Goal: Task Accomplishment & Management: Manage account settings

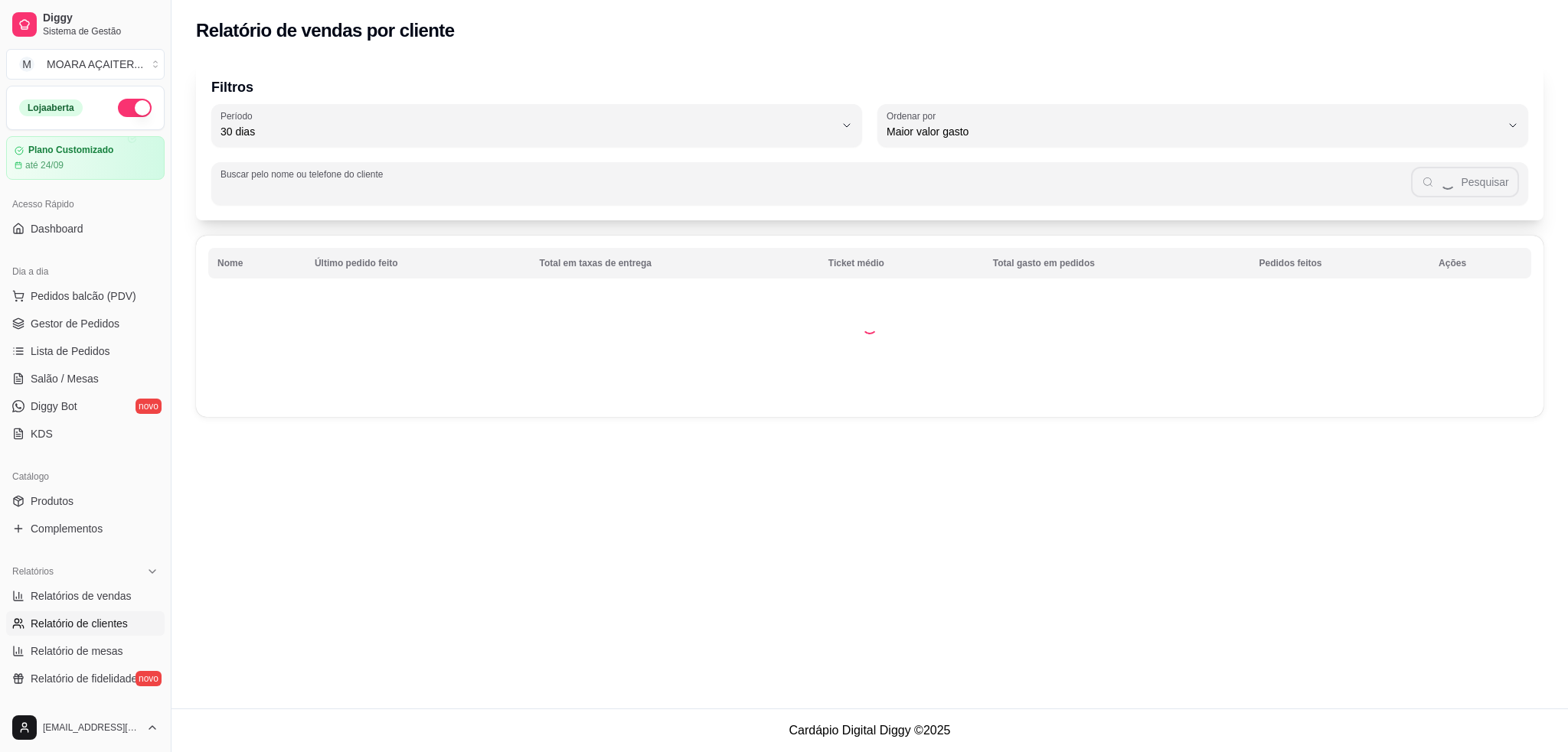
select select "30"
select select "HIGHEST_TOTAL_SPENT_WITH_ORDERS"
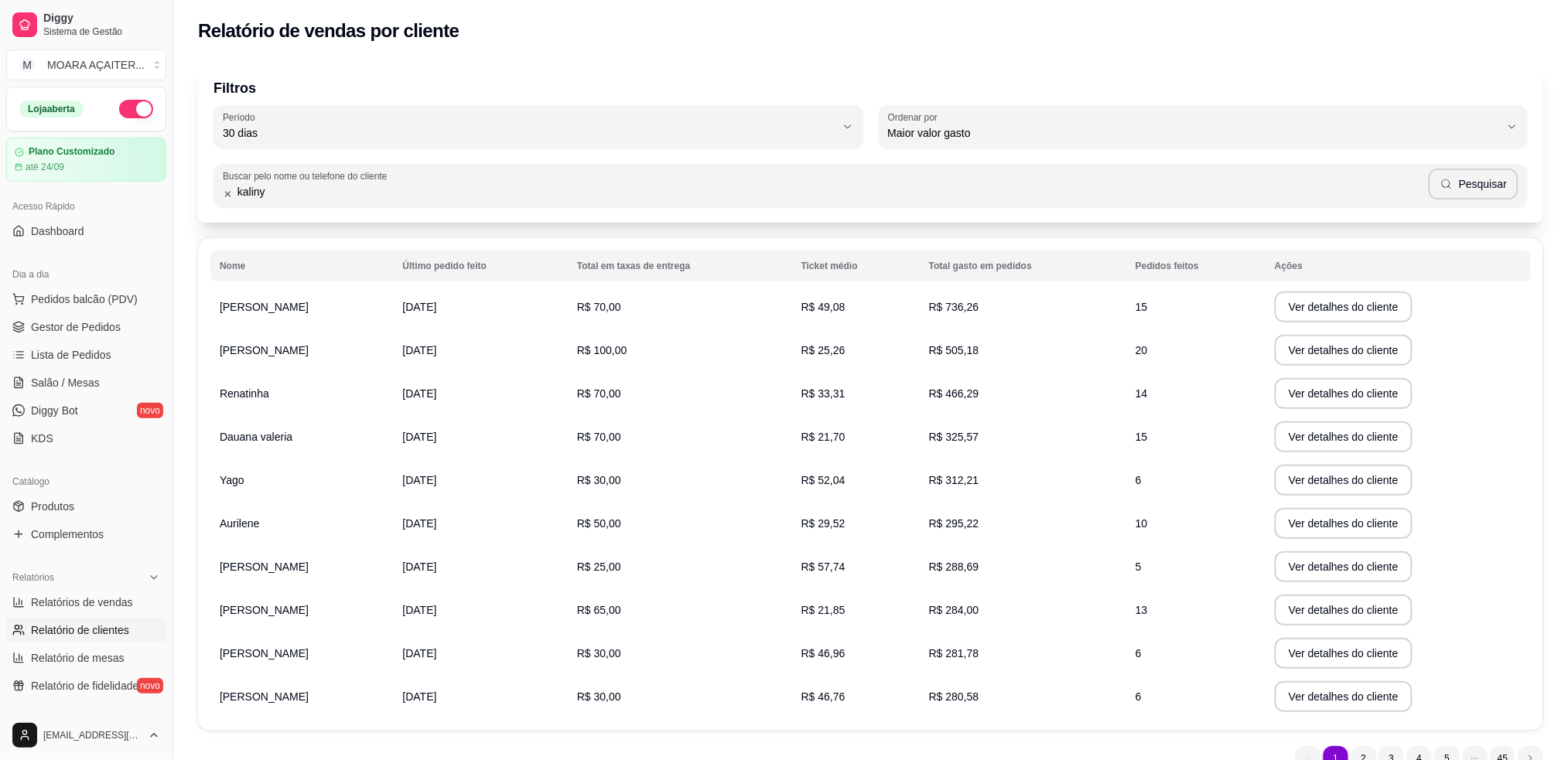
type input "kaliny"
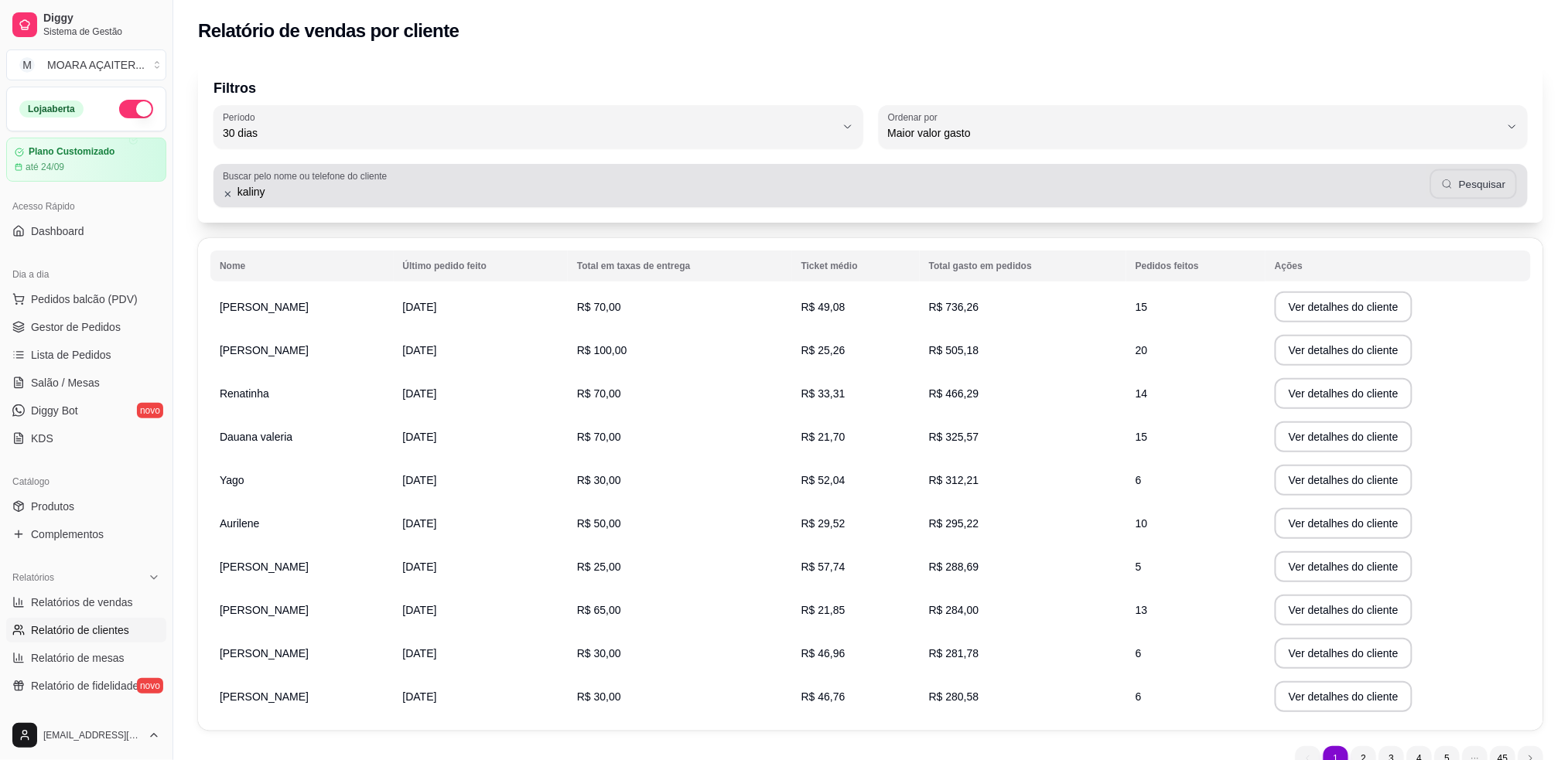
click at [1473, 191] on button "Pesquisar" at bounding box center [1472, 185] width 86 height 31
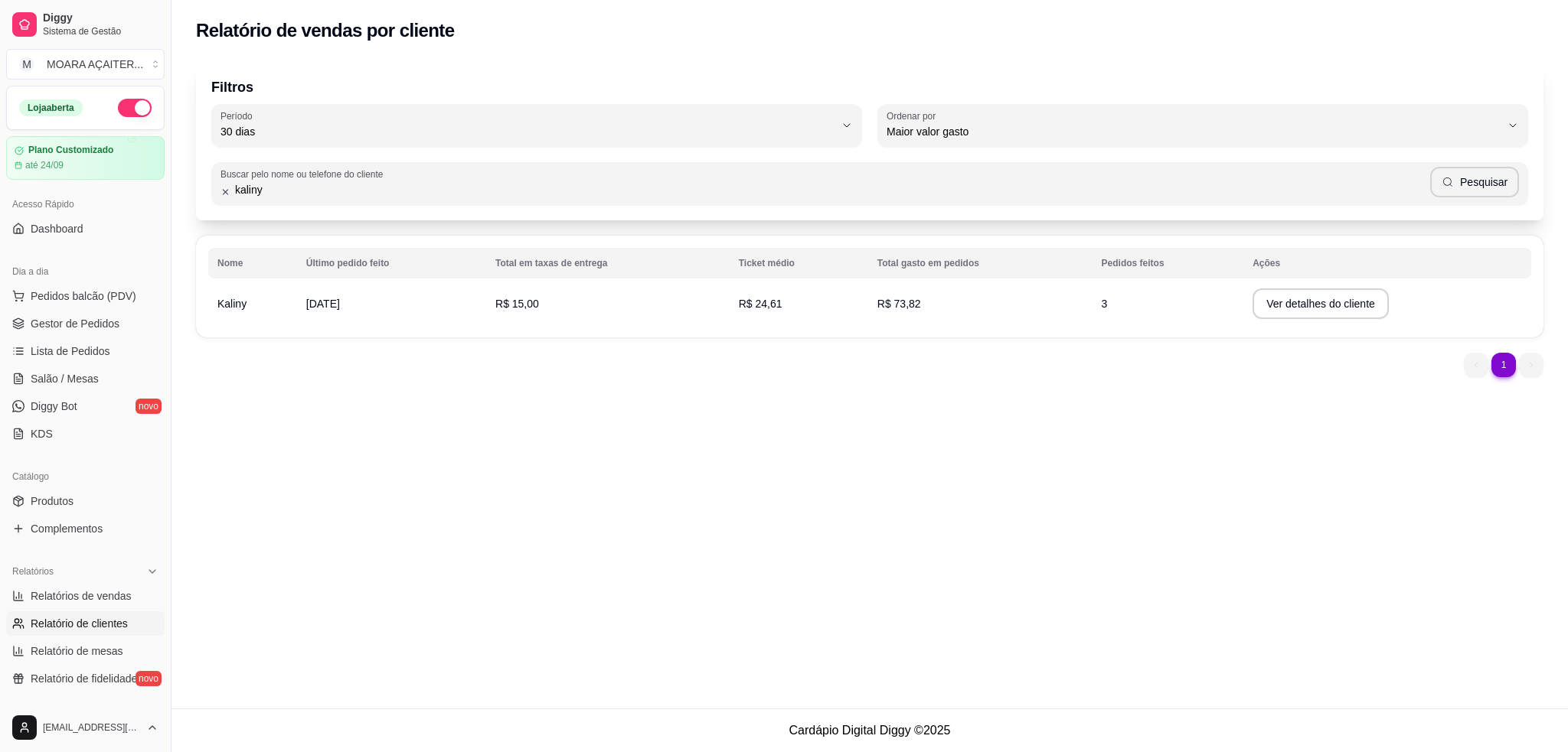
click at [613, 317] on td "R$ 15,00" at bounding box center [607, 304] width 243 height 43
click at [1337, 317] on button "Ver detalhes do cliente" at bounding box center [1321, 303] width 136 height 30
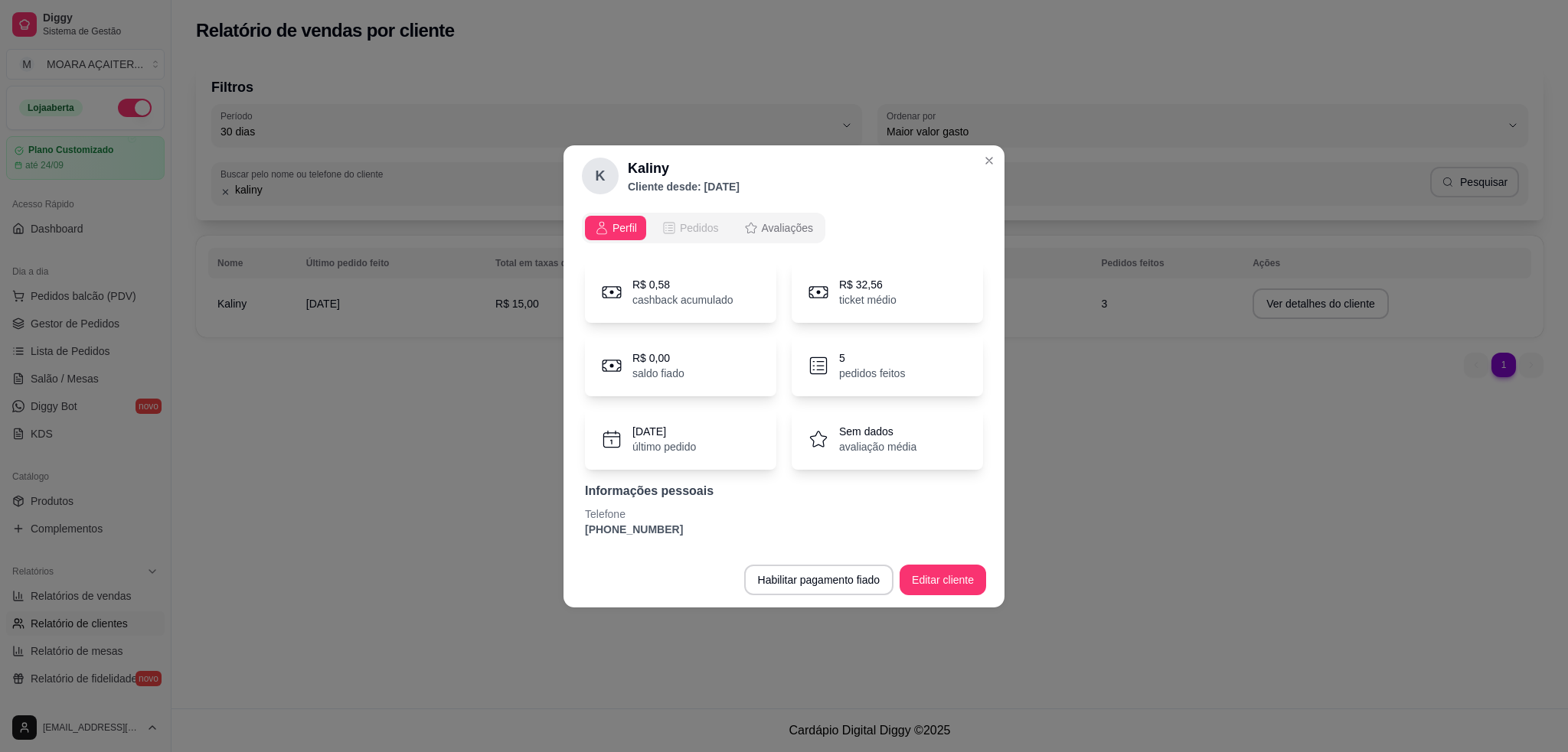
click at [683, 224] on span "Pedidos" at bounding box center [699, 228] width 39 height 16
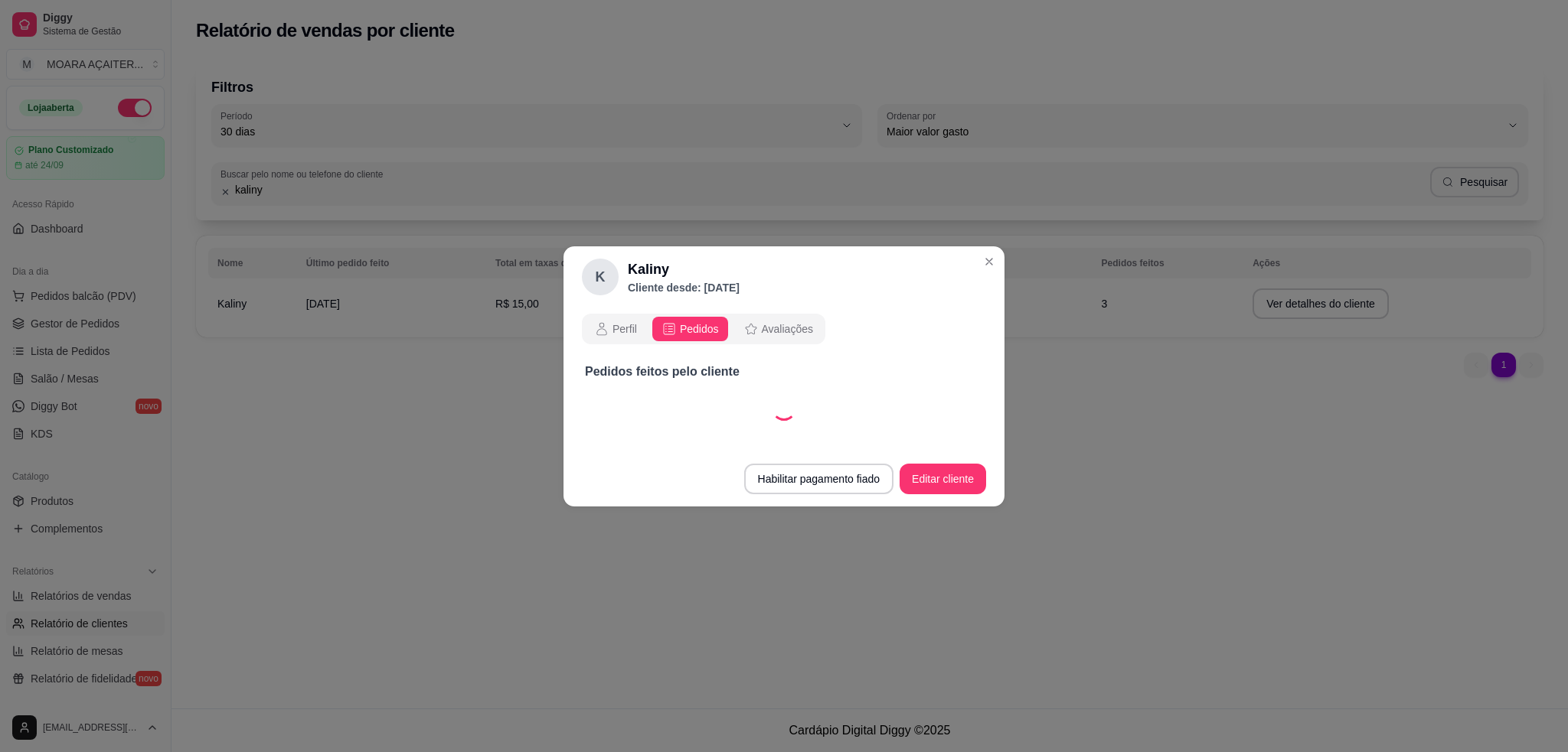
select select "30"
select select "ALL"
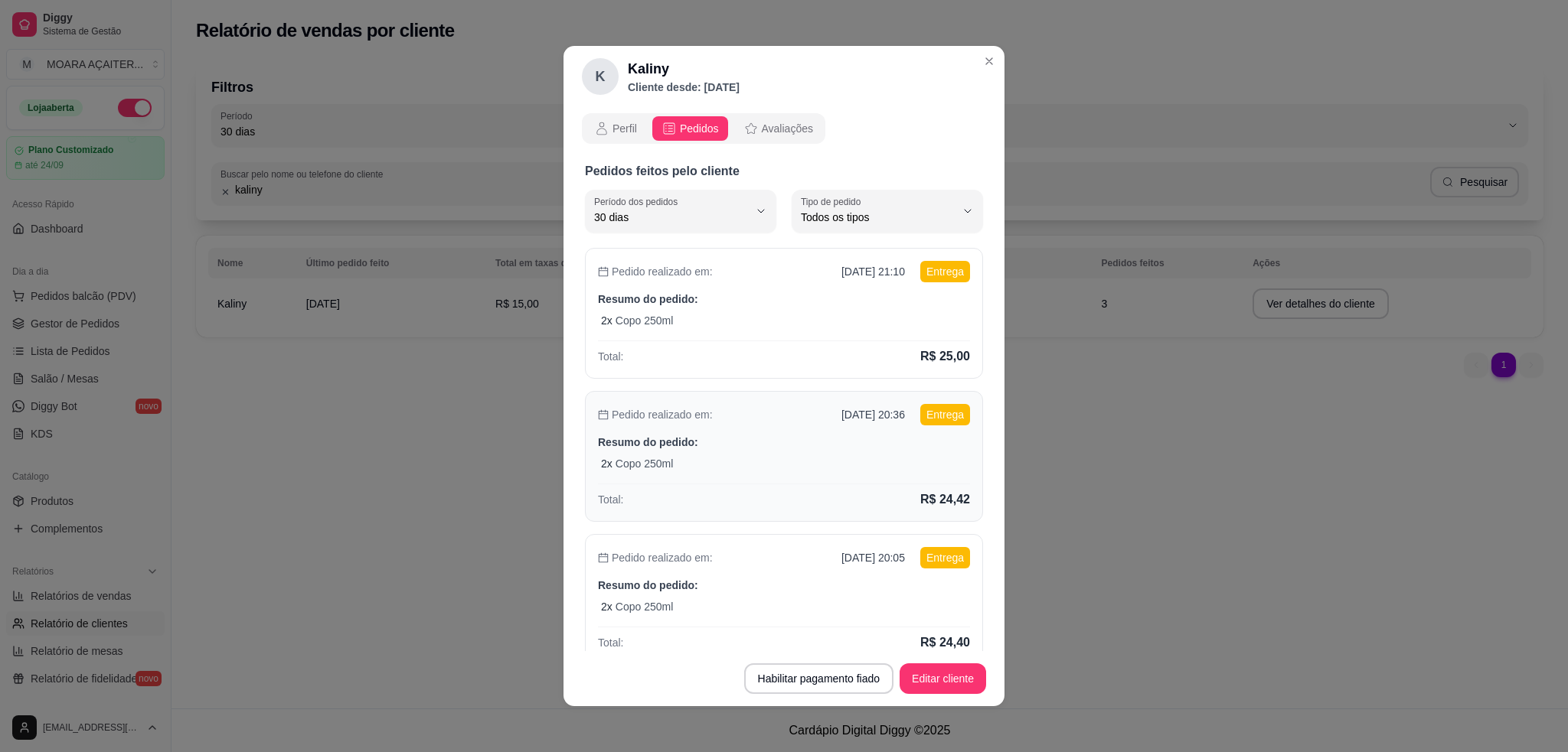
click at [854, 465] on div "2 x Copo 250ml" at bounding box center [785, 464] width 369 height 16
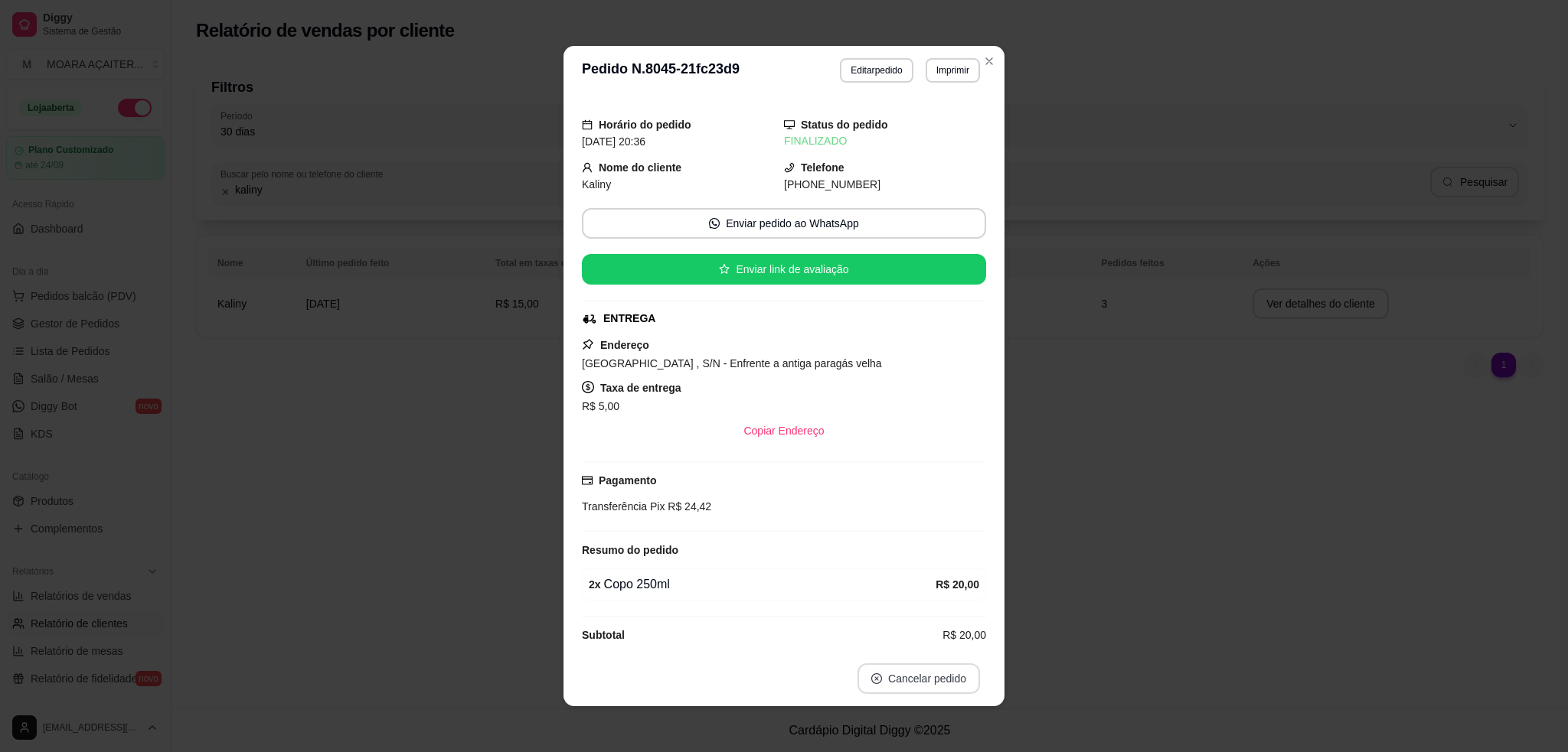
click at [916, 683] on button "Cancelar pedido" at bounding box center [919, 679] width 122 height 30
click at [935, 634] on button "Sim" at bounding box center [952, 642] width 60 height 30
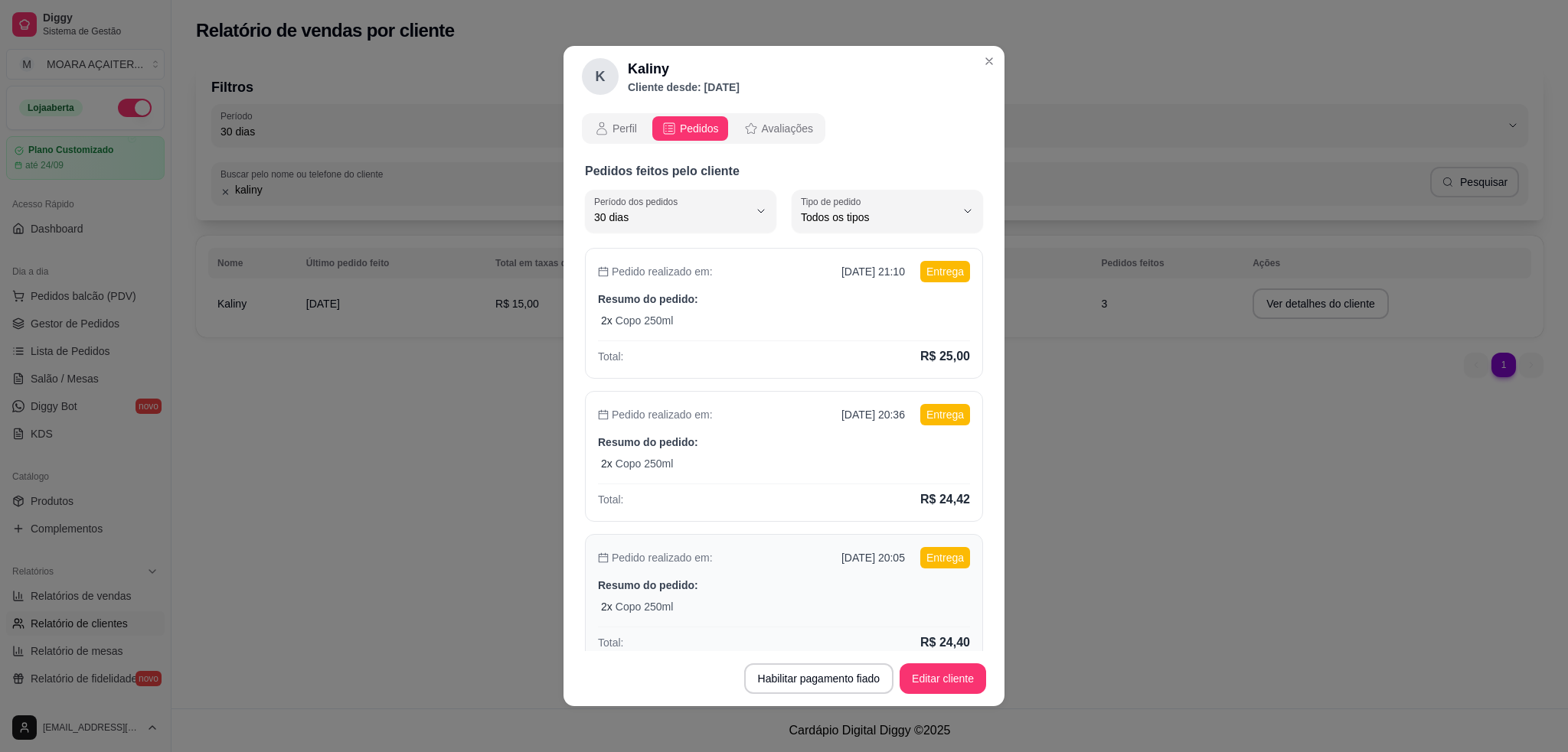
click at [895, 610] on div "2 x Copo 250ml" at bounding box center [785, 607] width 369 height 16
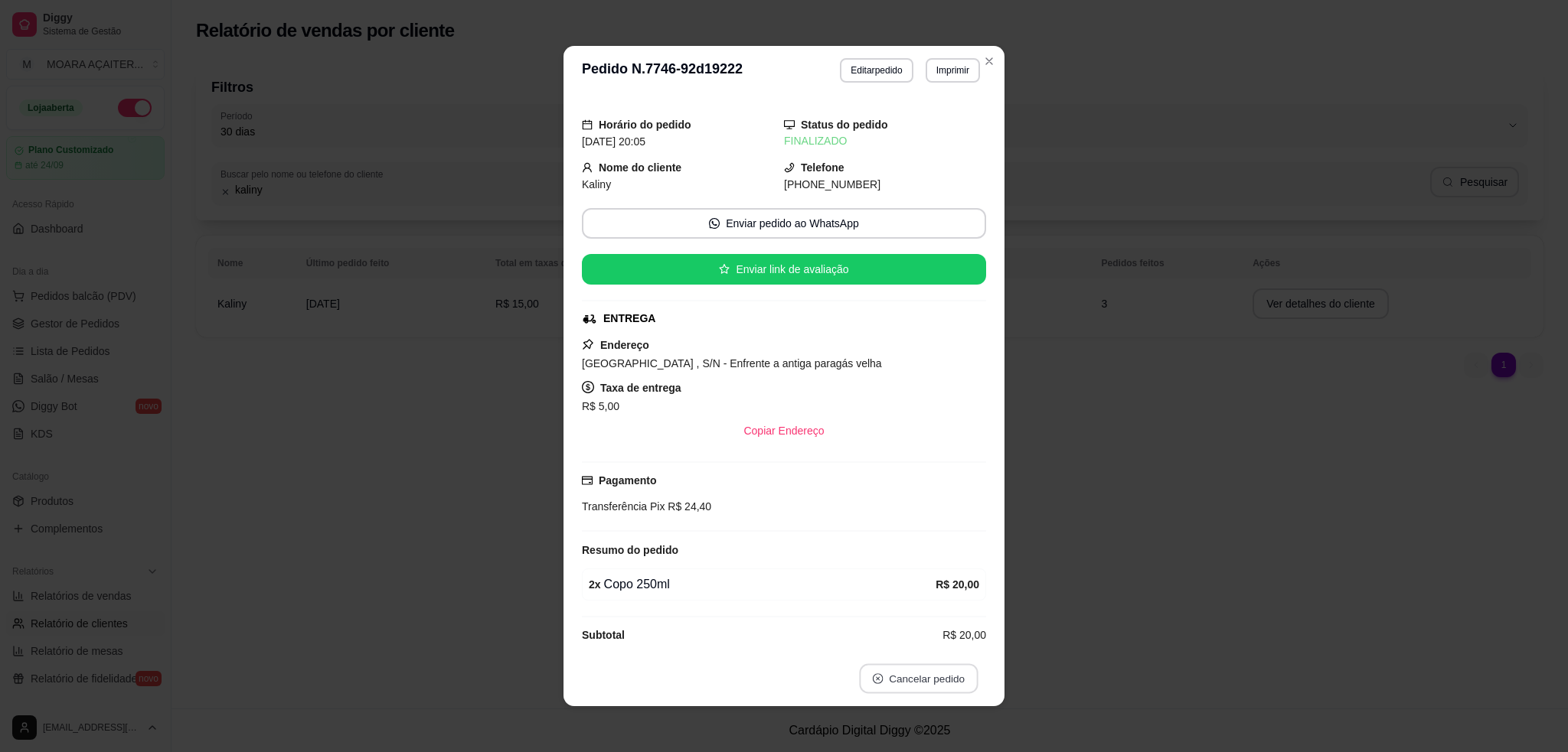
click at [936, 687] on button "Cancelar pedido" at bounding box center [918, 679] width 118 height 30
click at [942, 642] on button "Sim" at bounding box center [953, 641] width 62 height 30
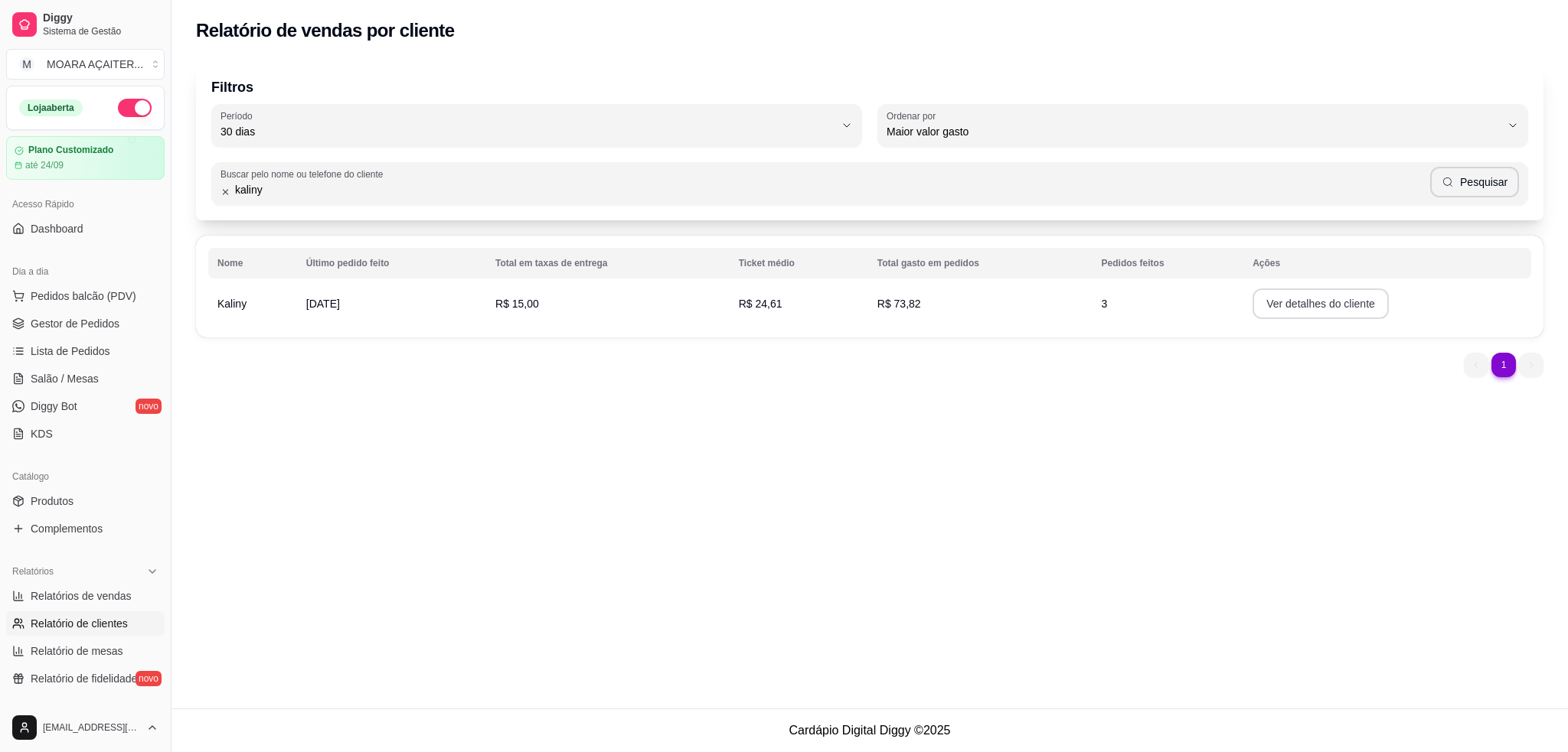
click at [1336, 309] on button "Ver detalhes do cliente" at bounding box center [1321, 303] width 136 height 30
click at [83, 322] on span "Gestor de Pedidos" at bounding box center [74, 323] width 89 height 16
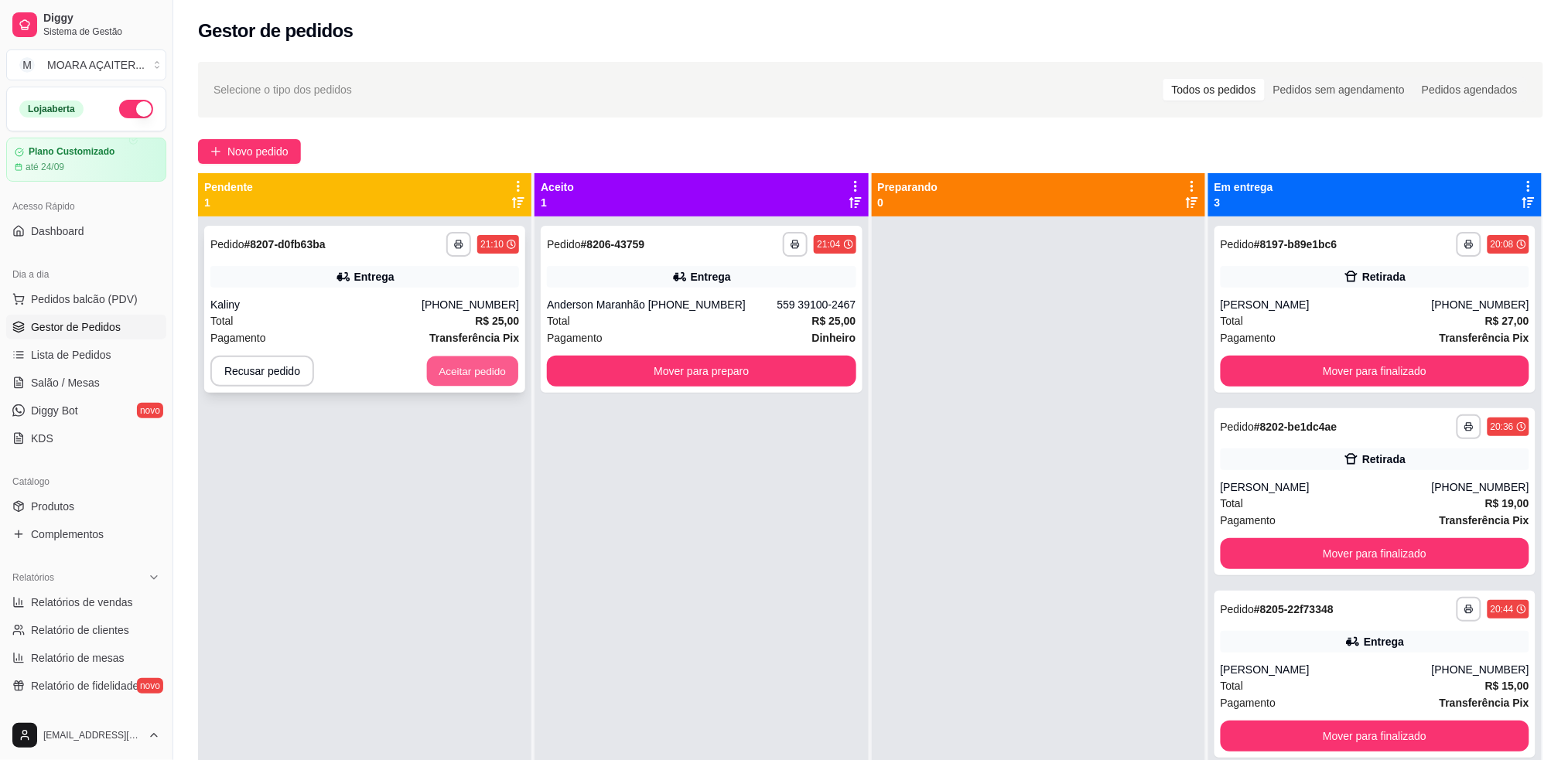
click at [495, 374] on button "Aceitar pedido" at bounding box center [472, 371] width 91 height 31
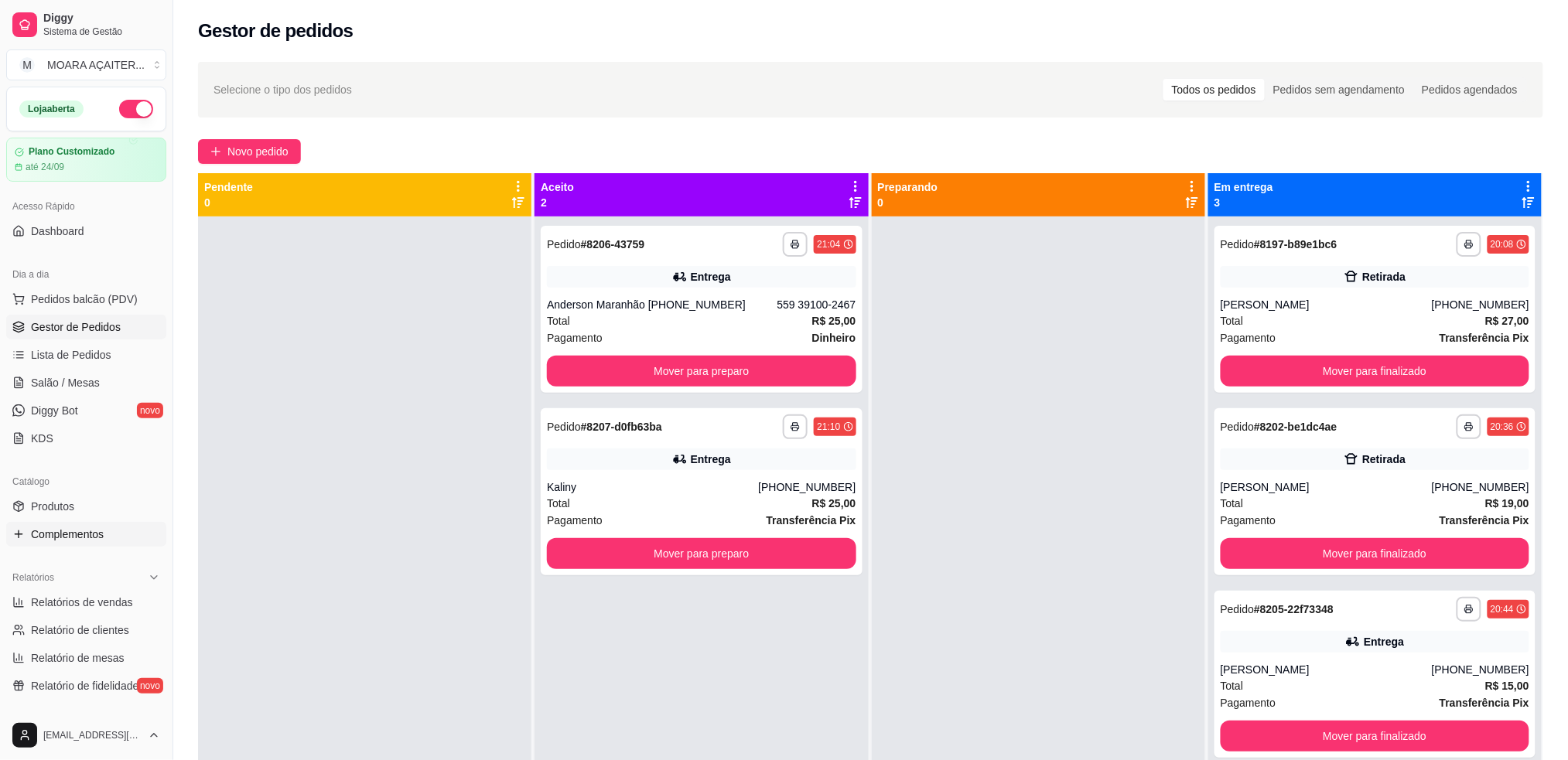
click at [93, 546] on link "Complementos" at bounding box center [86, 535] width 161 height 25
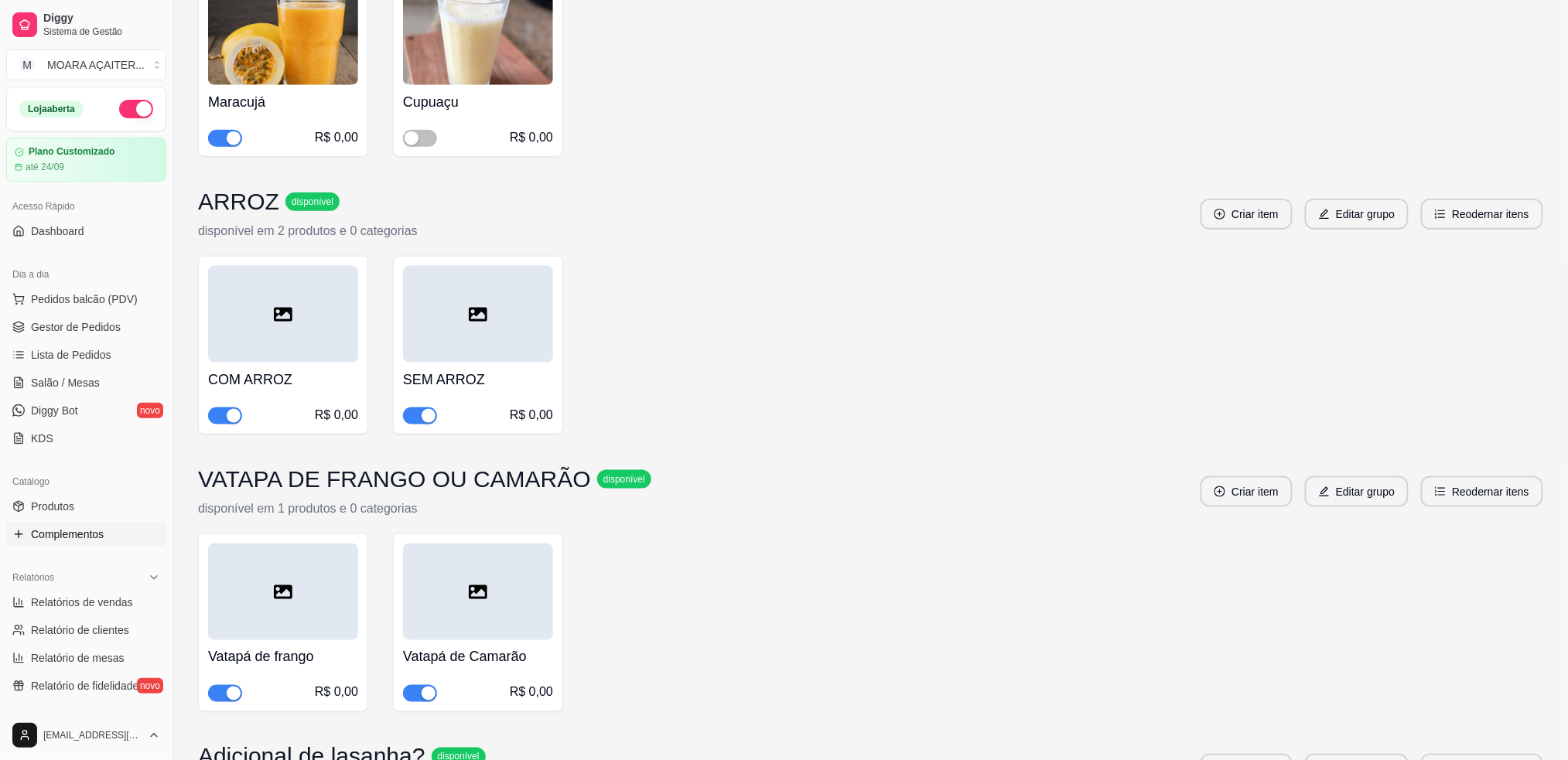
scroll to position [2983, 0]
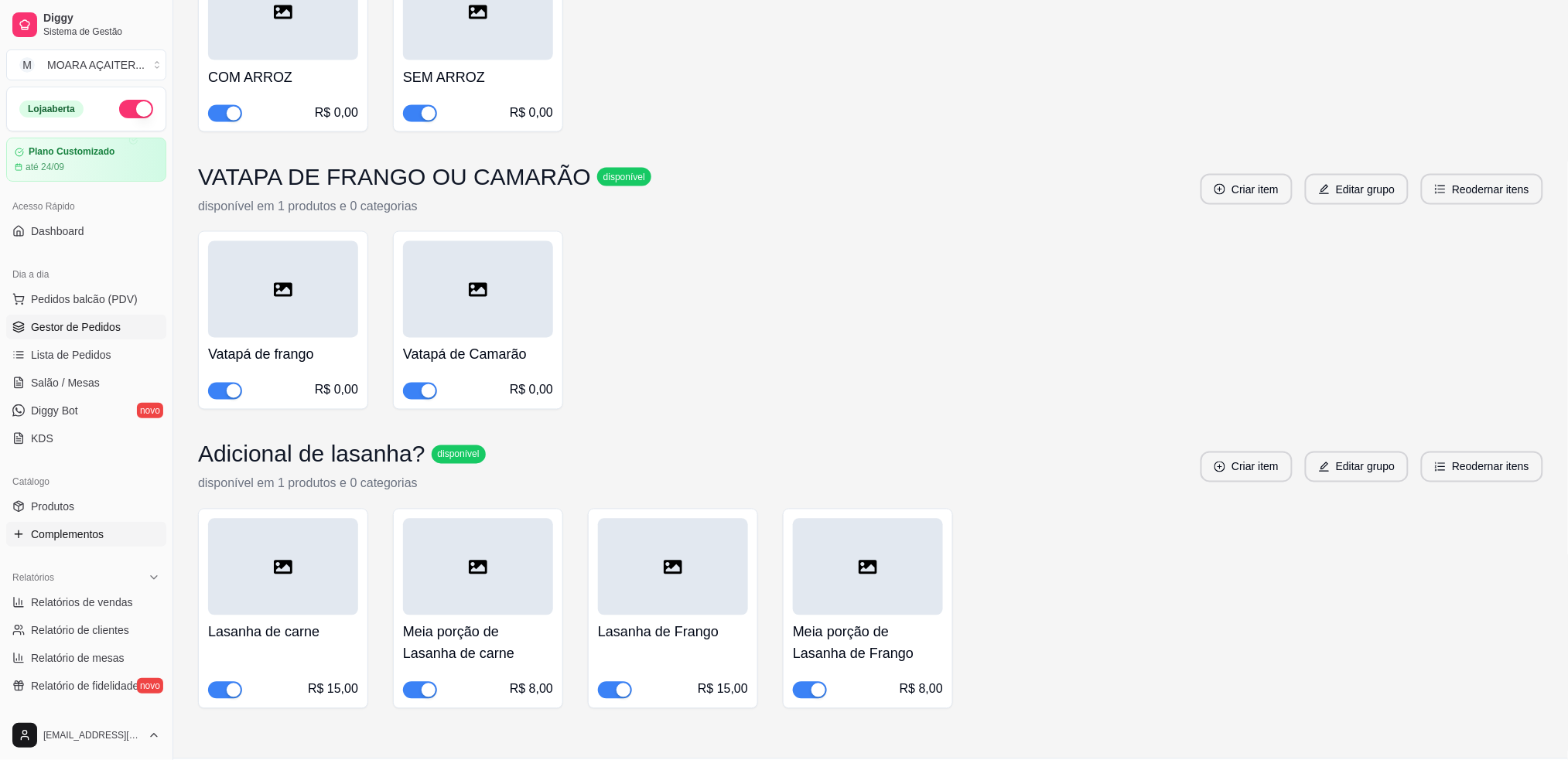
click at [76, 322] on span "Gestor de Pedidos" at bounding box center [75, 327] width 90 height 16
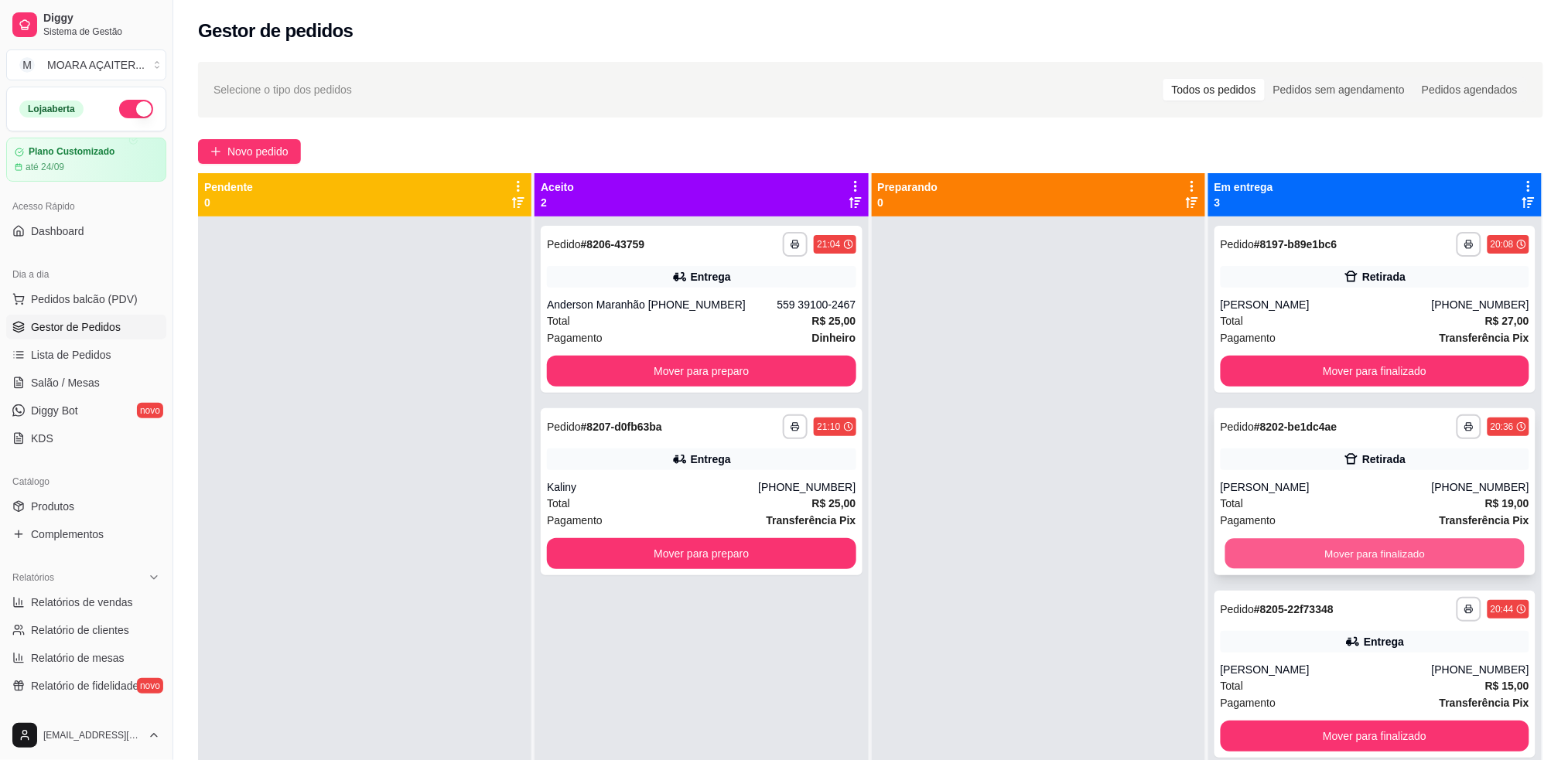
click at [1307, 543] on button "Mover para finalizado" at bounding box center [1374, 554] width 300 height 31
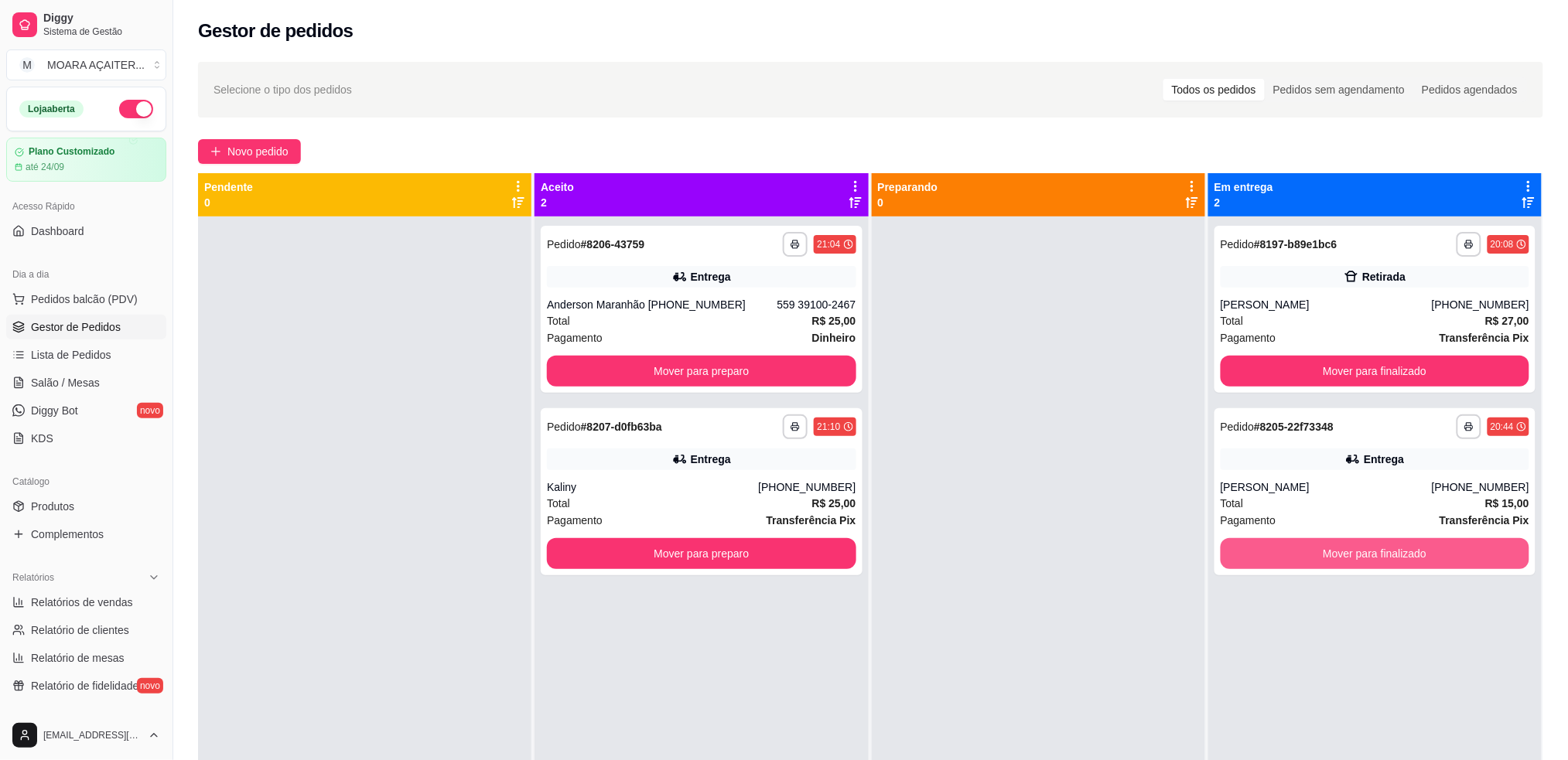
click at [1308, 544] on button "Mover para finalizado" at bounding box center [1374, 553] width 309 height 31
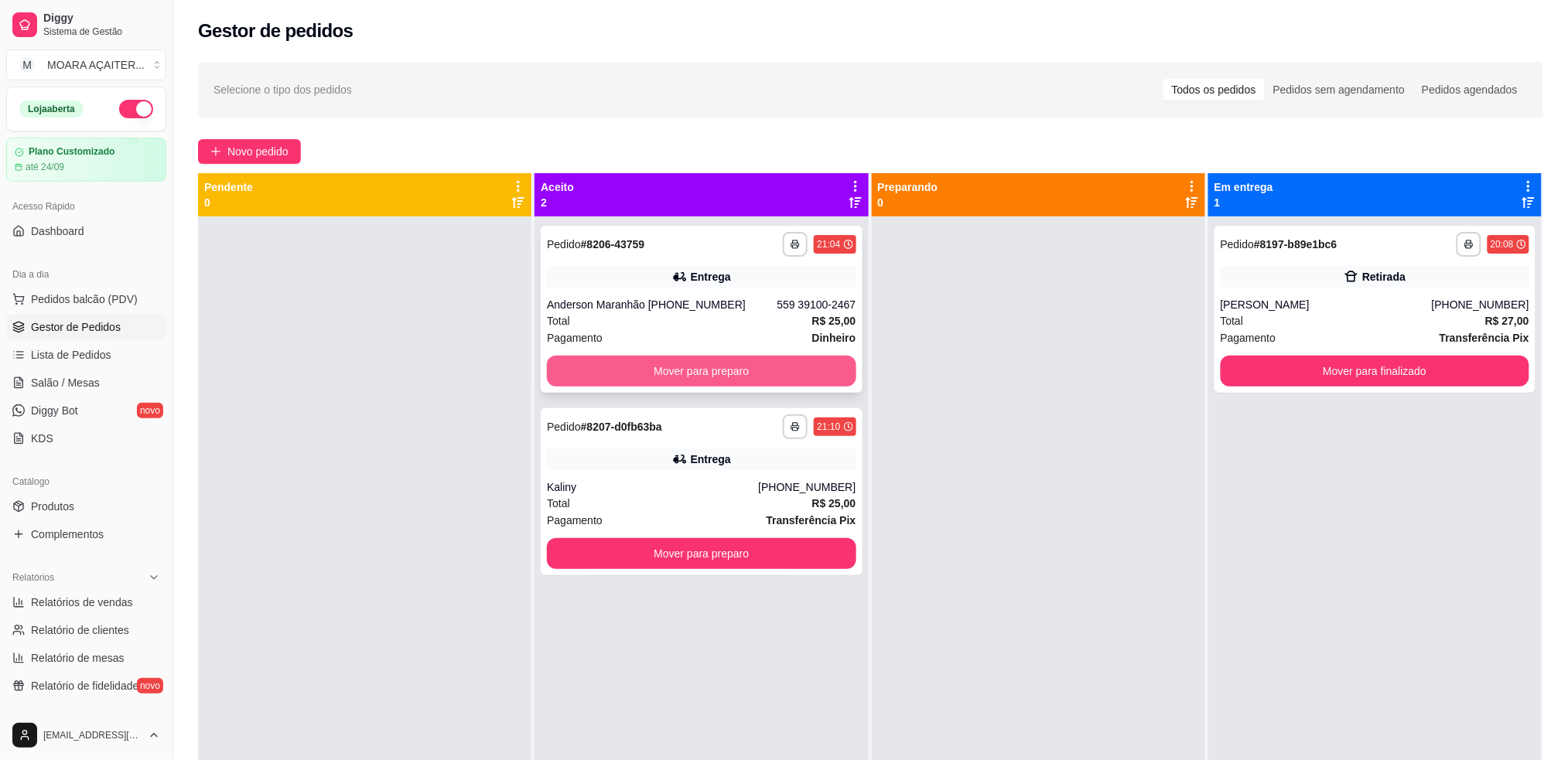
click at [625, 370] on button "Mover para preparo" at bounding box center [700, 370] width 309 height 31
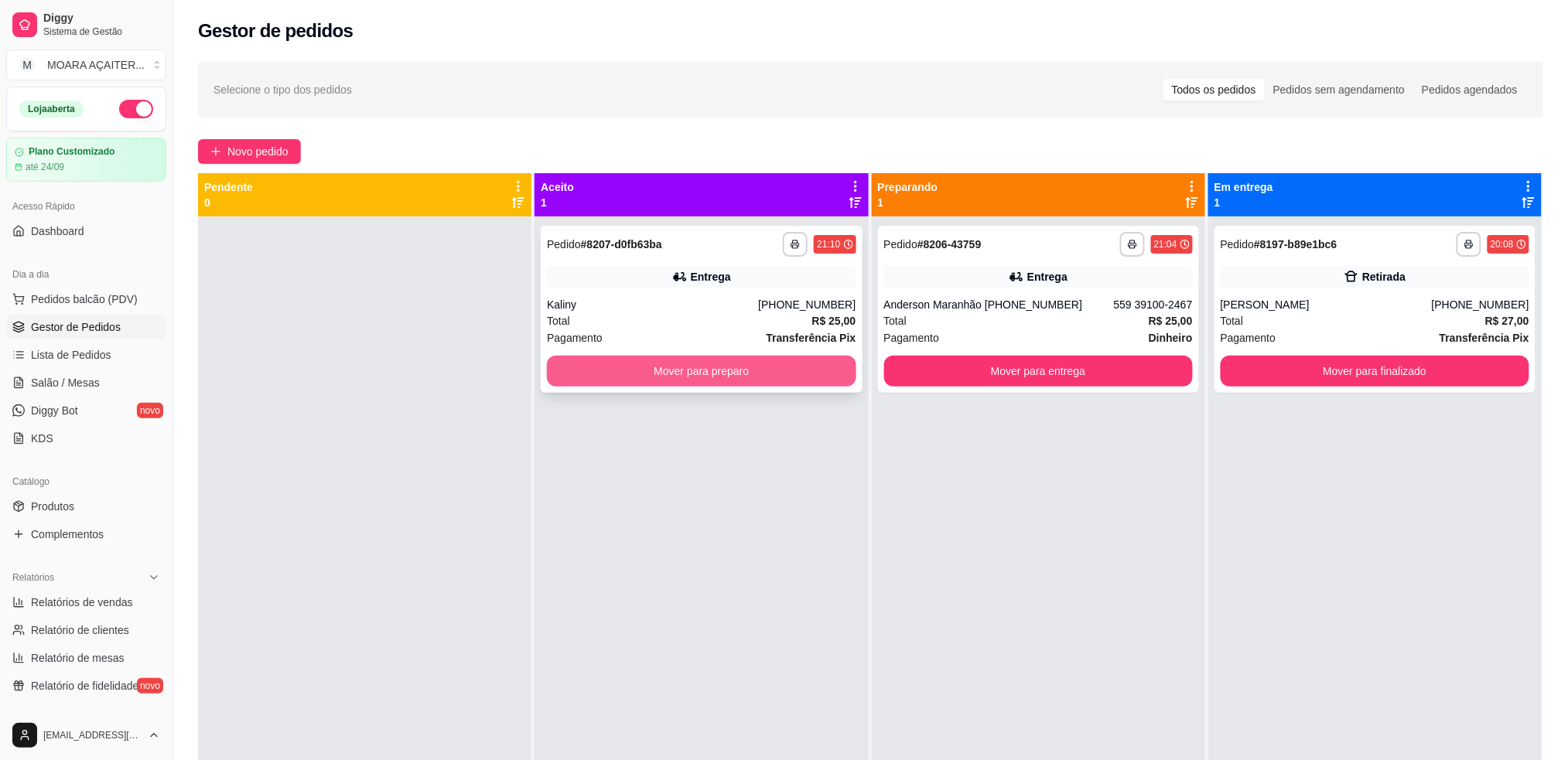
click at [636, 375] on button "Mover para preparo" at bounding box center [700, 370] width 309 height 31
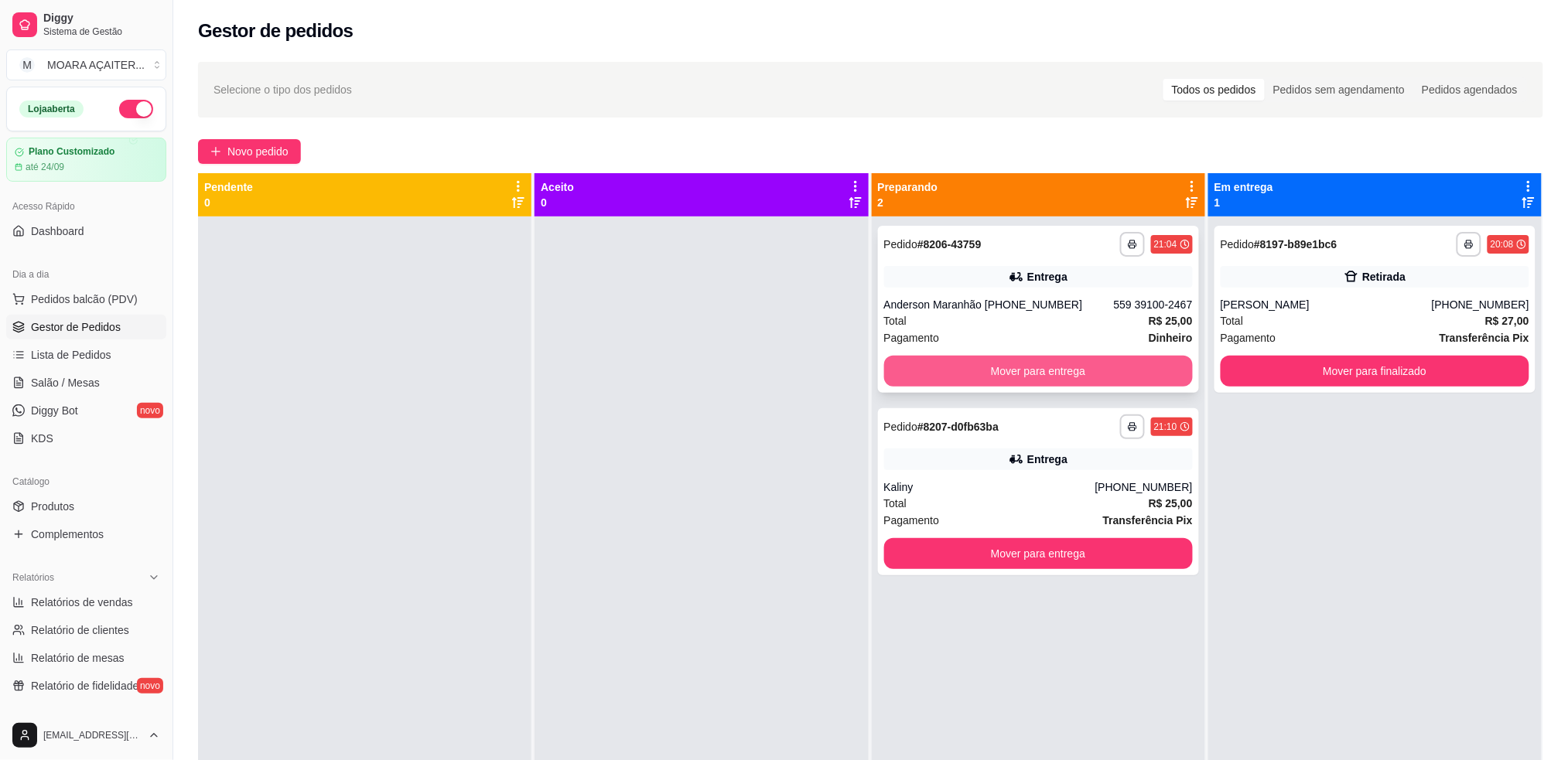
click at [1022, 380] on button "Mover para entrega" at bounding box center [1038, 370] width 309 height 31
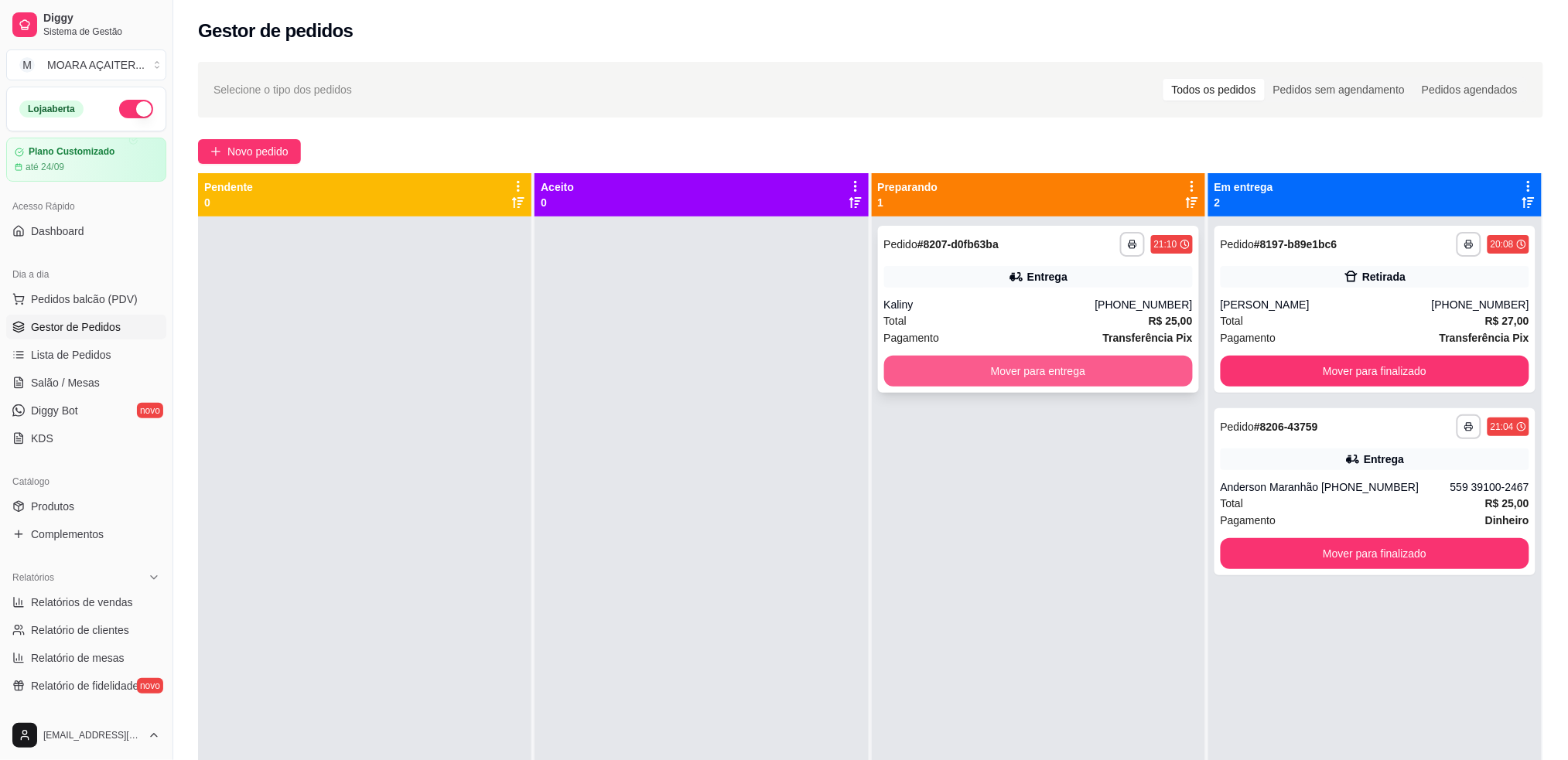
click at [1025, 379] on button "Mover para entrega" at bounding box center [1038, 370] width 309 height 31
click at [1017, 379] on button "Mover para entrega" at bounding box center [1038, 370] width 309 height 31
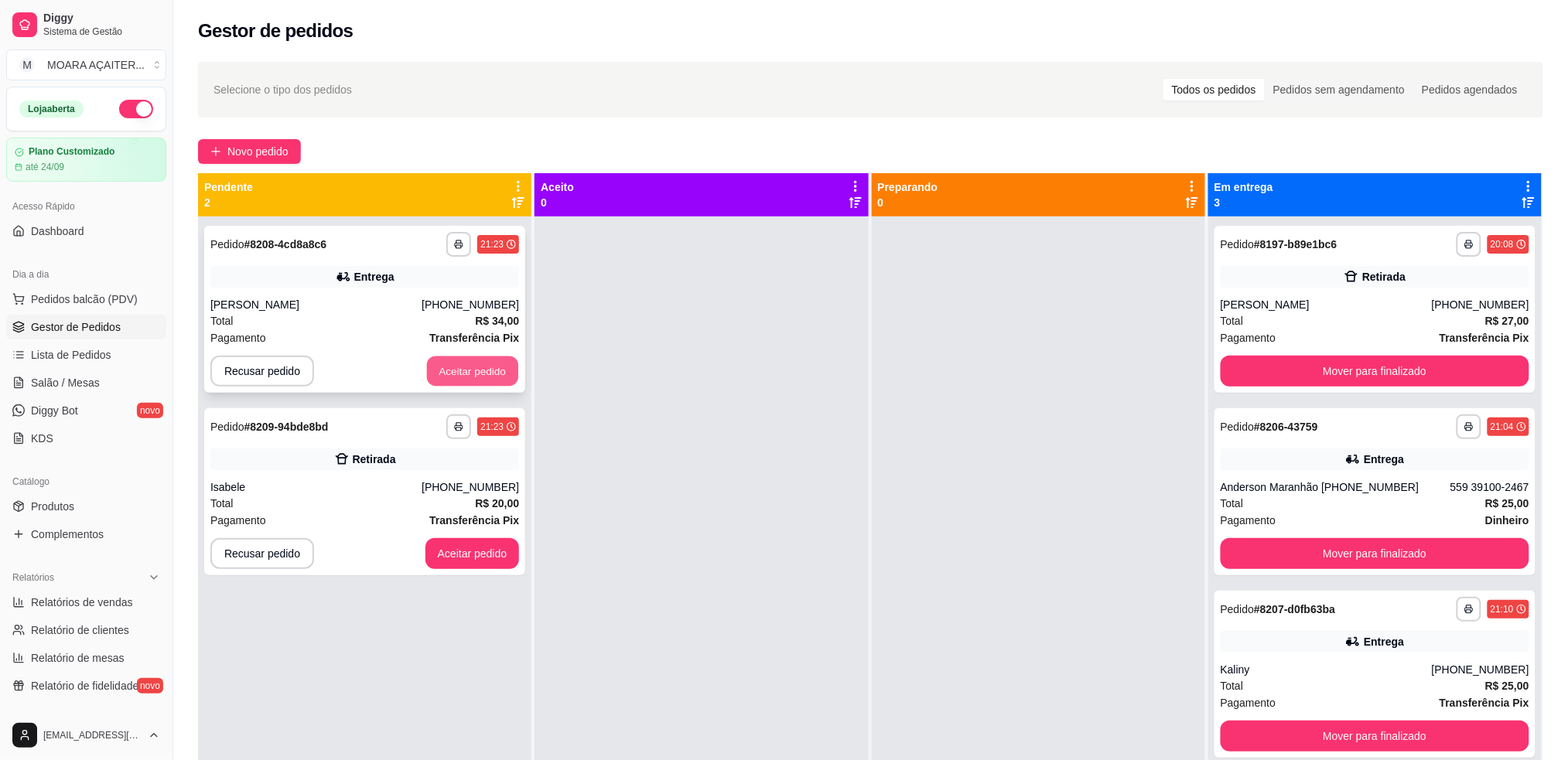
click at [489, 374] on button "Aceitar pedido" at bounding box center [472, 371] width 91 height 31
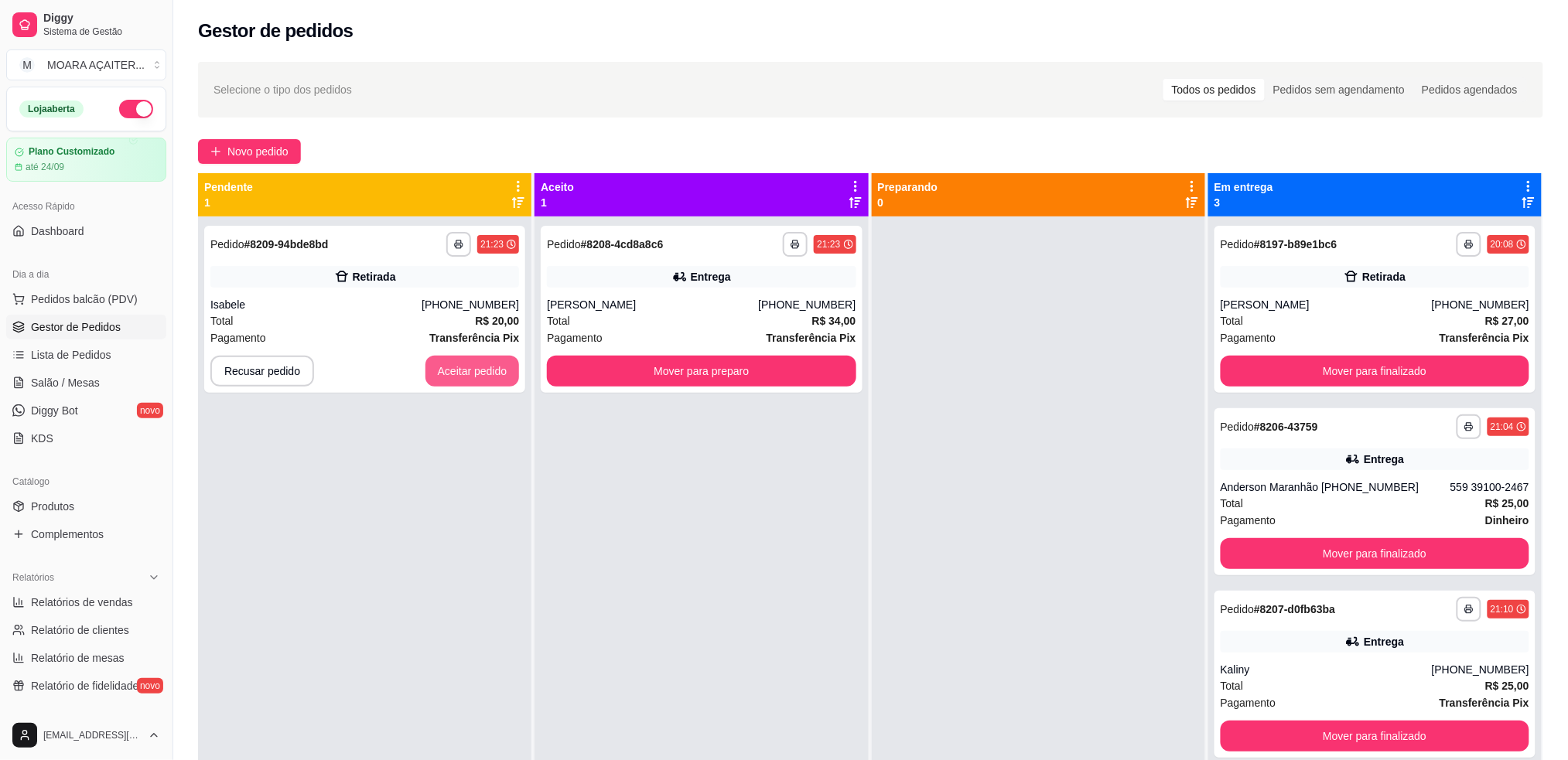
click at [489, 373] on button "Aceitar pedido" at bounding box center [472, 370] width 95 height 31
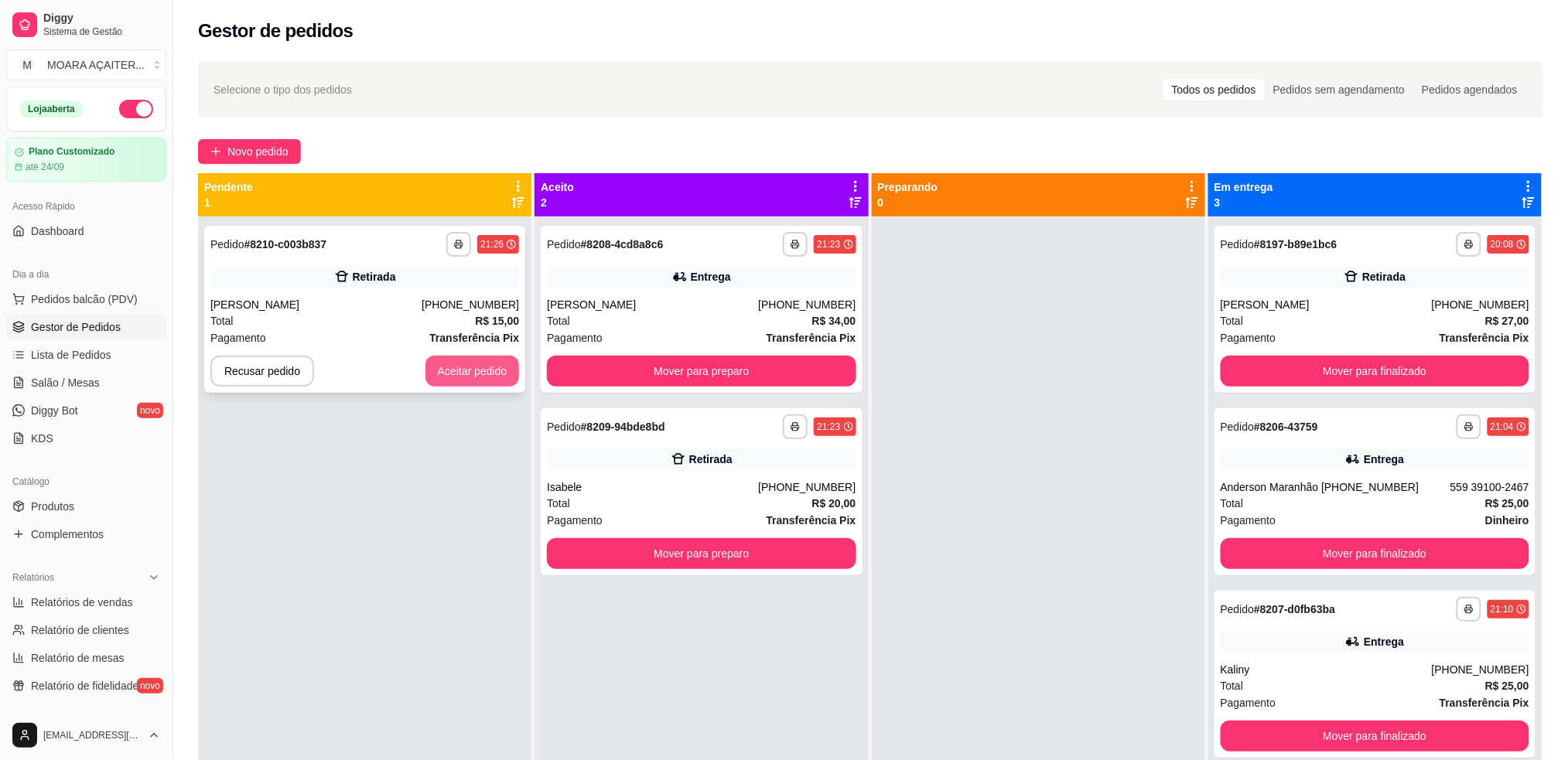
click at [461, 375] on button "Aceitar pedido" at bounding box center [472, 370] width 95 height 31
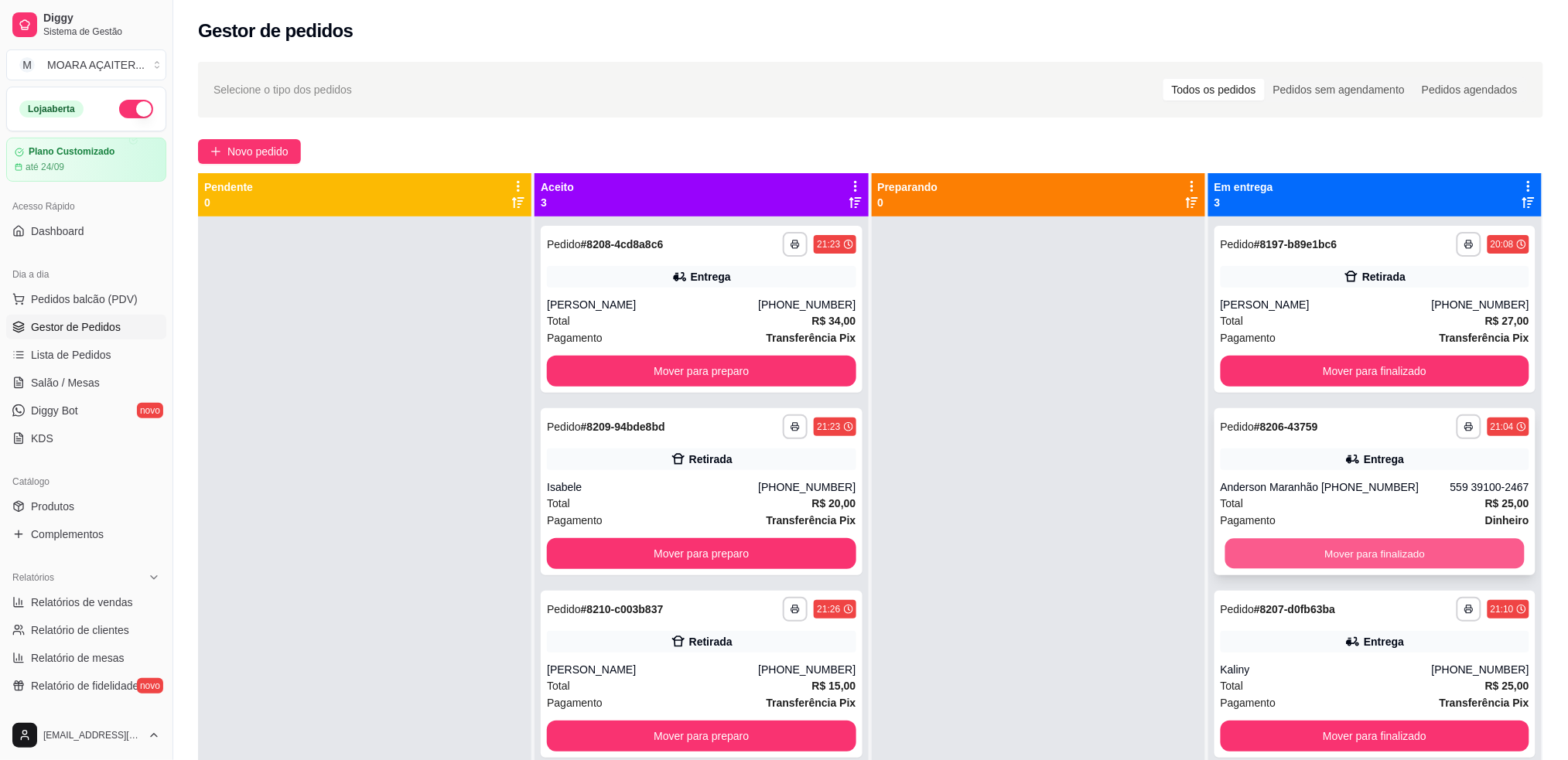
click at [1355, 544] on button "Mover para finalizado" at bounding box center [1374, 554] width 300 height 31
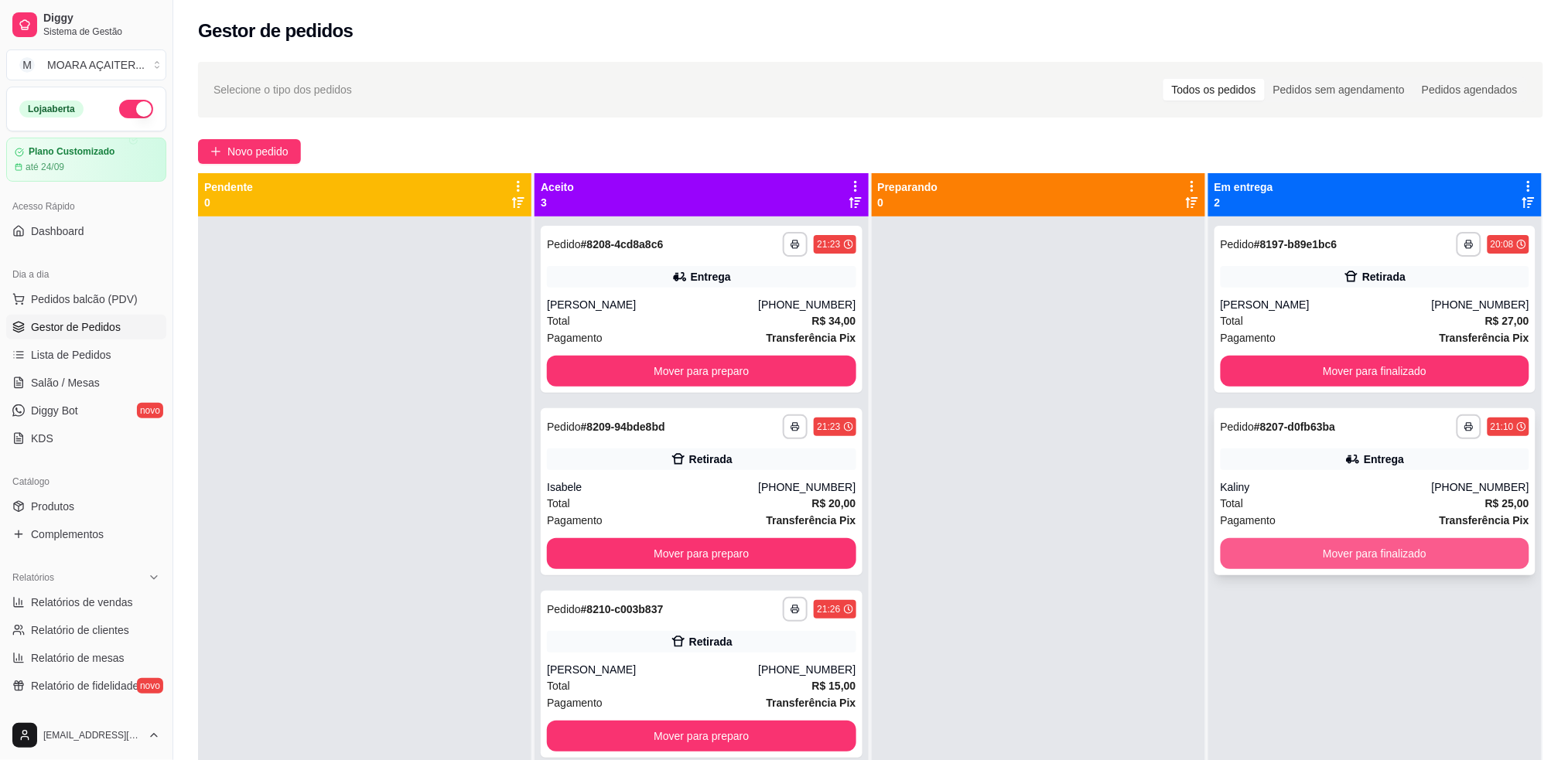
click at [1356, 544] on button "Mover para finalizado" at bounding box center [1374, 553] width 309 height 31
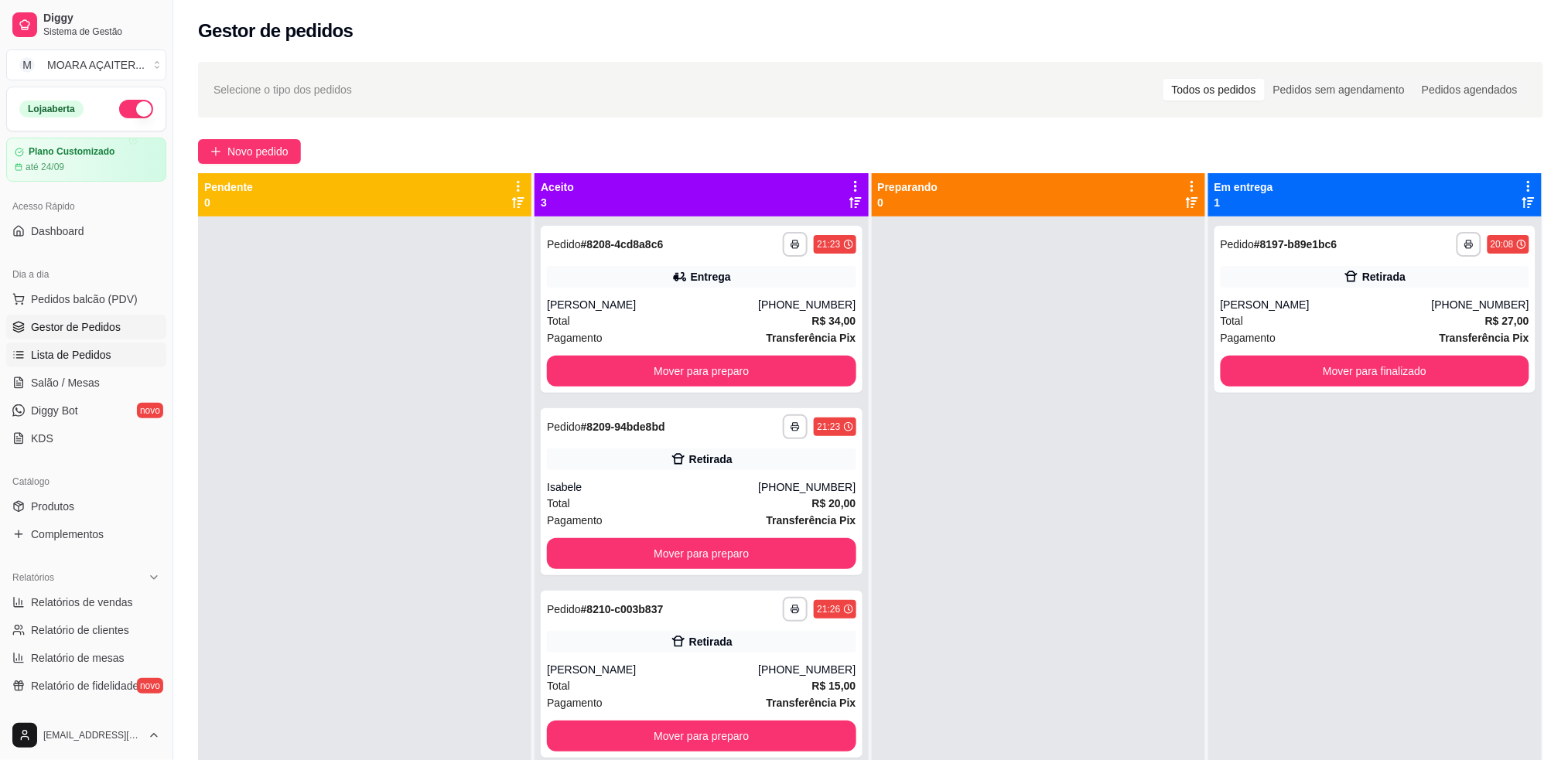
click at [77, 351] on span "Lista de Pedidos" at bounding box center [71, 354] width 81 height 16
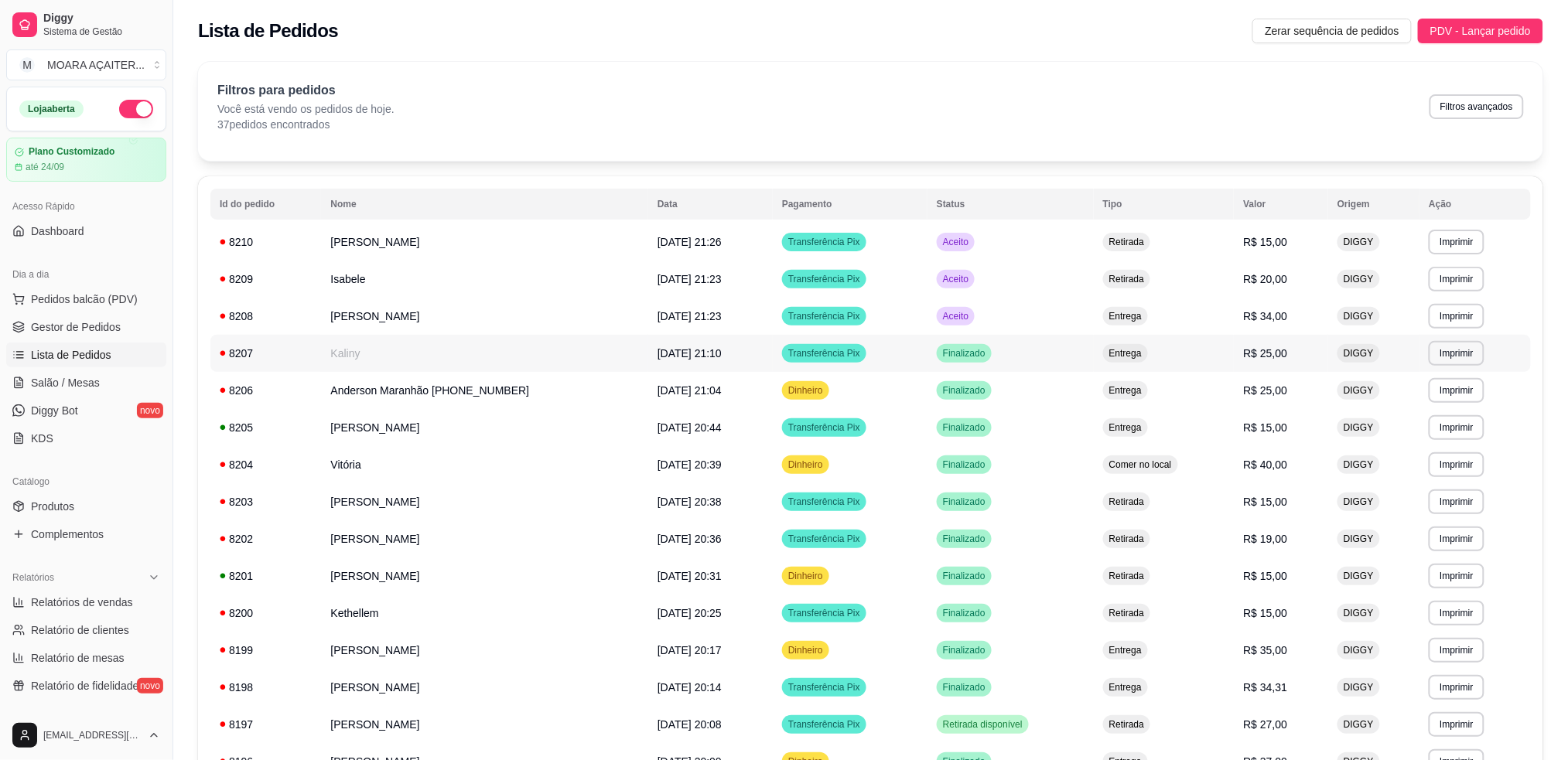
click at [753, 360] on td "[DATE] 21:10" at bounding box center [711, 354] width 124 height 37
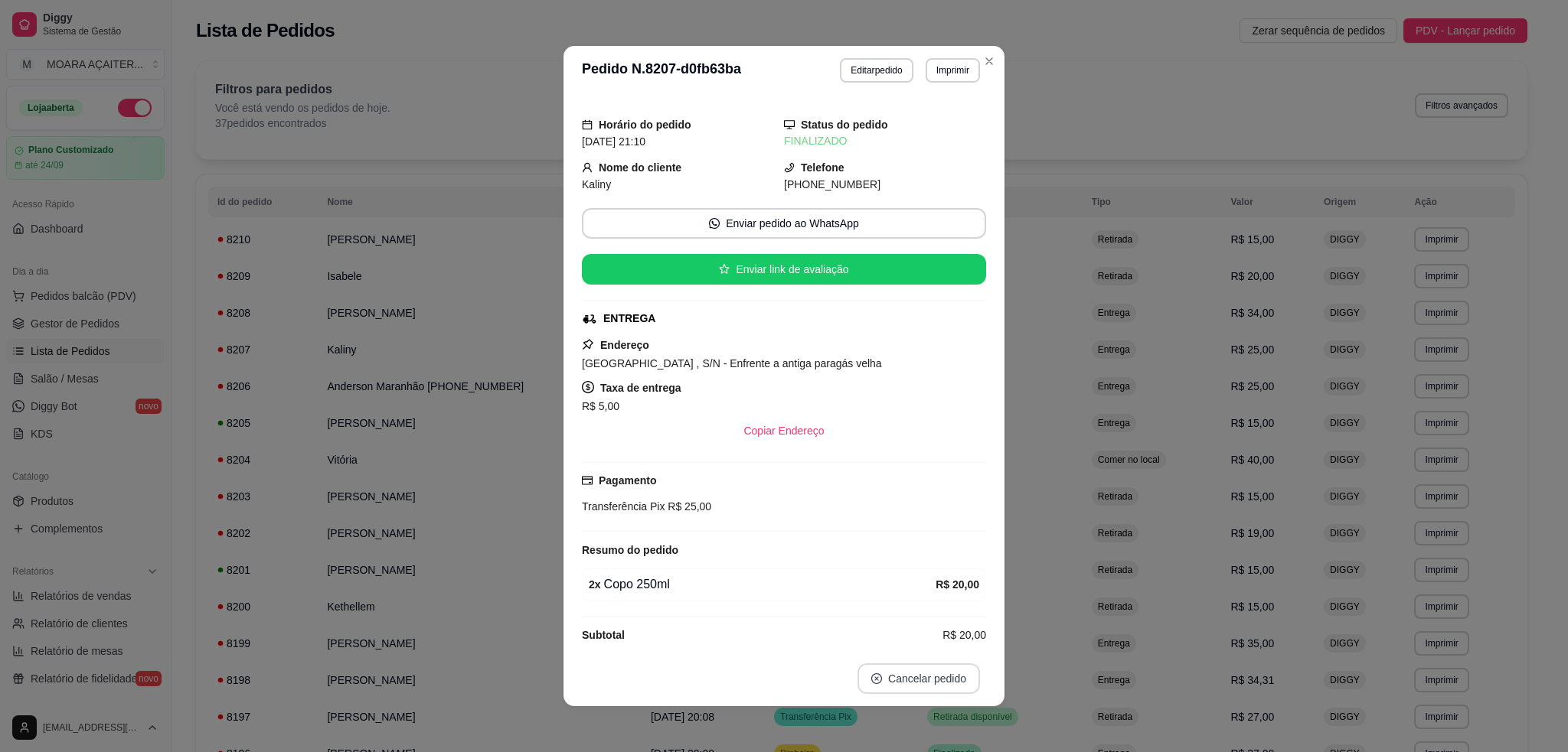
click at [899, 671] on button "Cancelar pedido" at bounding box center [919, 679] width 122 height 30
click at [953, 635] on button "Sim" at bounding box center [952, 642] width 60 height 30
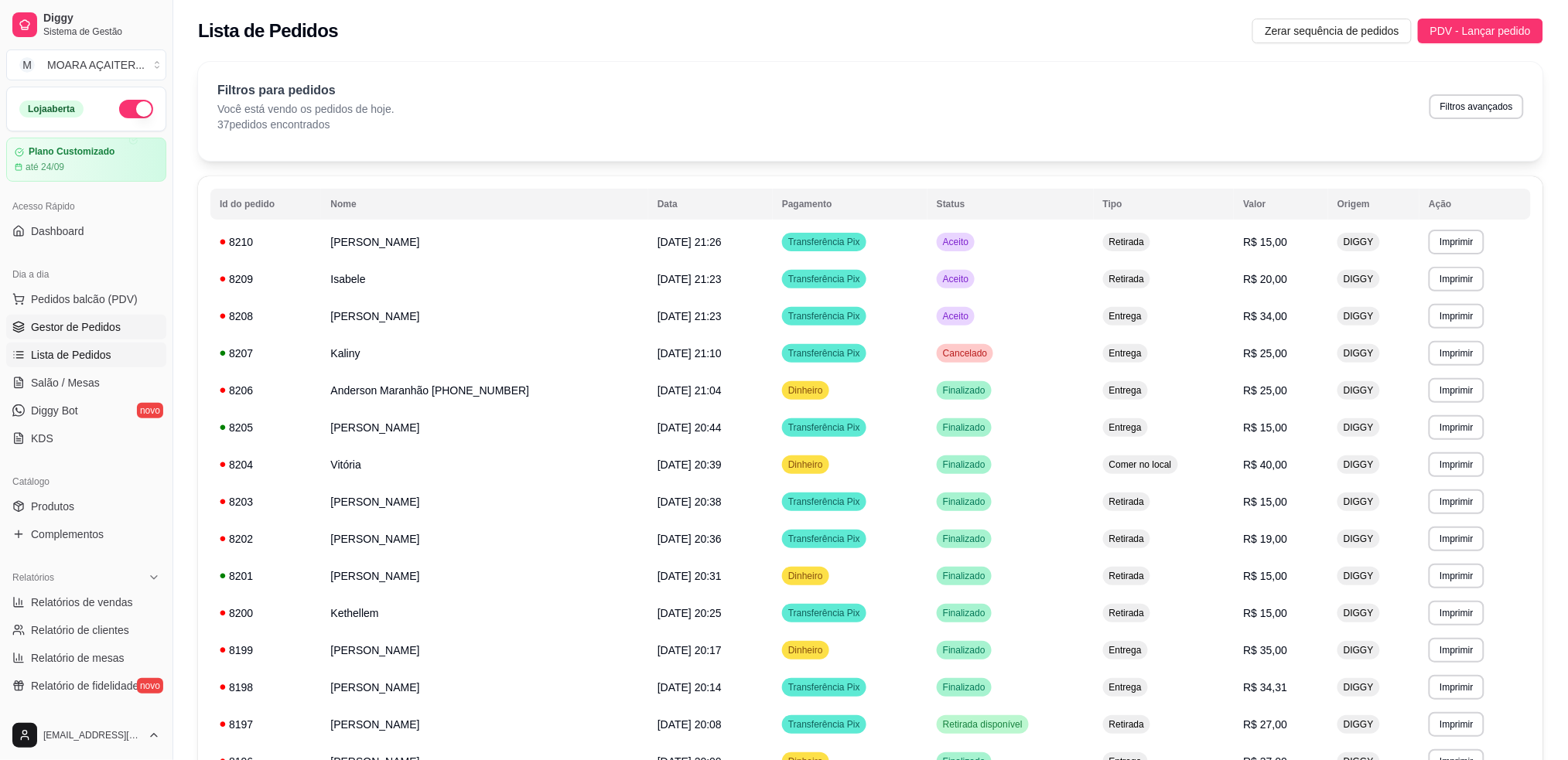
click at [105, 329] on span "Gestor de Pedidos" at bounding box center [75, 327] width 90 height 16
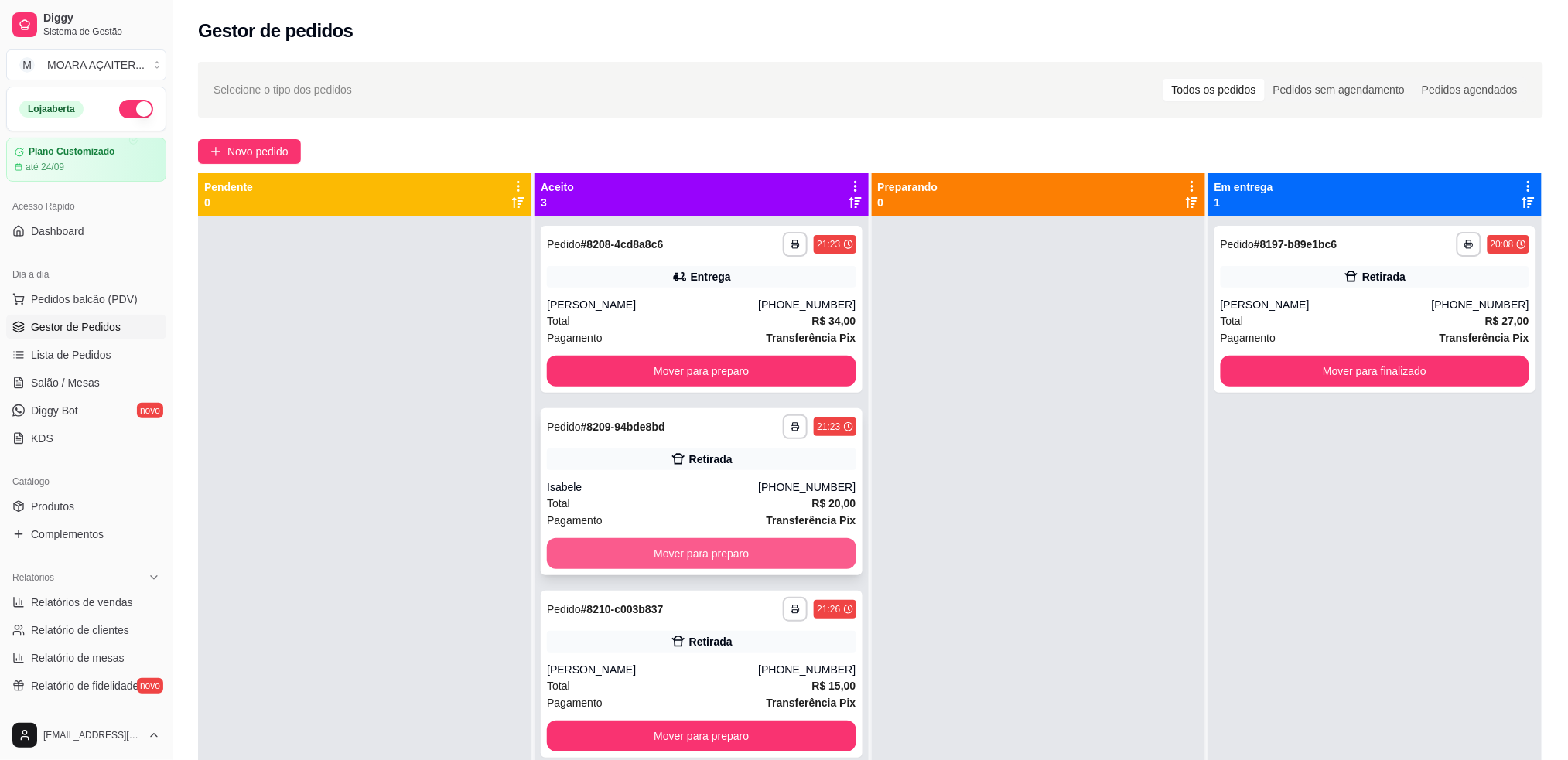
click at [782, 555] on button "Mover para preparo" at bounding box center [700, 553] width 309 height 31
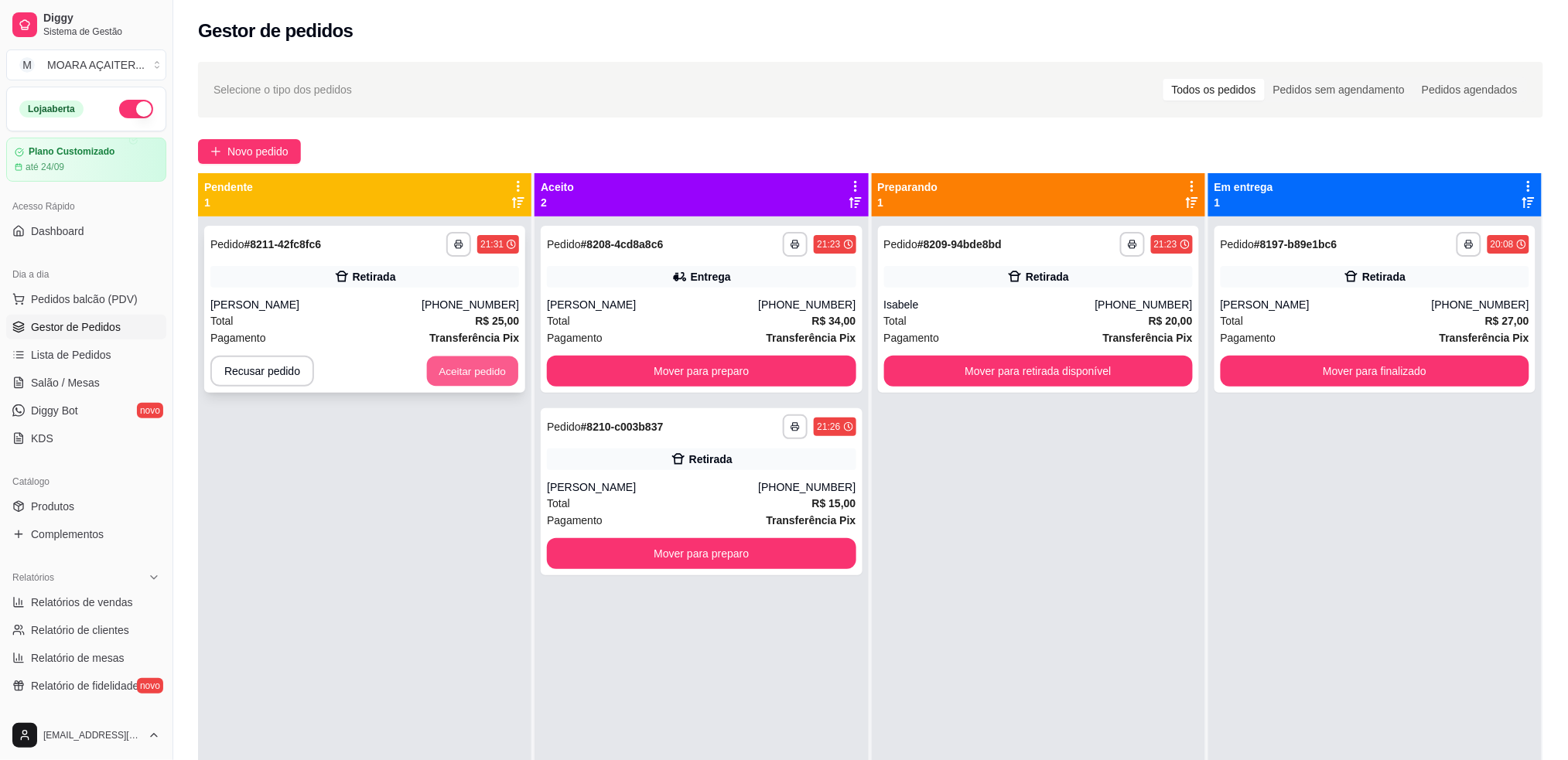
click at [460, 369] on button "Aceitar pedido" at bounding box center [472, 371] width 91 height 31
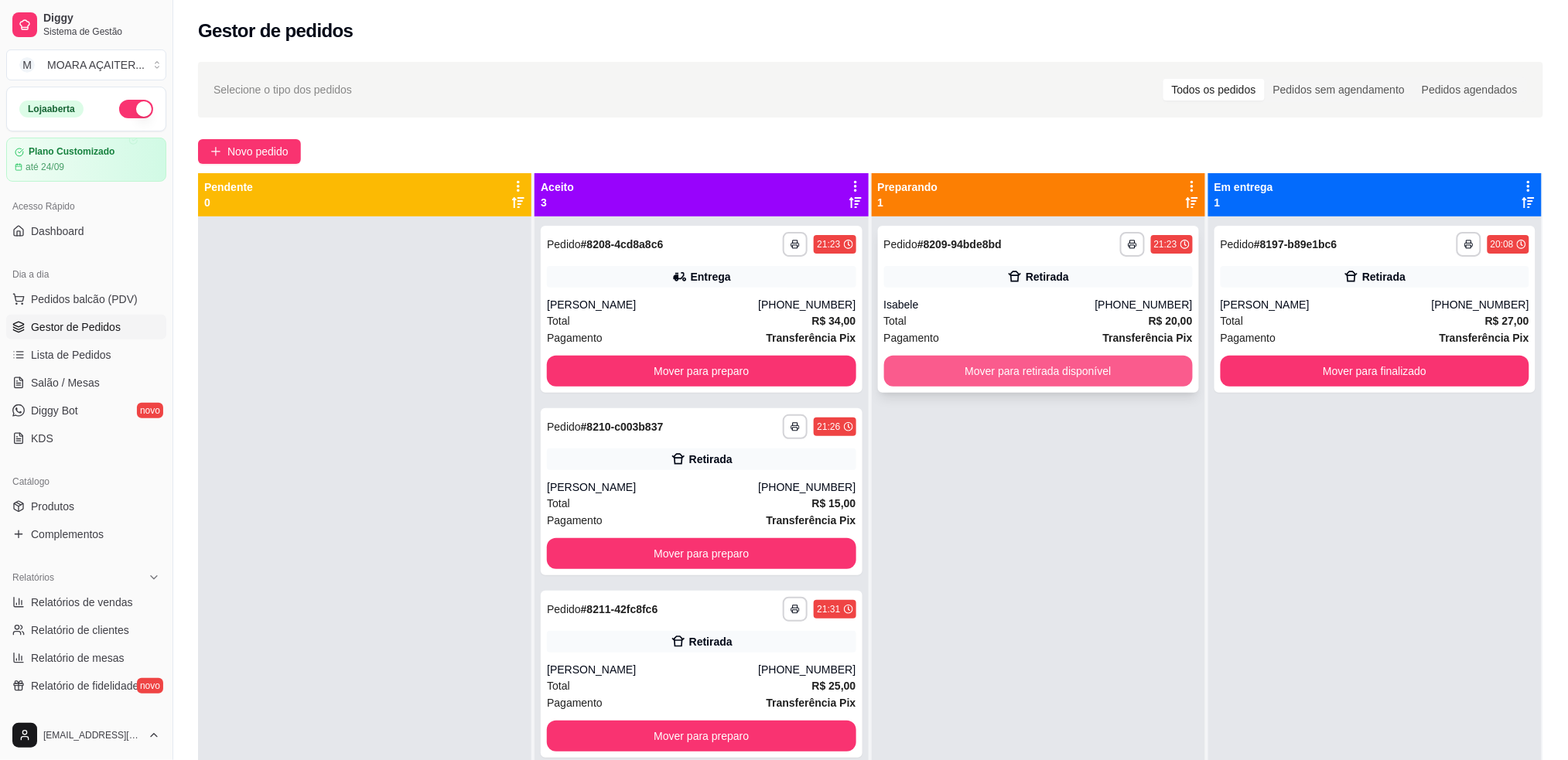
click at [1047, 366] on button "Mover para retirada disponível" at bounding box center [1038, 370] width 309 height 31
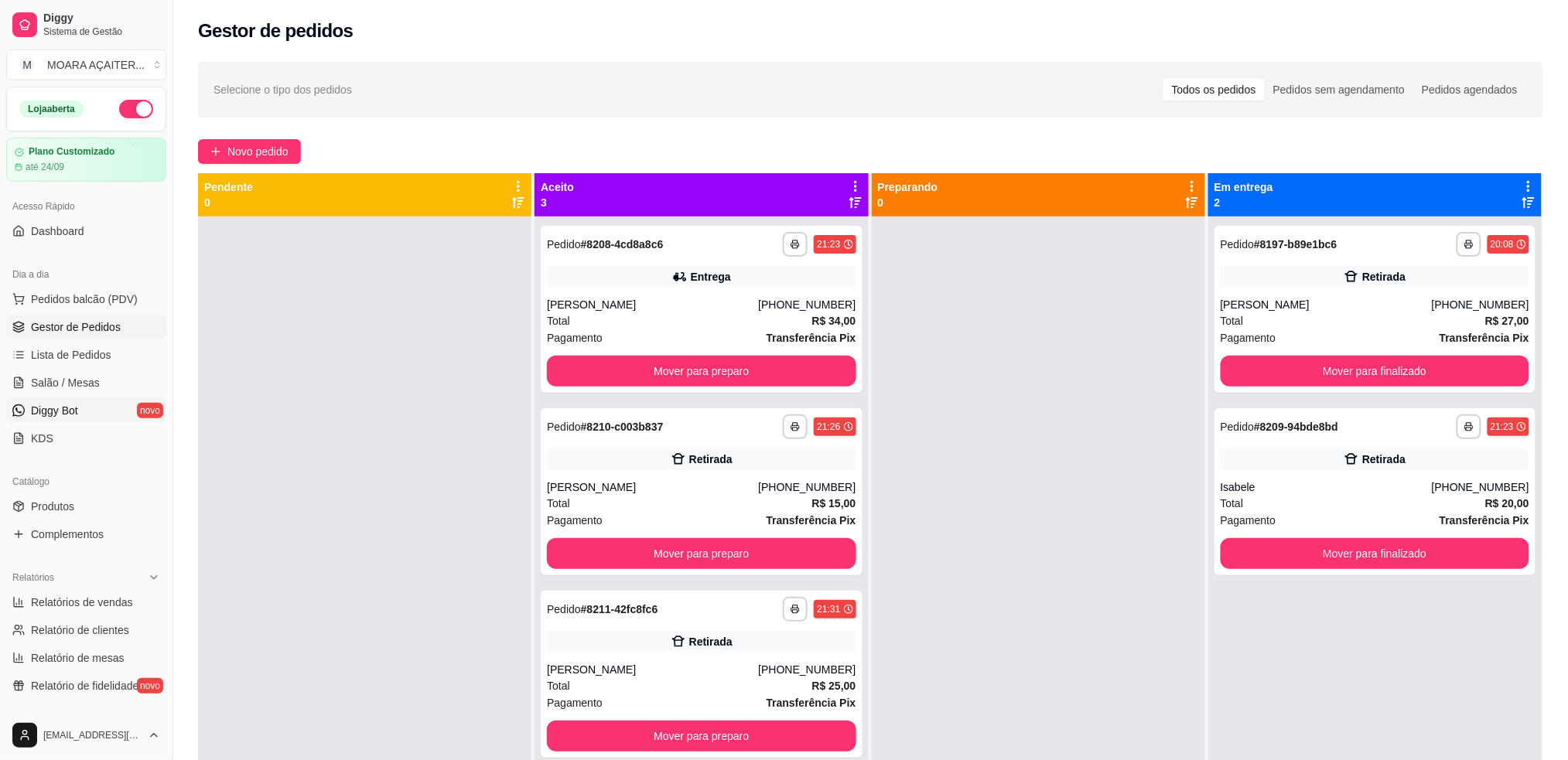
click at [70, 407] on span "Diggy Bot" at bounding box center [54, 410] width 47 height 16
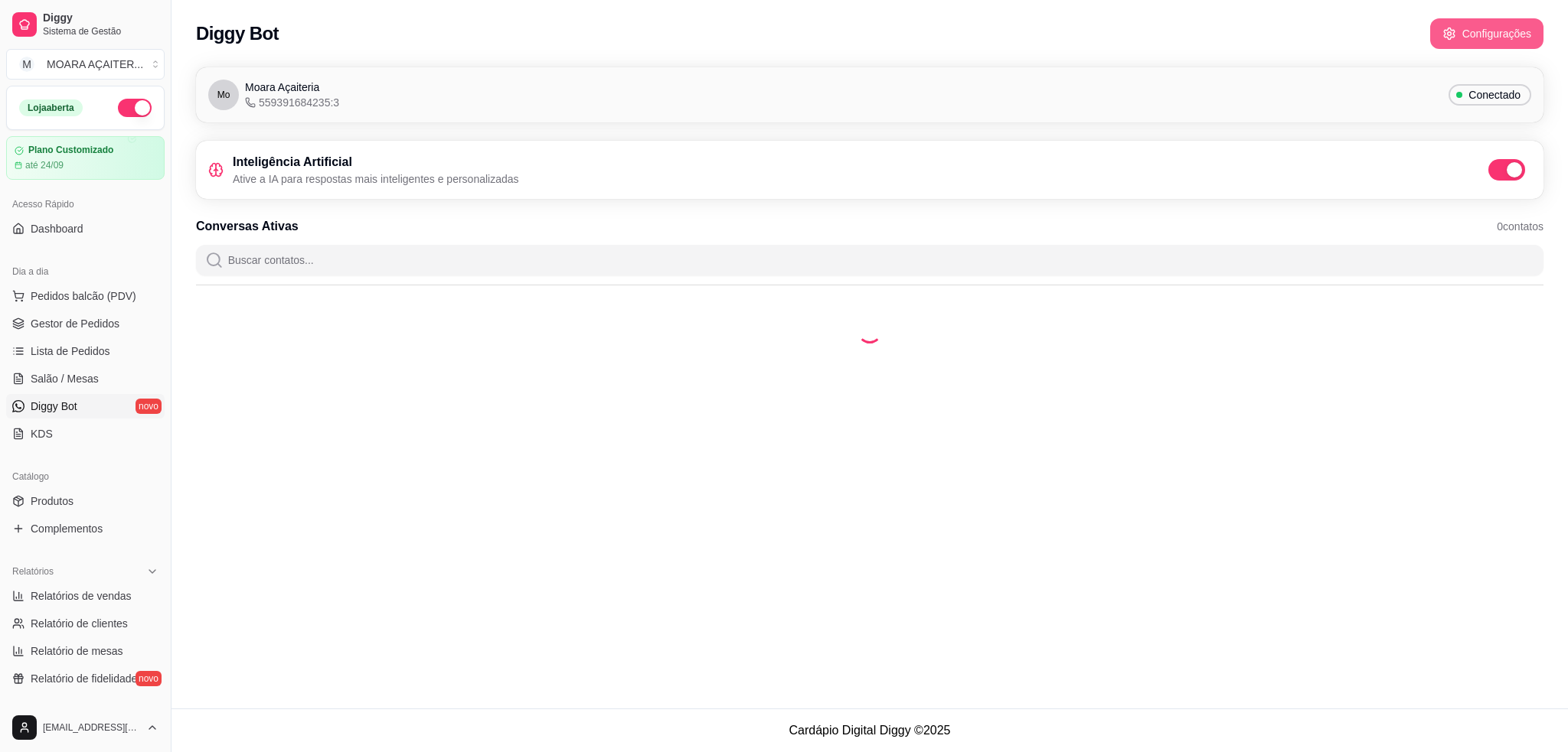
click at [1481, 44] on button "Configurações" at bounding box center [1486, 33] width 113 height 30
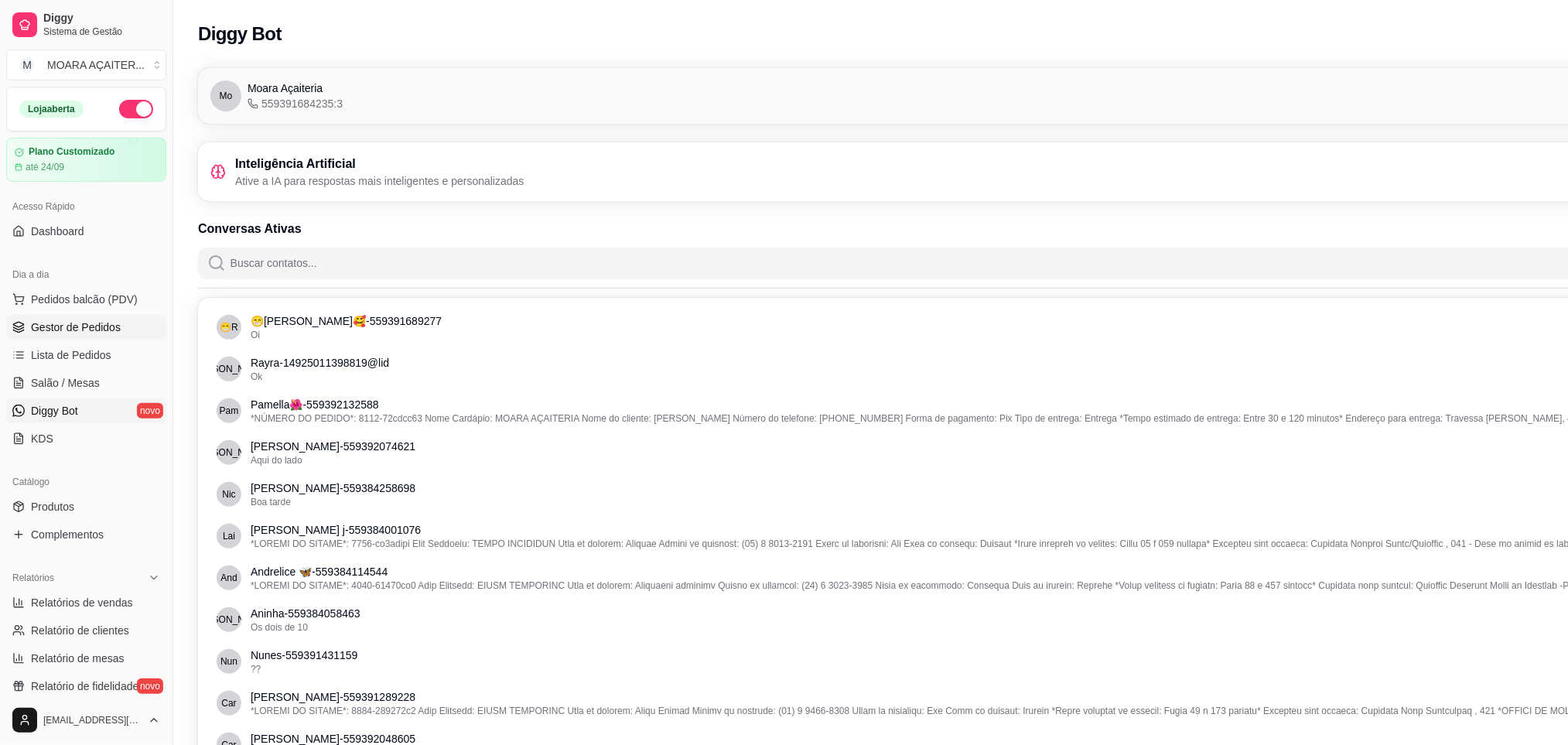
click at [77, 325] on span "Gestor de Pedidos" at bounding box center [75, 327] width 90 height 16
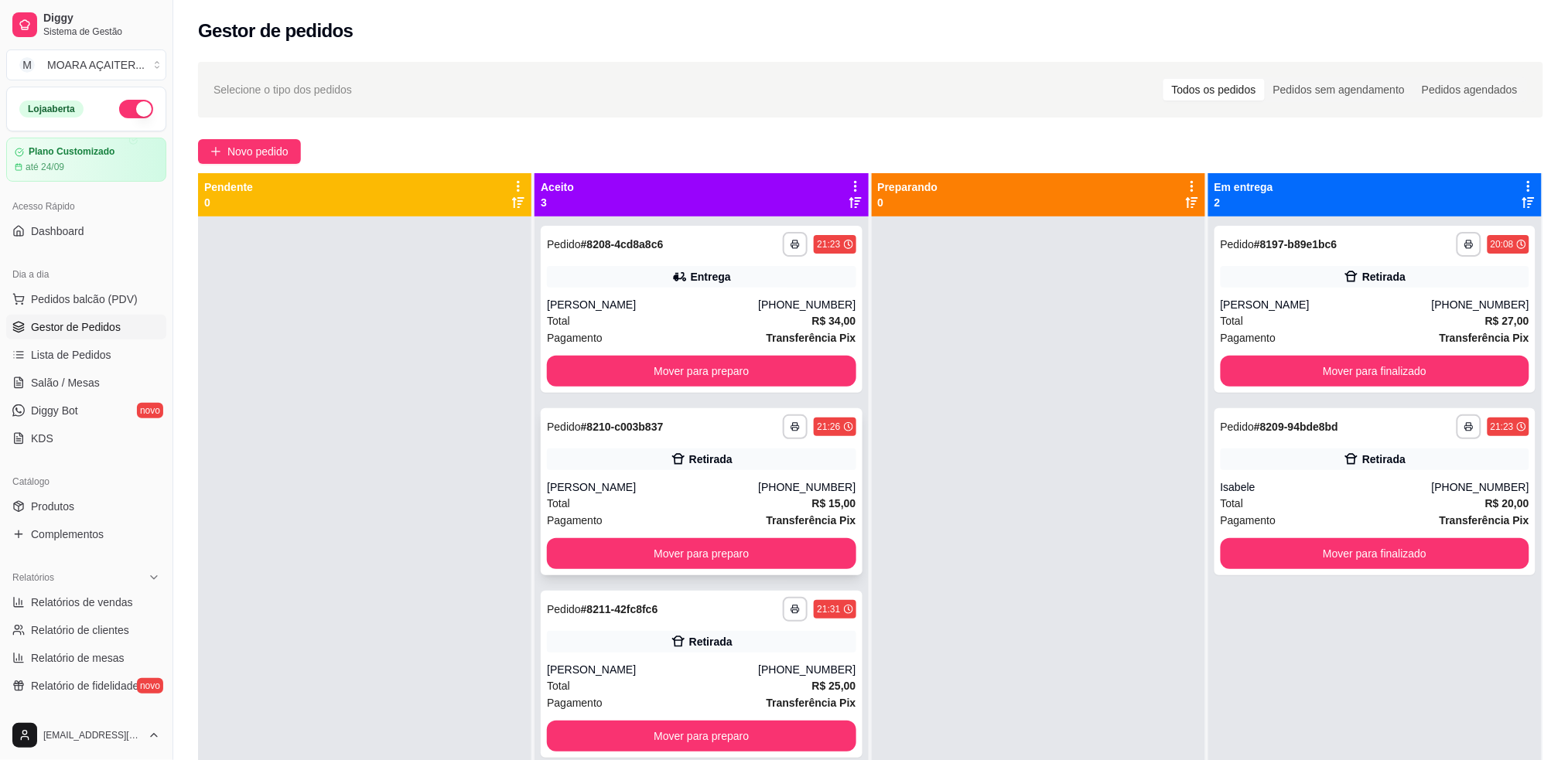
scroll to position [44, 0]
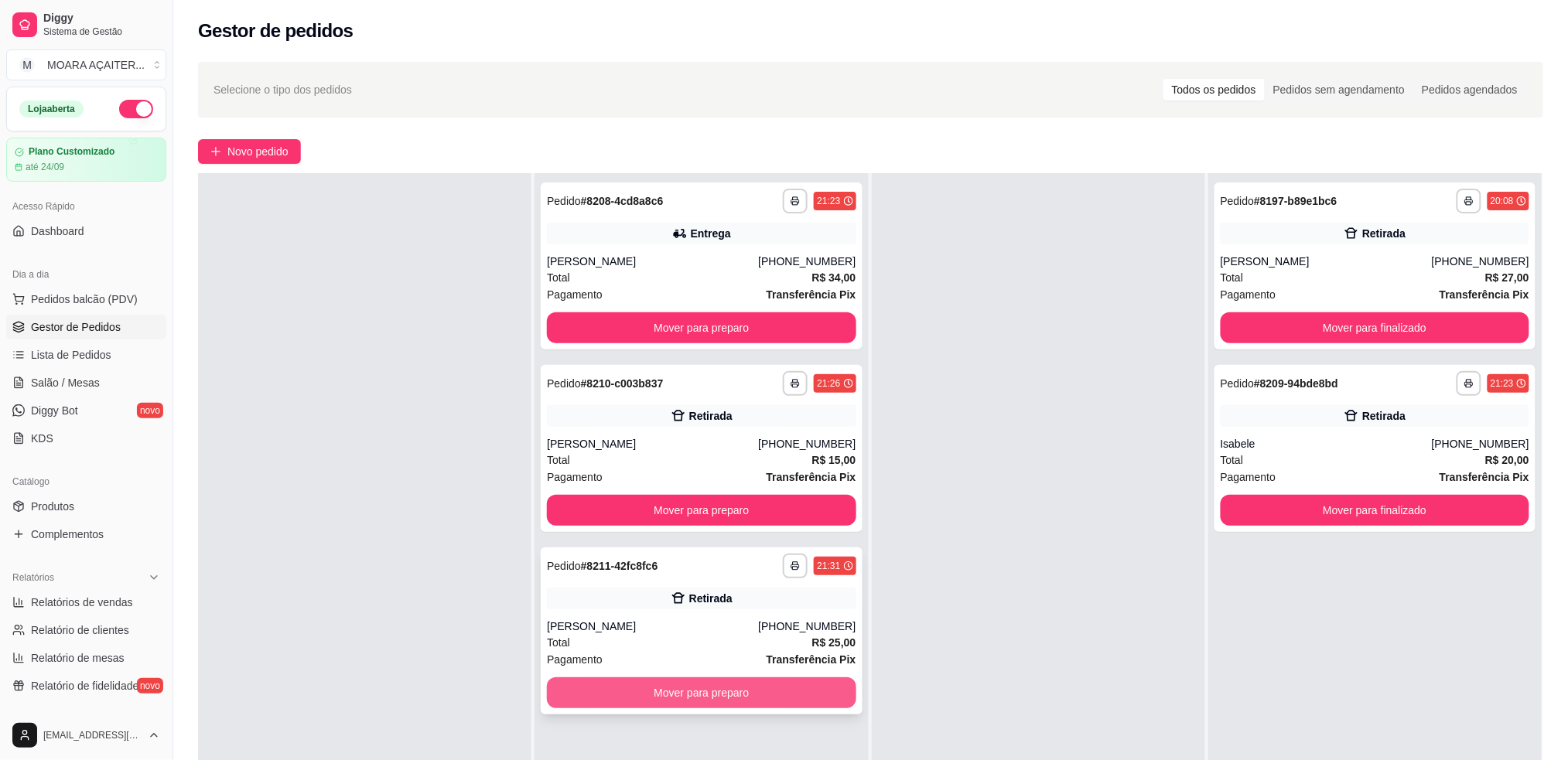
click at [765, 697] on button "Mover para preparo" at bounding box center [700, 692] width 309 height 31
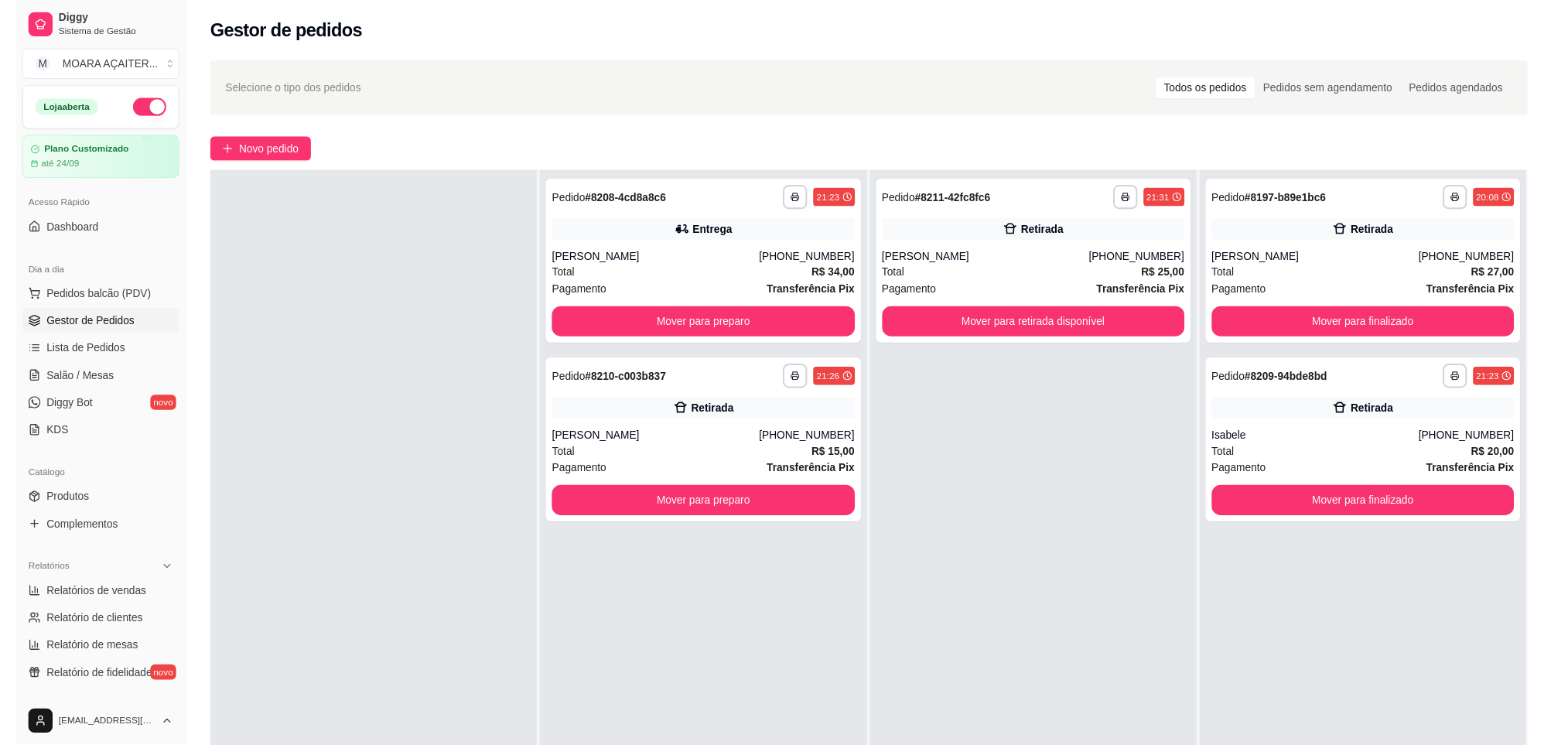
scroll to position [0, 0]
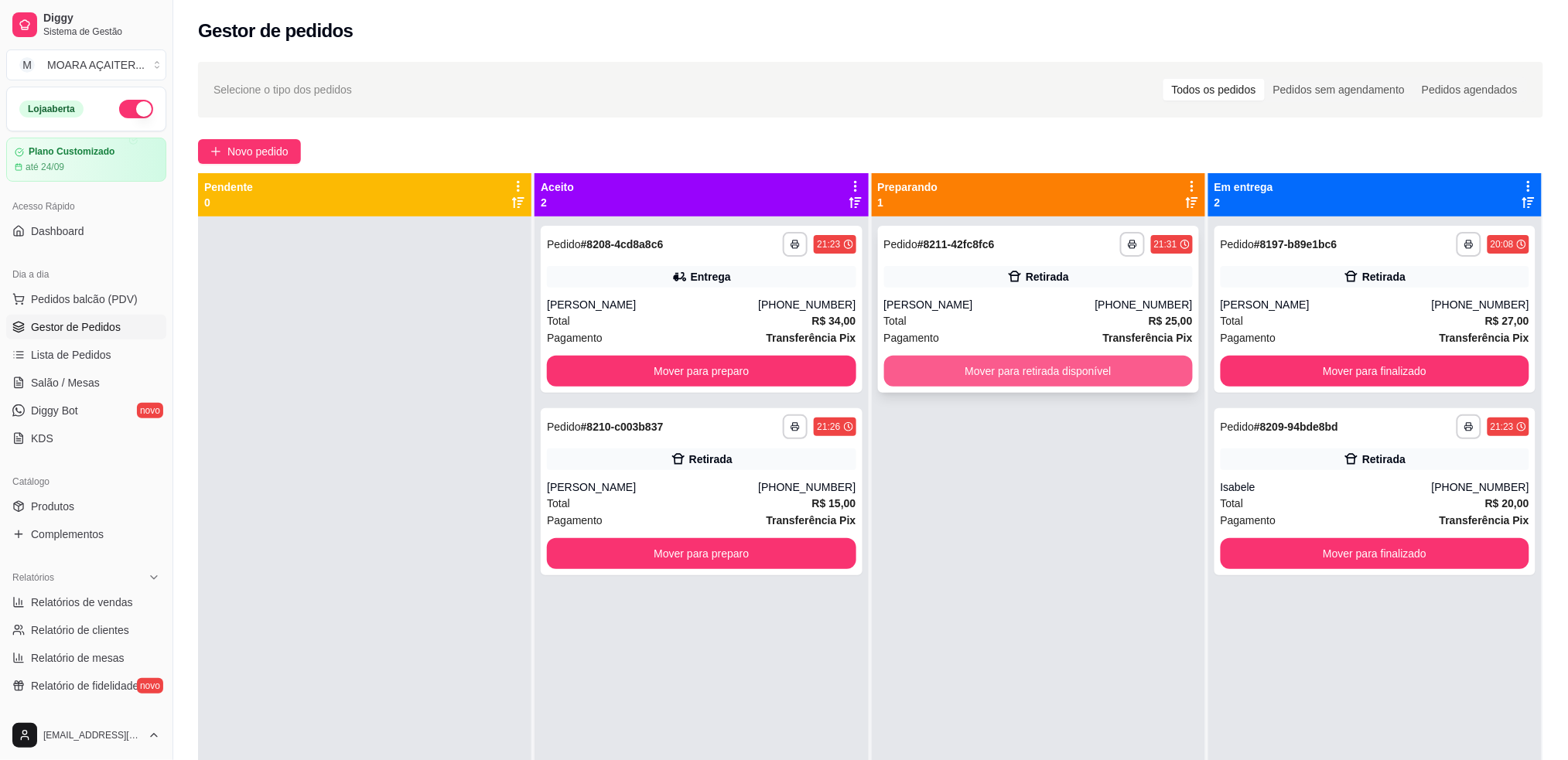
click at [1031, 365] on button "Mover para retirada disponível" at bounding box center [1038, 370] width 309 height 31
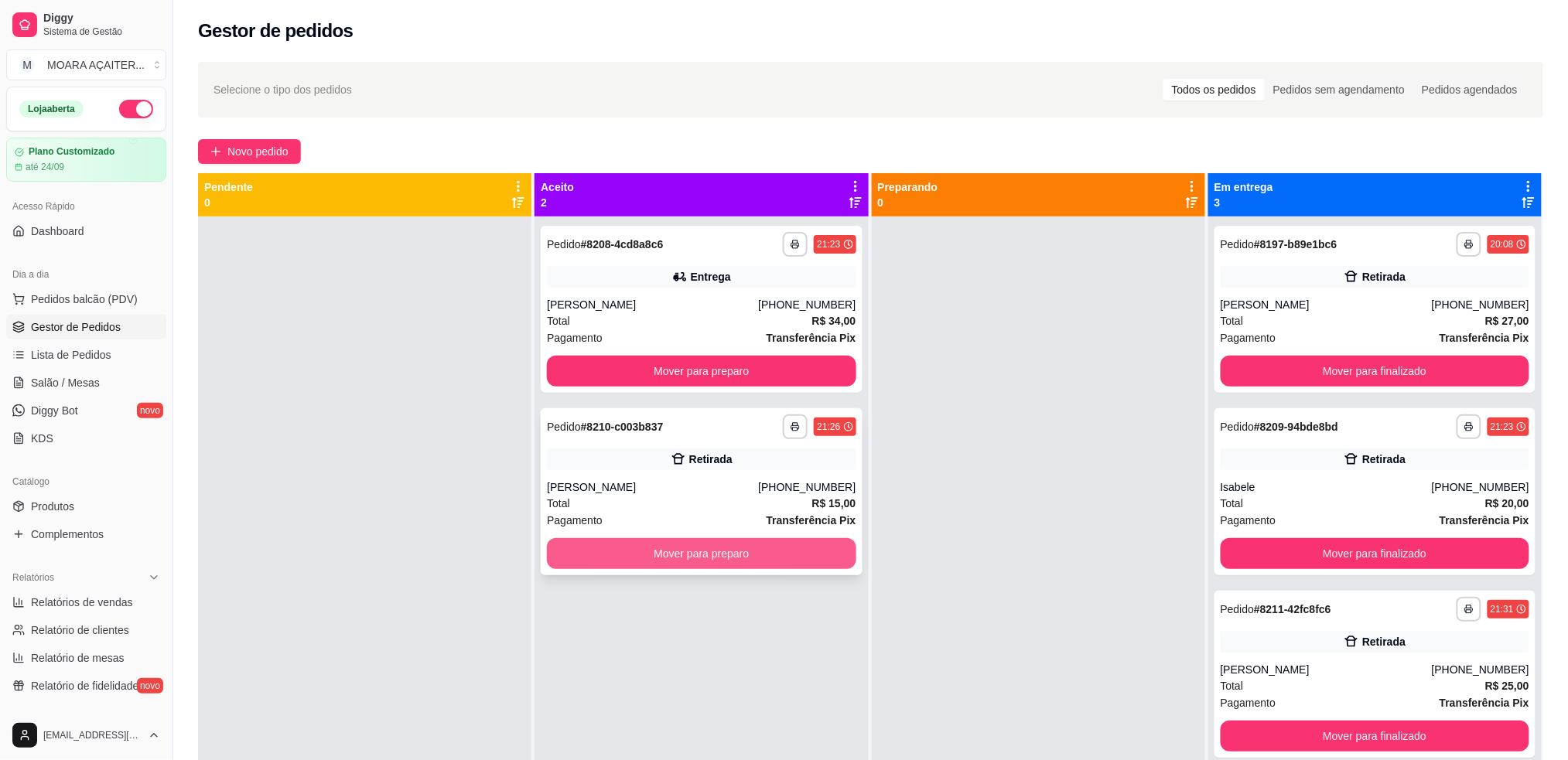
click at [730, 559] on button "Mover para preparo" at bounding box center [700, 553] width 309 height 31
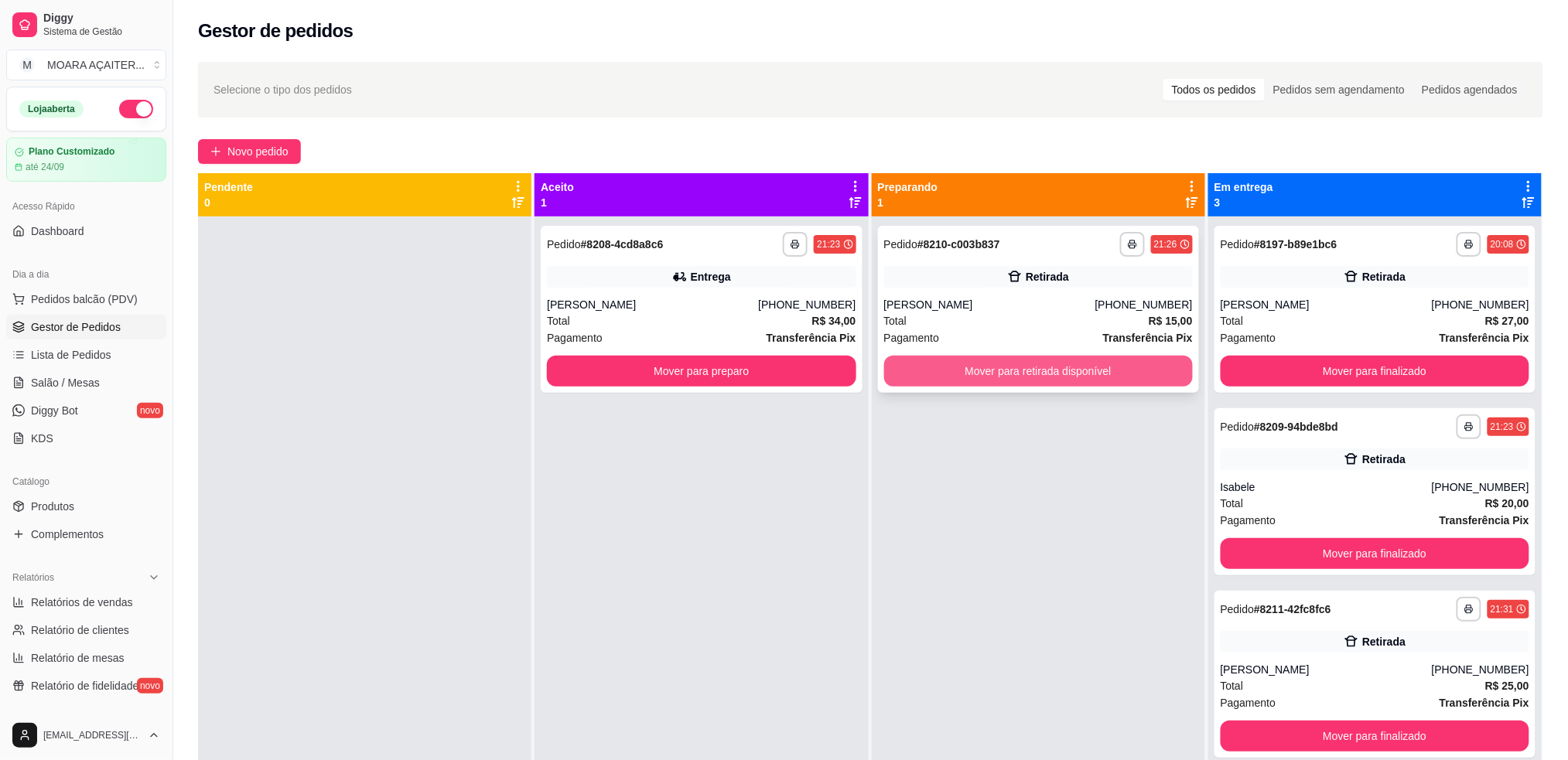
click at [967, 367] on button "Mover para retirada disponível" at bounding box center [1038, 370] width 309 height 31
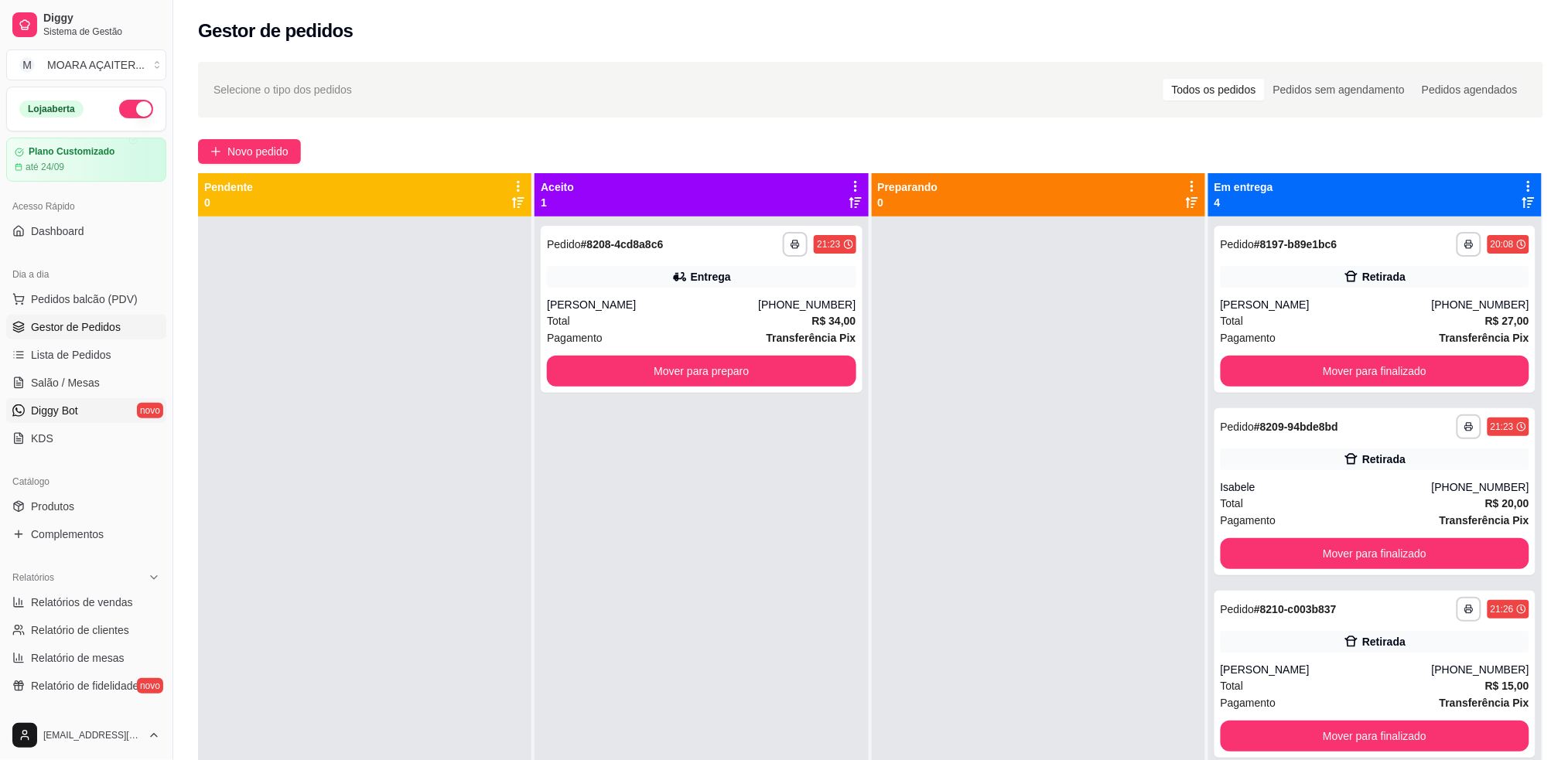
click at [96, 408] on link "Diggy Bot novo" at bounding box center [86, 410] width 161 height 25
click at [88, 406] on link "Diggy Bot novo" at bounding box center [86, 410] width 161 height 25
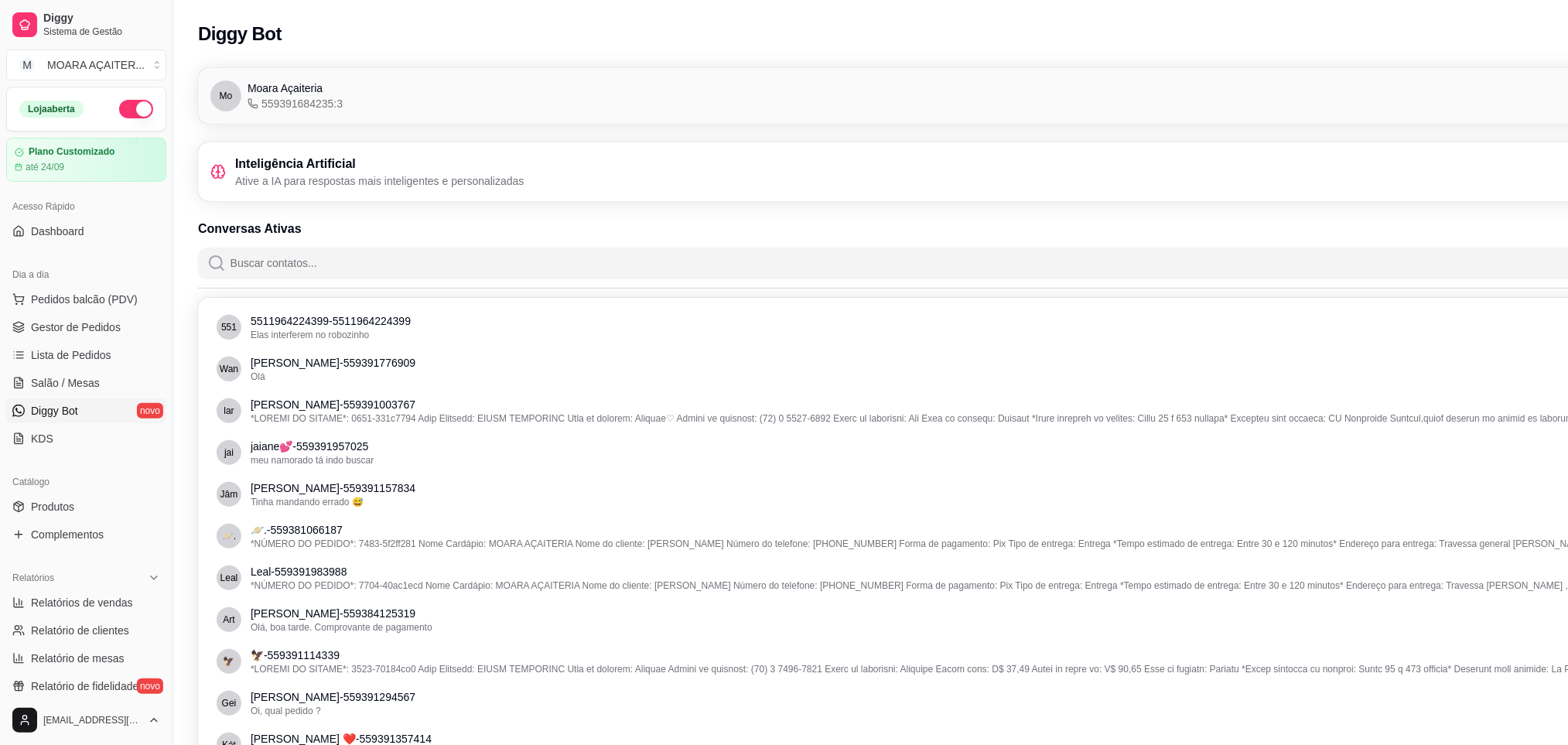
scroll to position [0, 174]
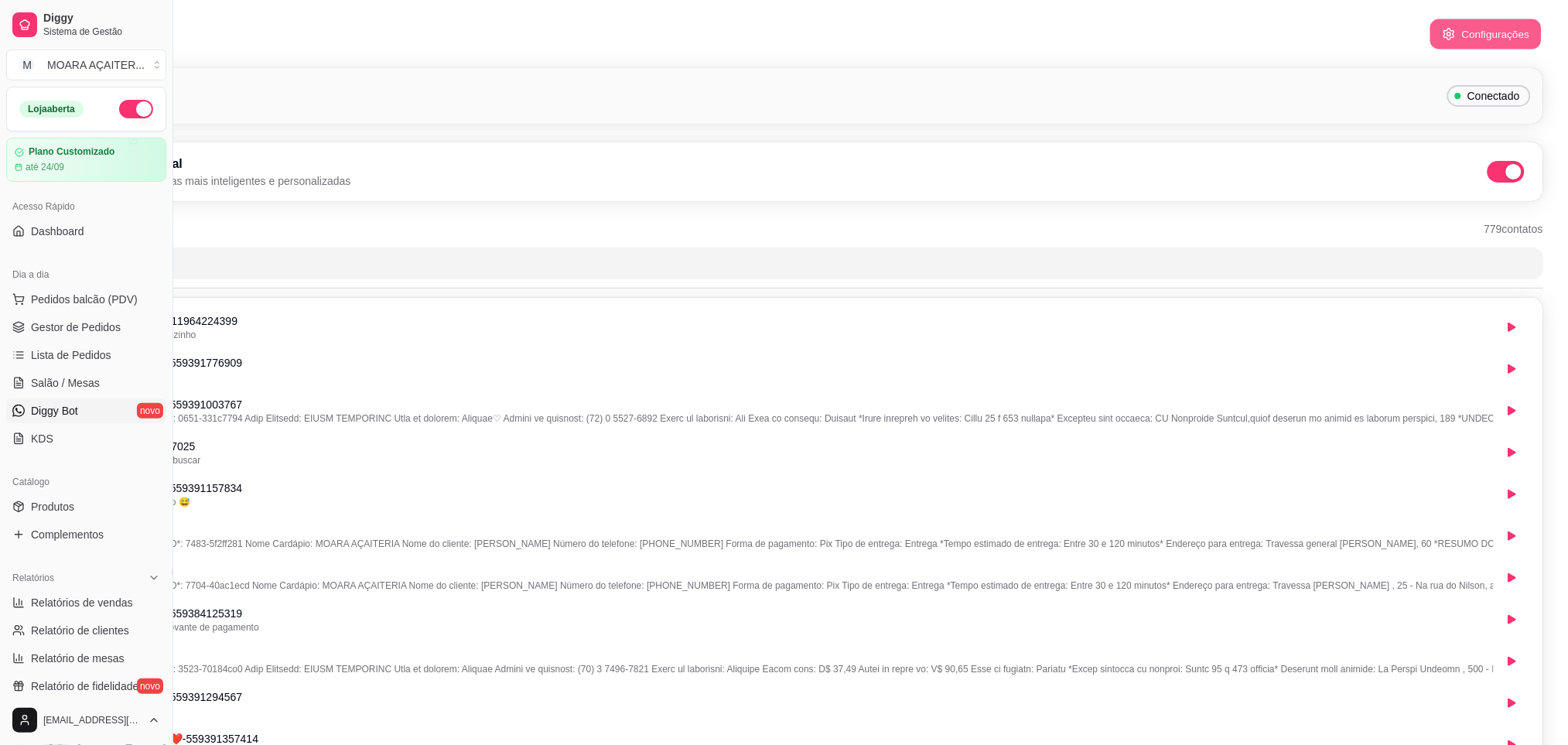
click at [1460, 46] on button "Configurações" at bounding box center [1485, 34] width 111 height 31
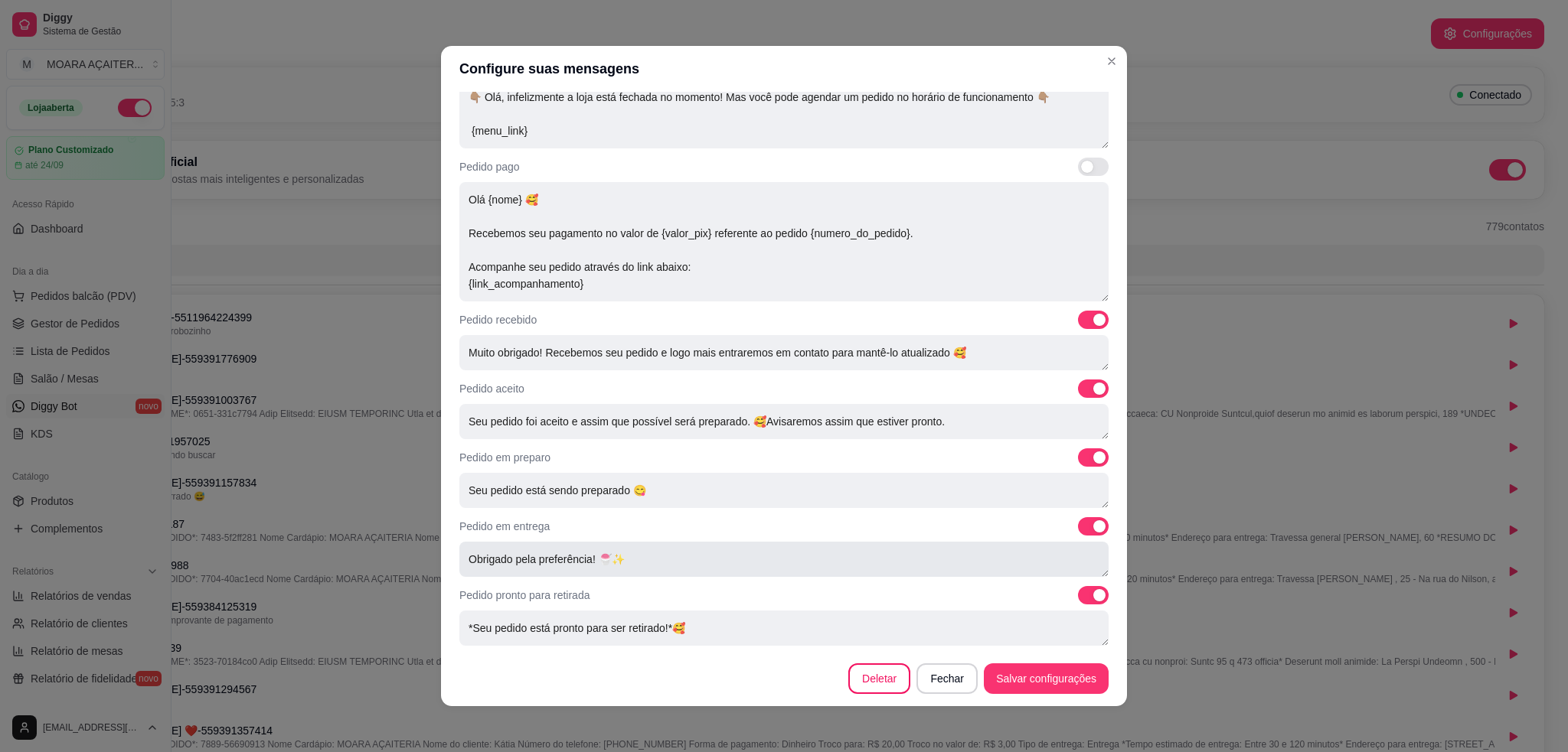
scroll to position [3, 0]
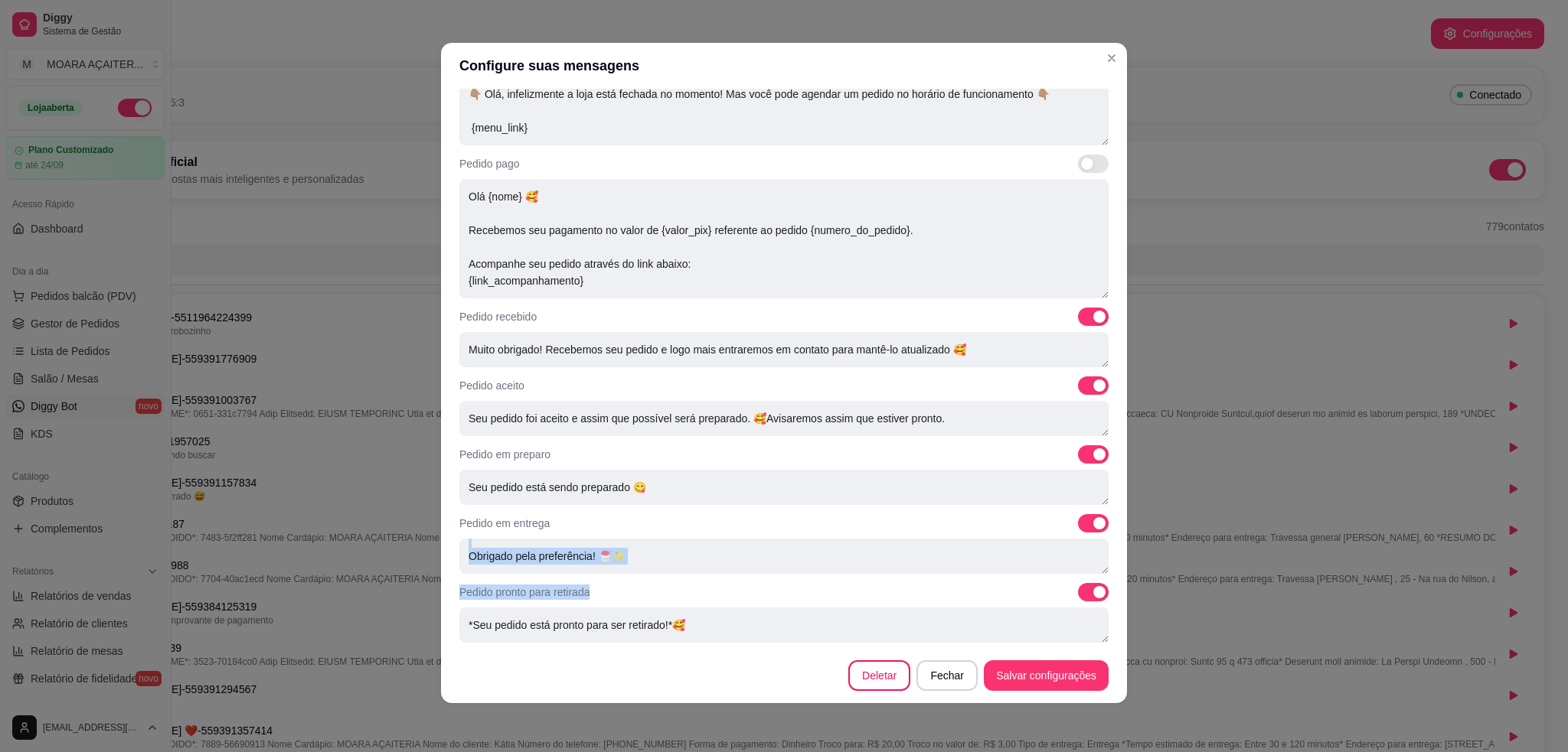
drag, startPoint x: 1088, startPoint y: 569, endPoint x: 1093, endPoint y: 596, distance: 27.5
click at [1097, 617] on div "Mensagens automáticas Personalize as mensagens que o robô enviará aos seus clie…" at bounding box center [784, 368] width 686 height 559
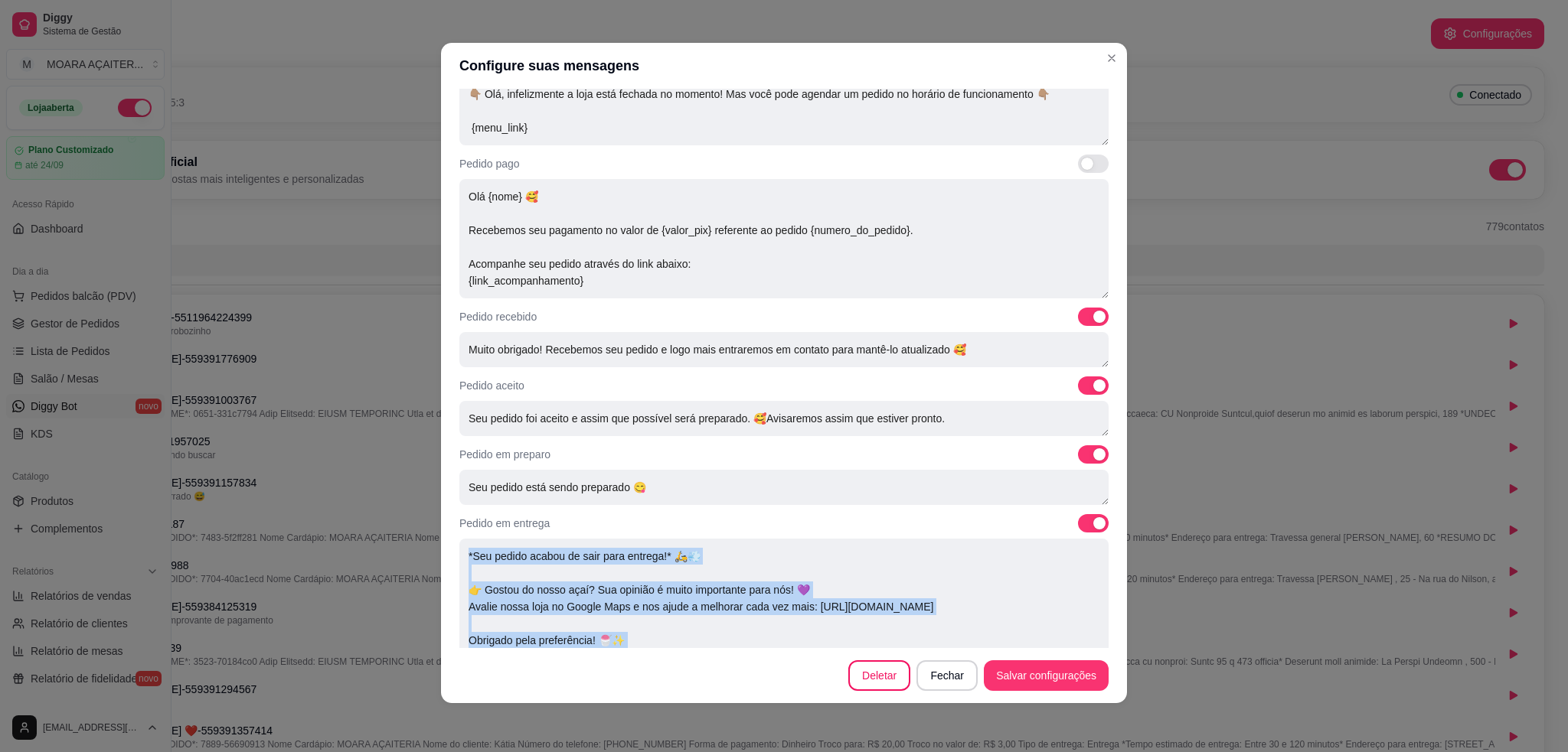
scroll to position [12, 0]
drag, startPoint x: 1083, startPoint y: 569, endPoint x: 939, endPoint y: 614, distance: 150.9
click at [1091, 656] on section "Configure suas mensagens Mensagens automáticas Personalize as mensagens que o r…" at bounding box center [784, 373] width 686 height 660
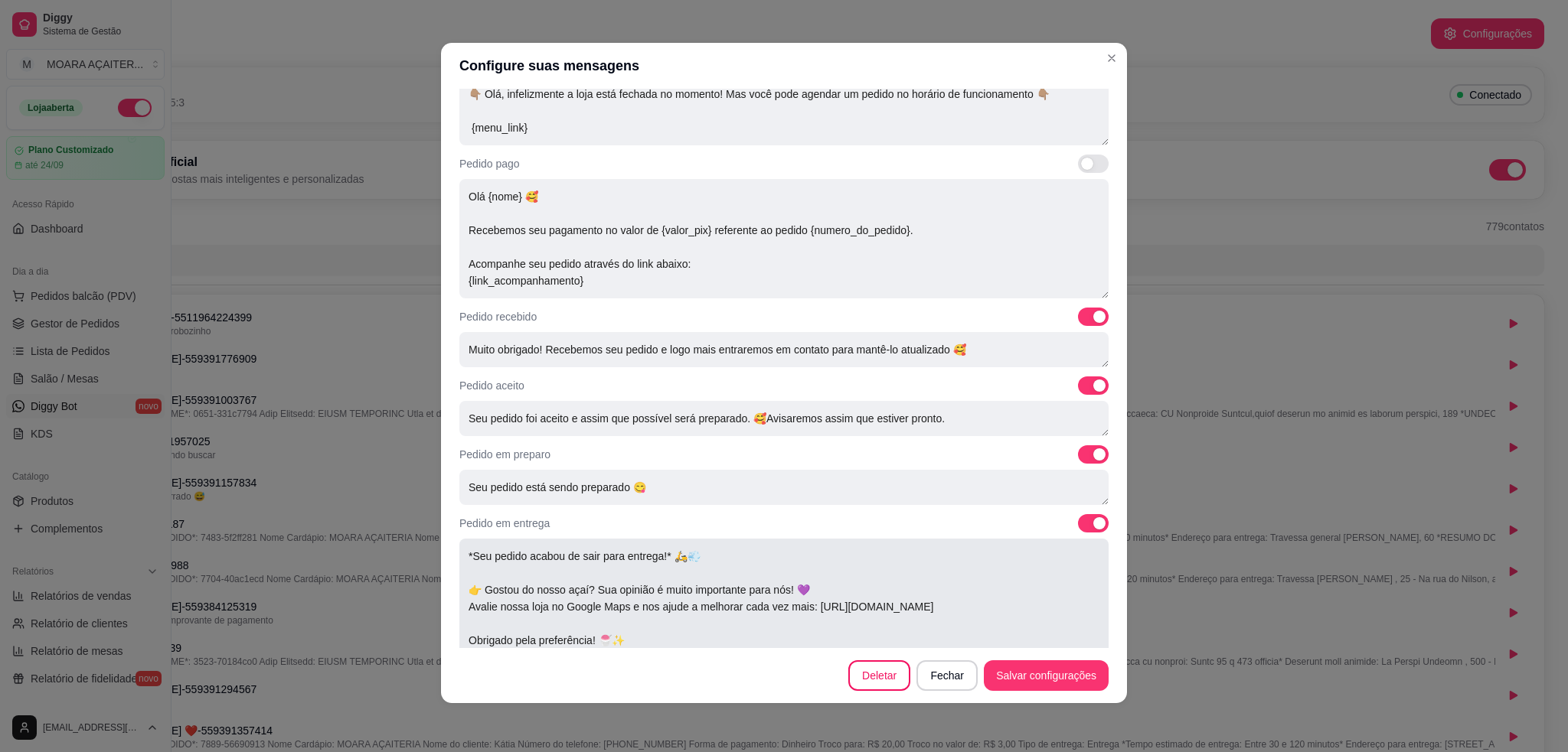
drag, startPoint x: 590, startPoint y: 591, endPoint x: 481, endPoint y: 594, distance: 109.0
click at [481, 594] on textarea "*Seu pedido acabou de sair para entrega!* 🛵💨 👉 Gostou do nosso açaí? Sua opiniã…" at bounding box center [784, 600] width 649 height 121
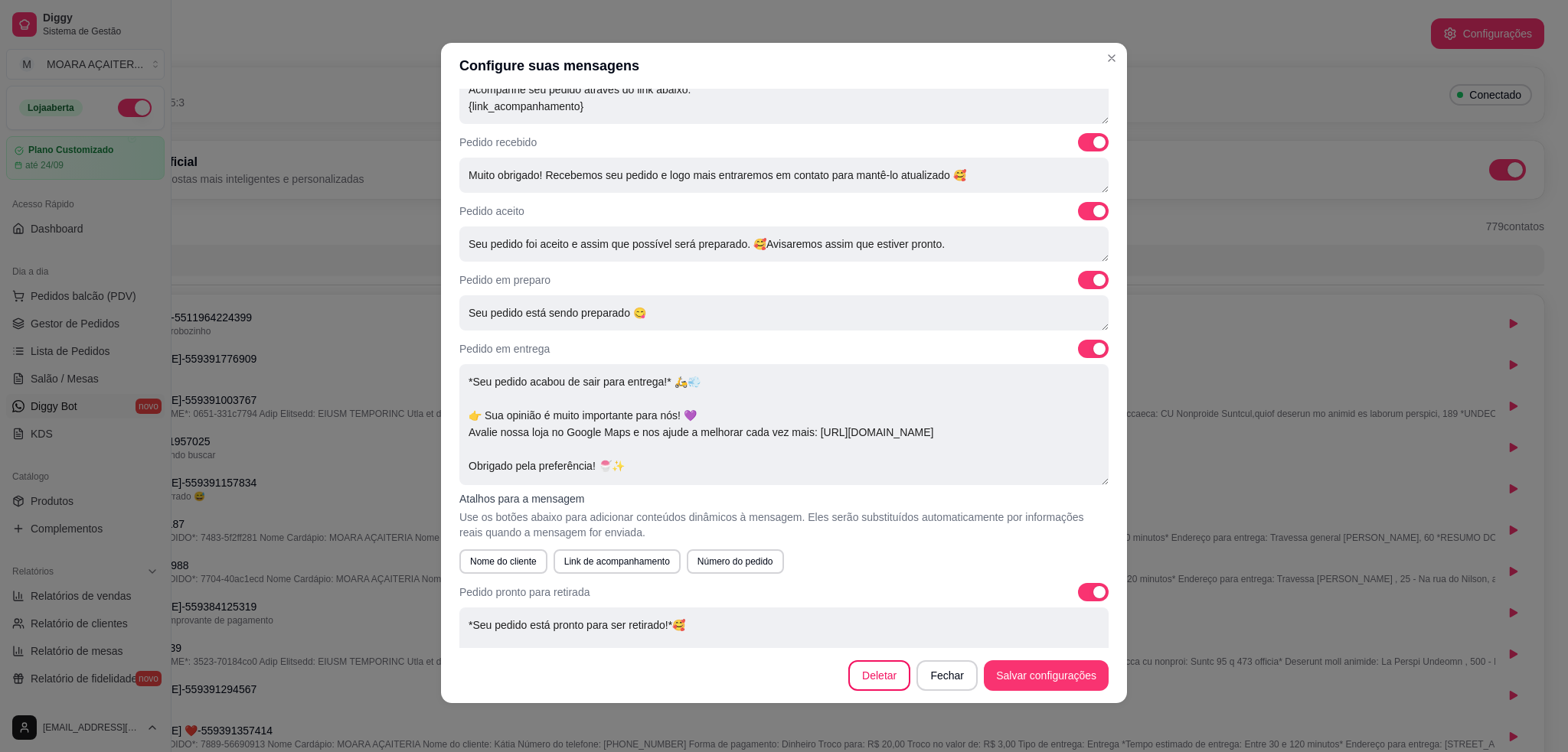
drag, startPoint x: 1080, startPoint y: 634, endPoint x: 1091, endPoint y: 713, distance: 79.8
click at [1091, 713] on div "Configure suas mensagens Mensagens automáticas Personalize as mensagens que o r…" at bounding box center [784, 376] width 1568 height 752
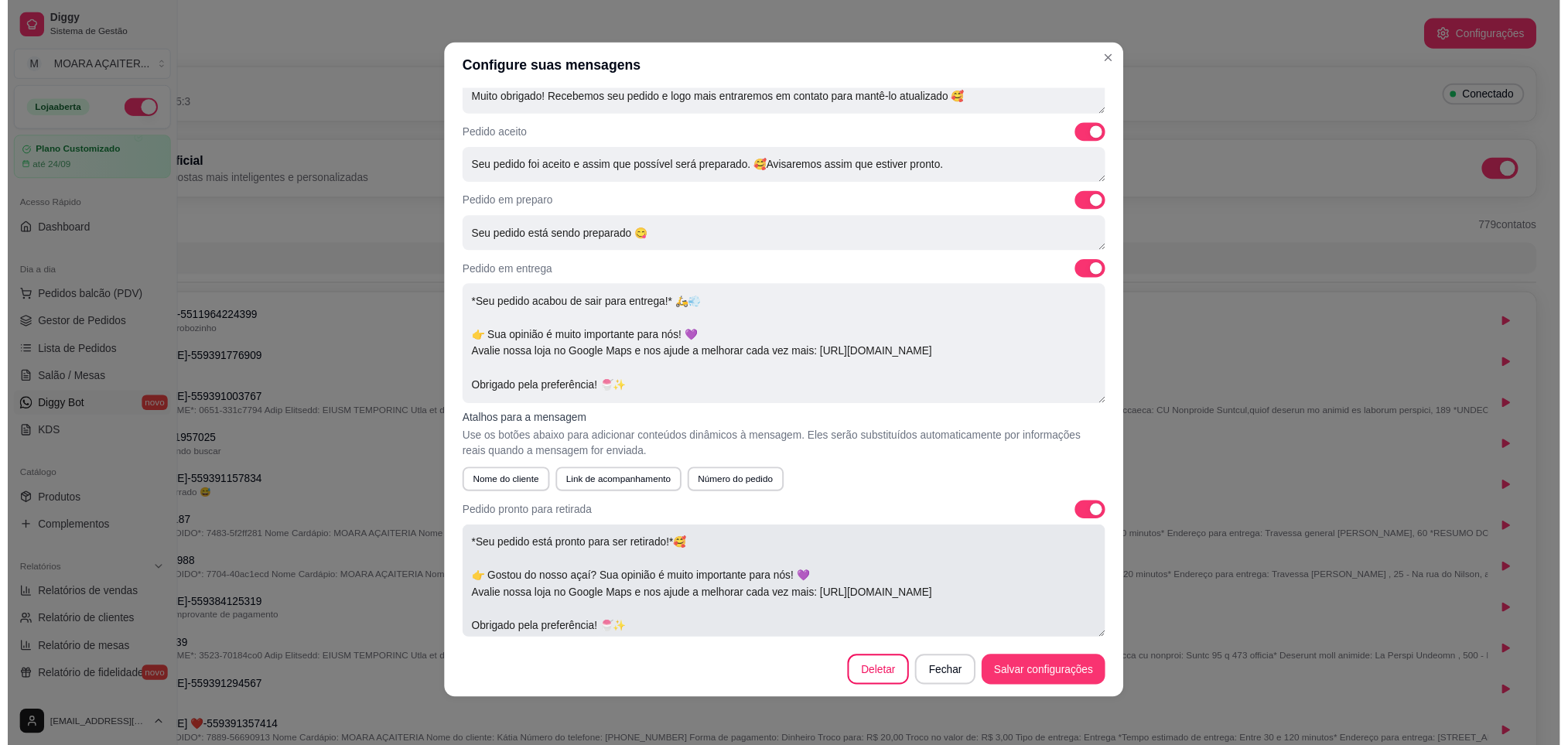
scroll to position [6, 0]
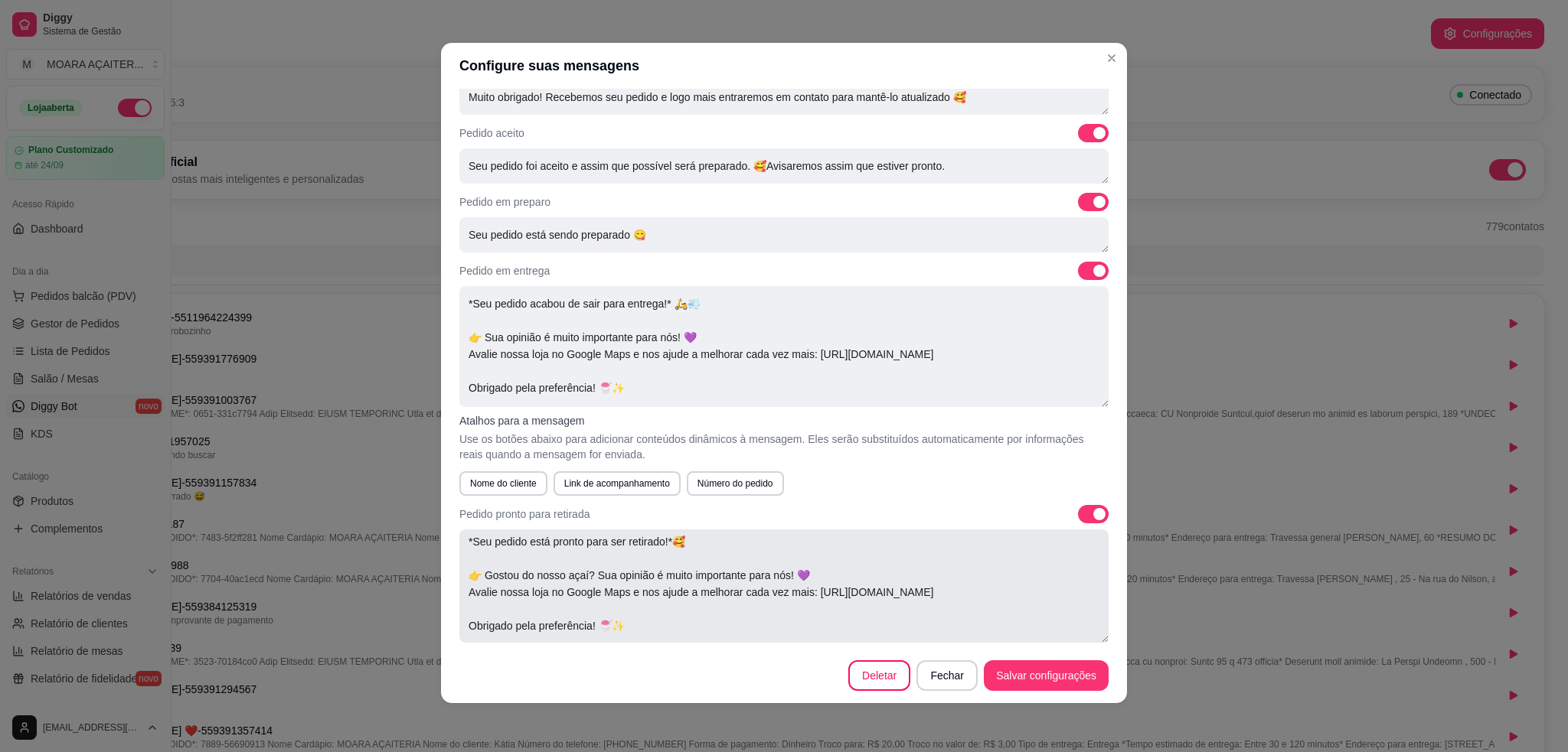
type textarea "*Seu pedido acabou de sair para entrega!* 🛵💨 👉 Sua opinião é muito importante p…"
drag, startPoint x: 583, startPoint y: 578, endPoint x: 476, endPoint y: 570, distance: 107.3
click at [475, 570] on textarea "*Seu pedido está pronto para ser retirado!*🥰 👉 Gostou do nosso açaí? Sua opiniã…" at bounding box center [784, 586] width 649 height 113
type textarea "*Seu pedido está pronto para ser retirado!*🥰 👉Sua opinião é muito importante pa…"
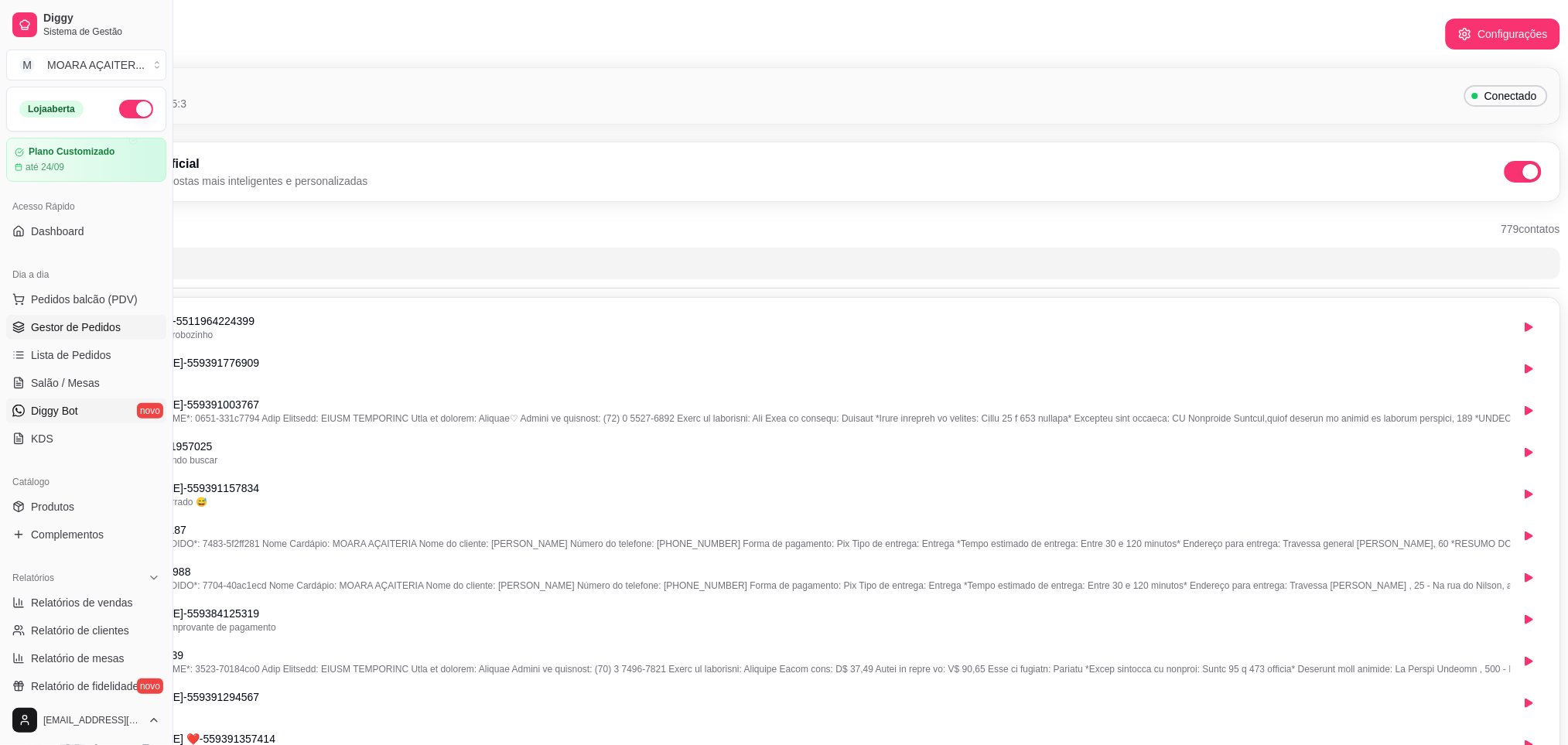
click at [86, 323] on span "Gestor de Pedidos" at bounding box center [75, 327] width 90 height 16
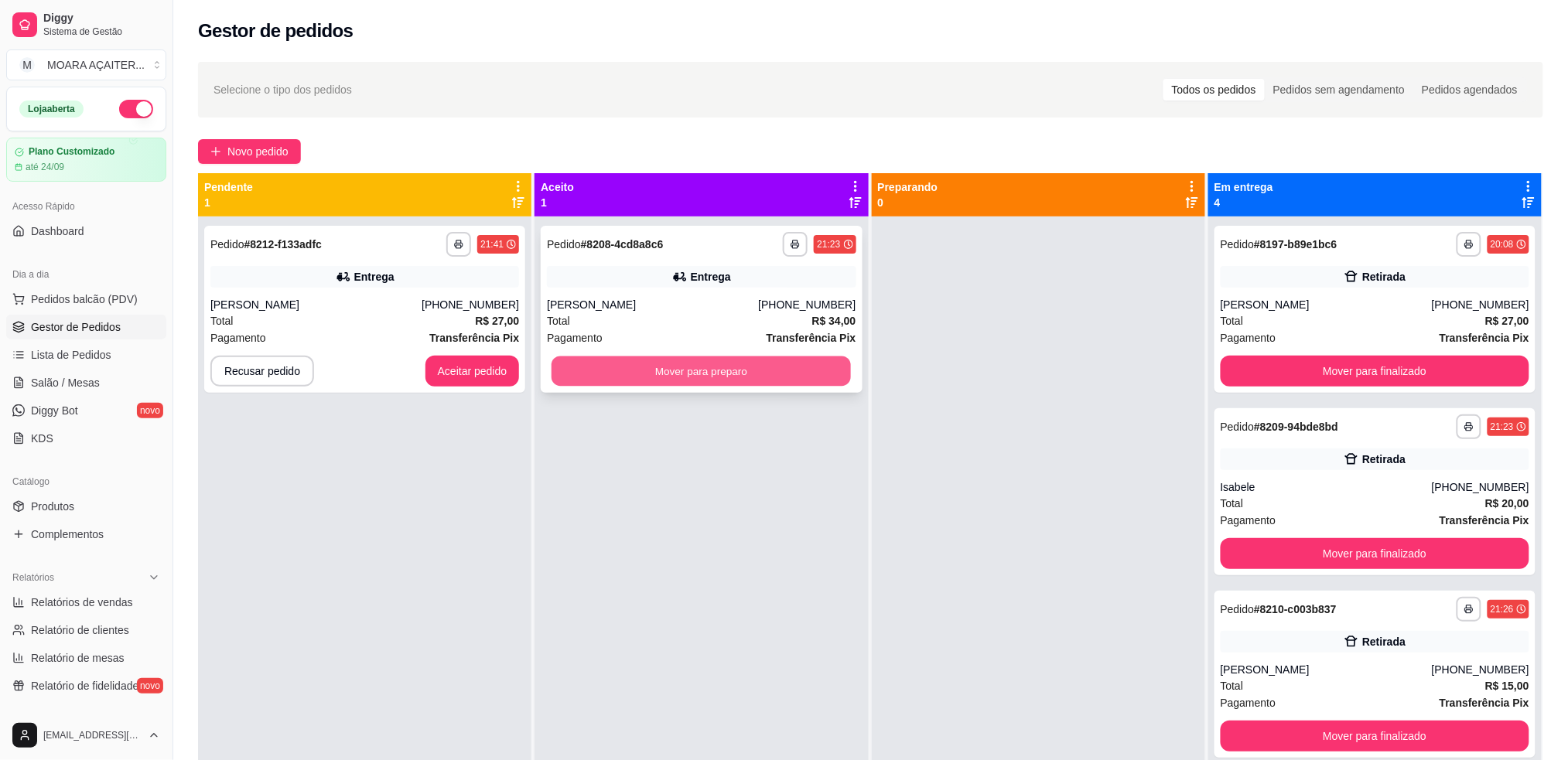
click at [634, 369] on button "Mover para preparo" at bounding box center [700, 371] width 300 height 31
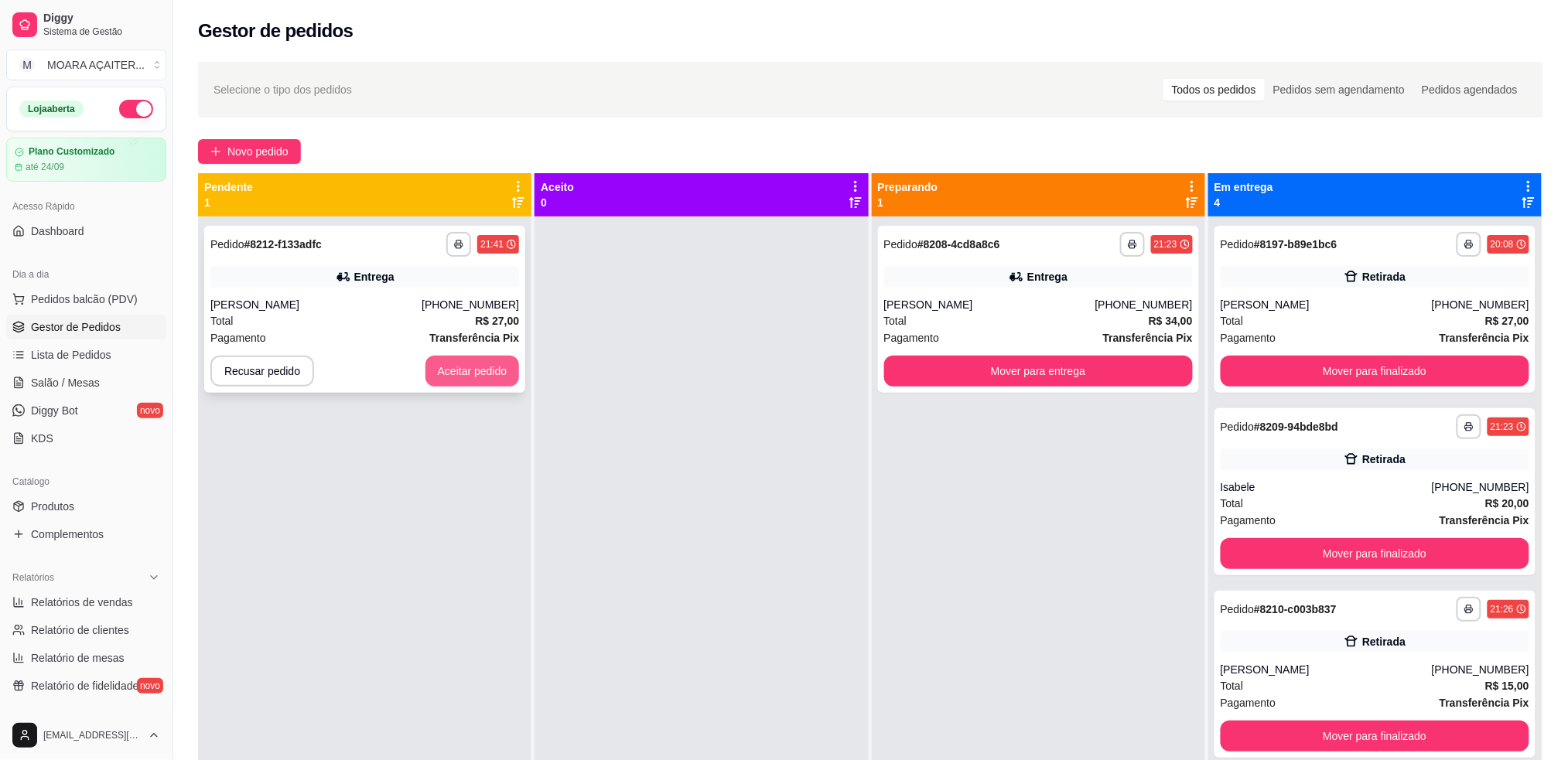
click at [491, 370] on button "Aceitar pedido" at bounding box center [472, 370] width 95 height 31
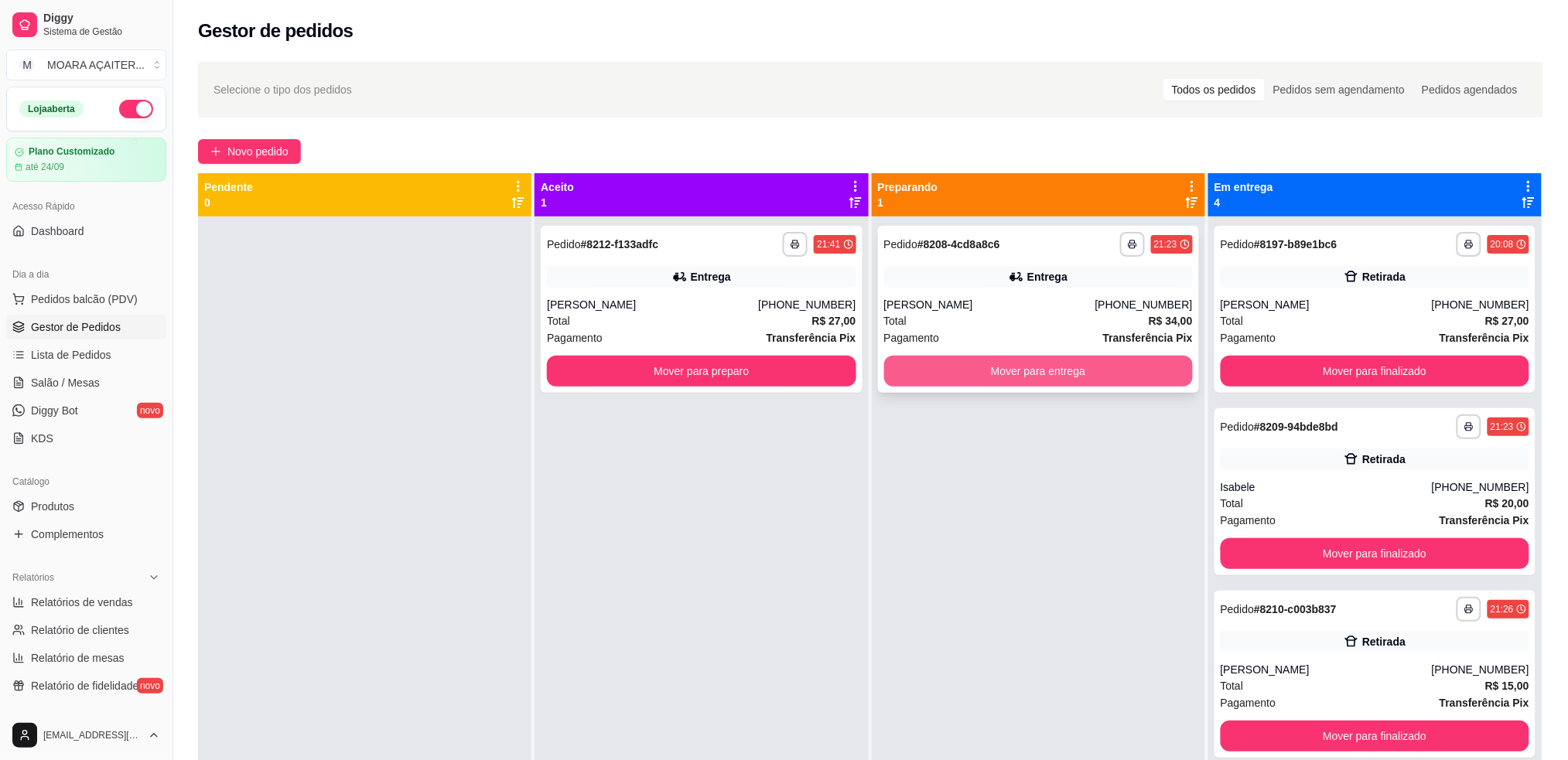
click at [969, 374] on button "Mover para entrega" at bounding box center [1038, 370] width 309 height 31
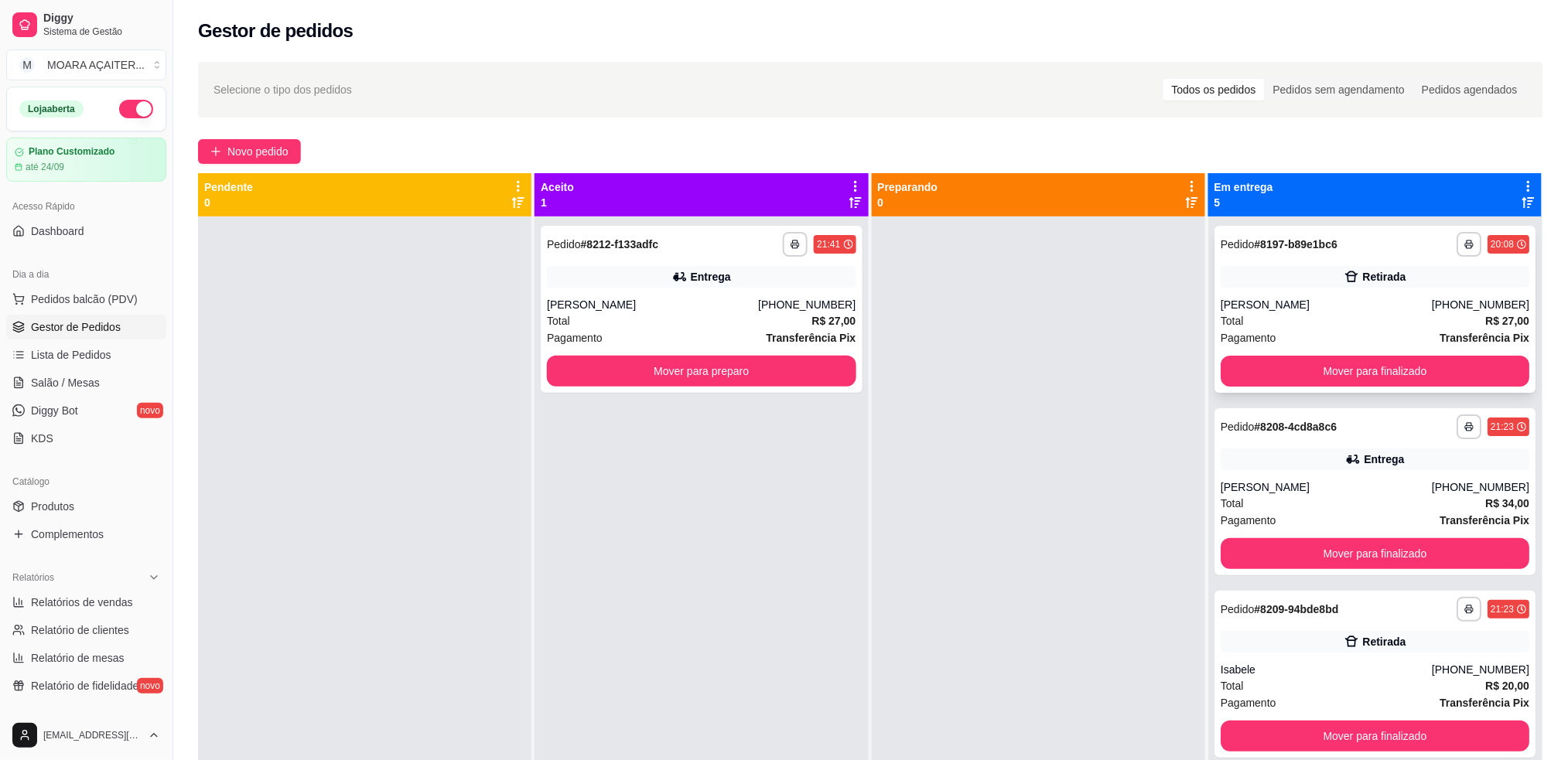
click at [1446, 319] on div "Total R$ 27,00" at bounding box center [1374, 321] width 309 height 17
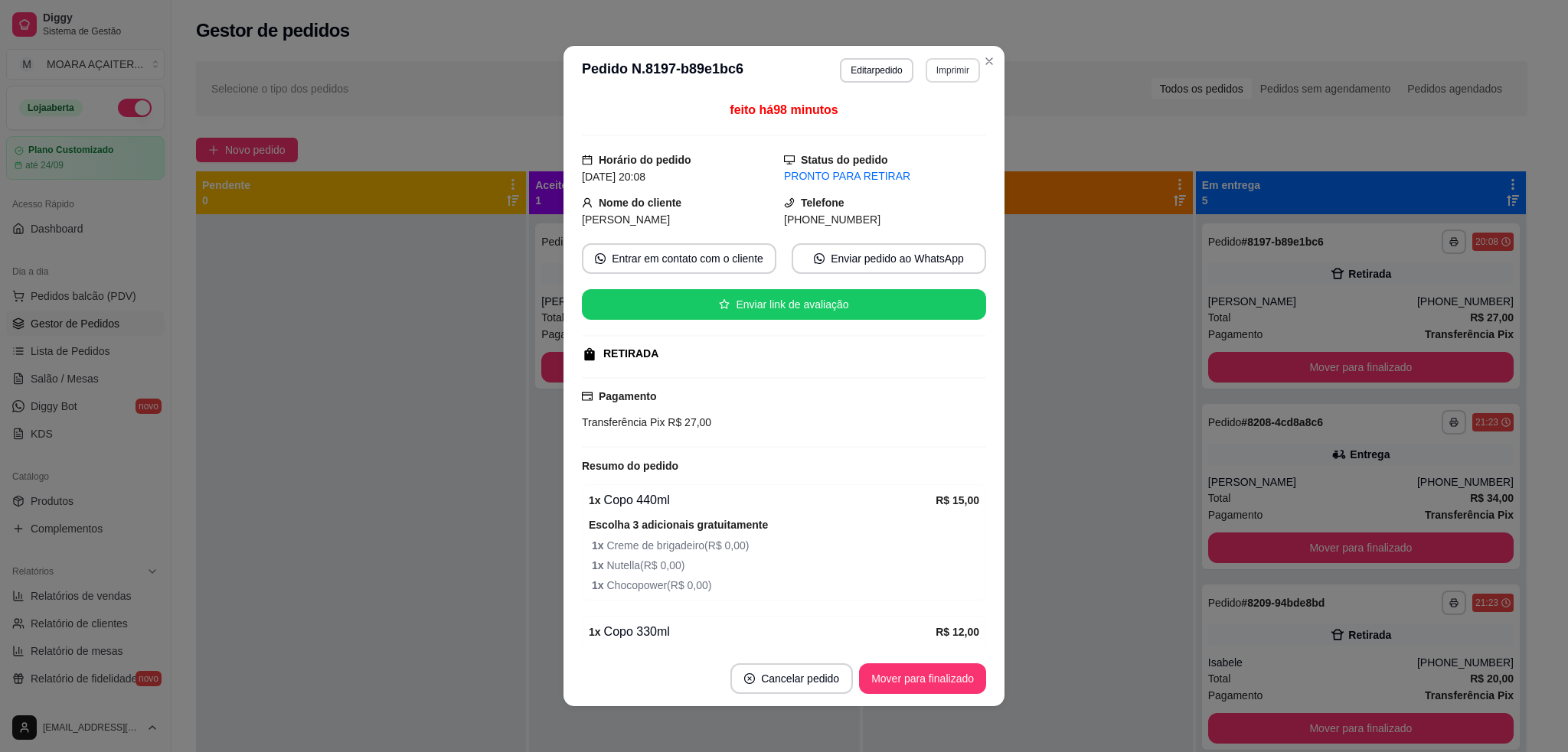
click at [935, 73] on button "Imprimir" at bounding box center [953, 70] width 54 height 25
click at [946, 118] on button "IMPRESSORA" at bounding box center [915, 124] width 107 height 24
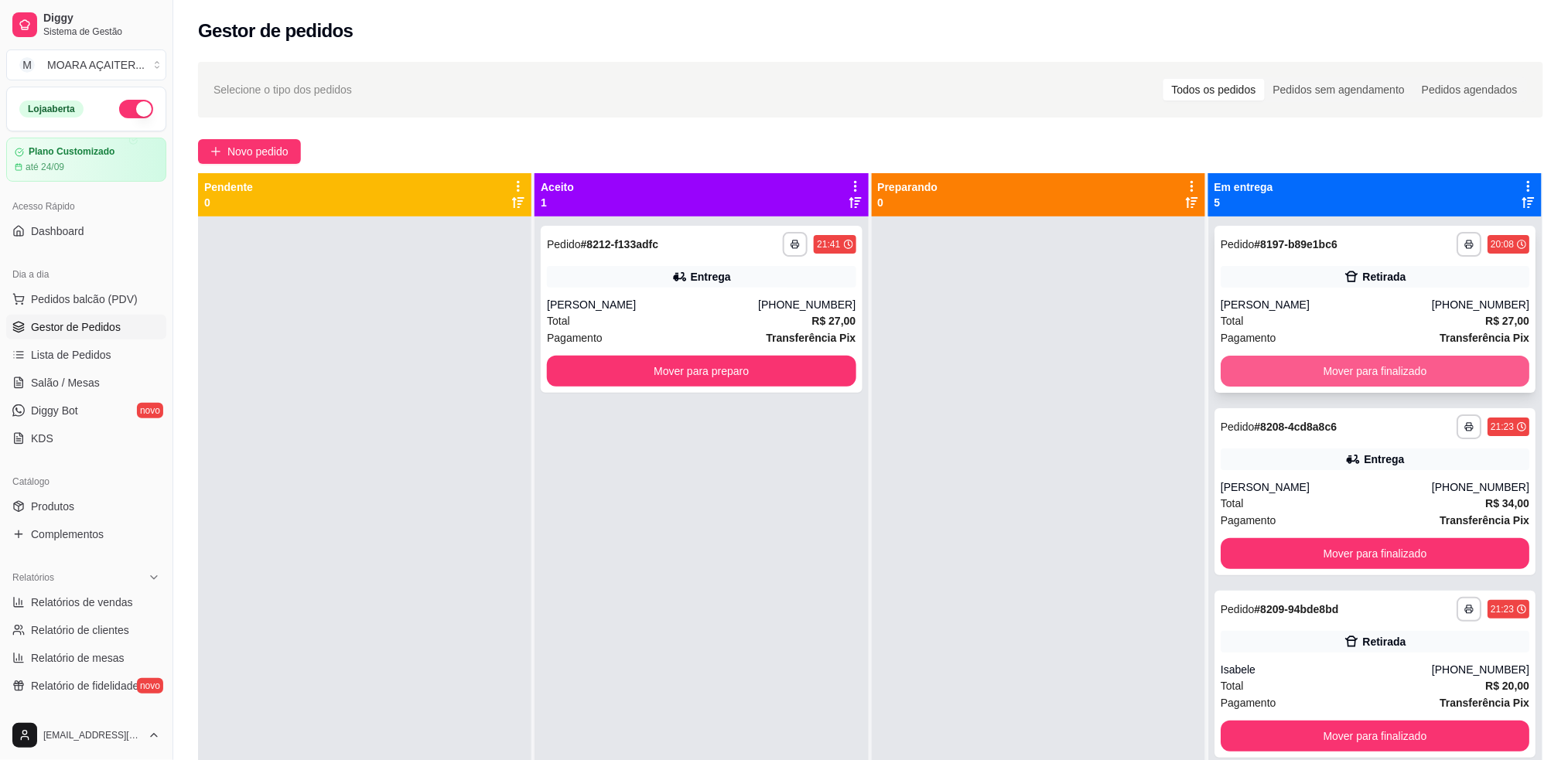
click at [1266, 377] on button "Mover para finalizado" at bounding box center [1374, 370] width 309 height 31
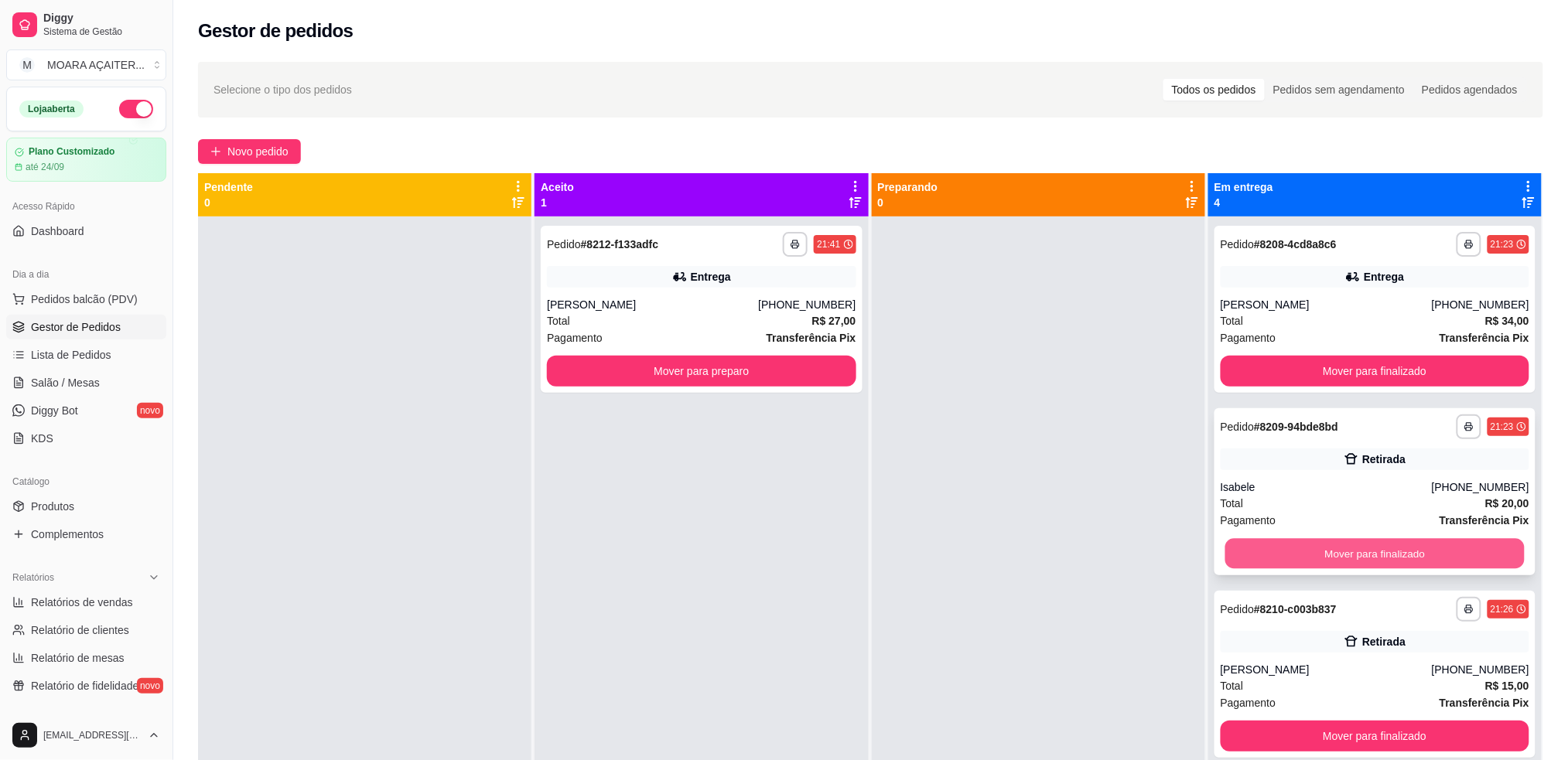
click at [1342, 562] on button "Mover para finalizado" at bounding box center [1374, 554] width 300 height 31
click at [1342, 562] on button "Mover para finalizado" at bounding box center [1374, 553] width 309 height 31
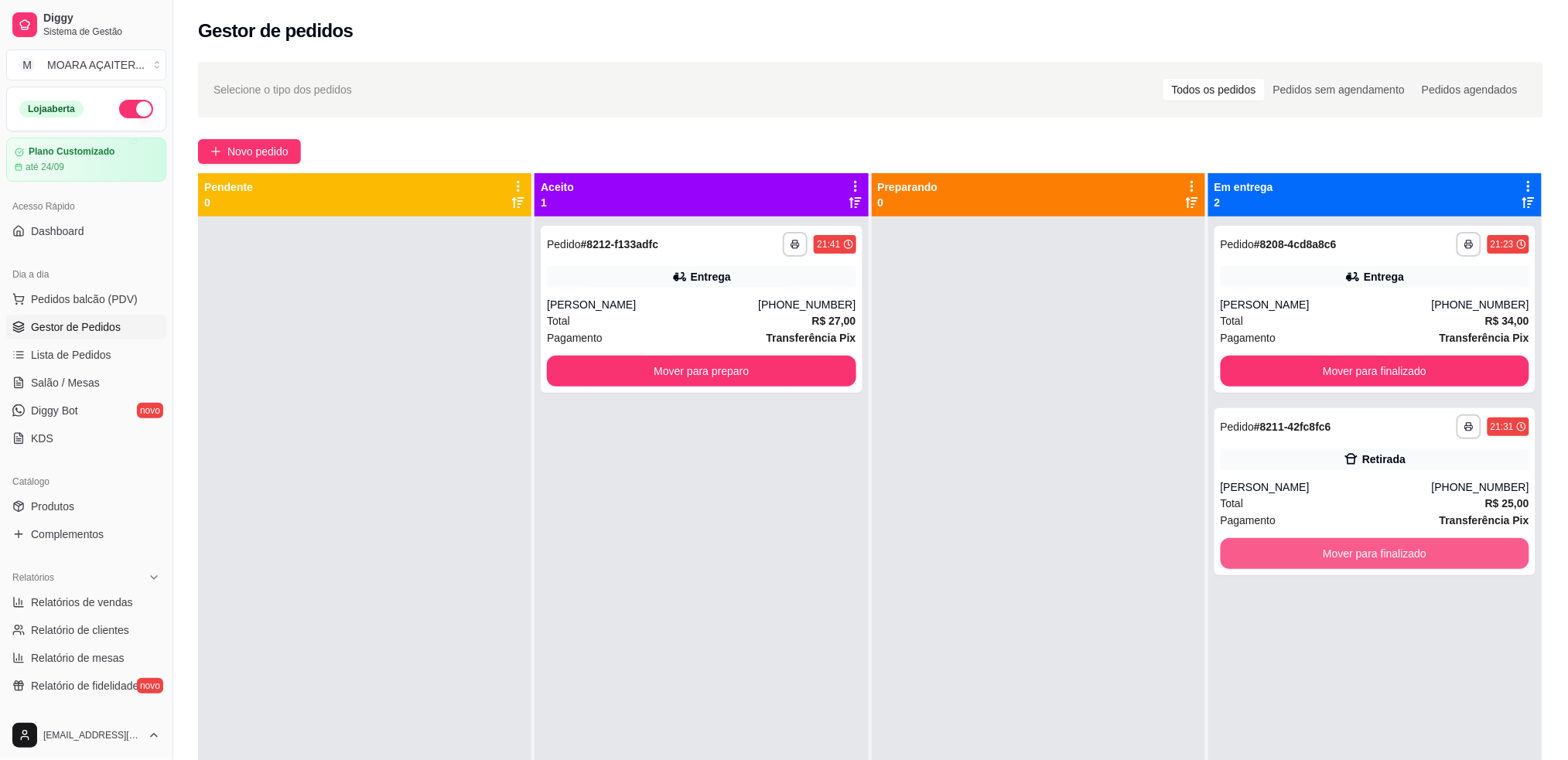
click at [1342, 562] on button "Mover para finalizado" at bounding box center [1374, 553] width 309 height 31
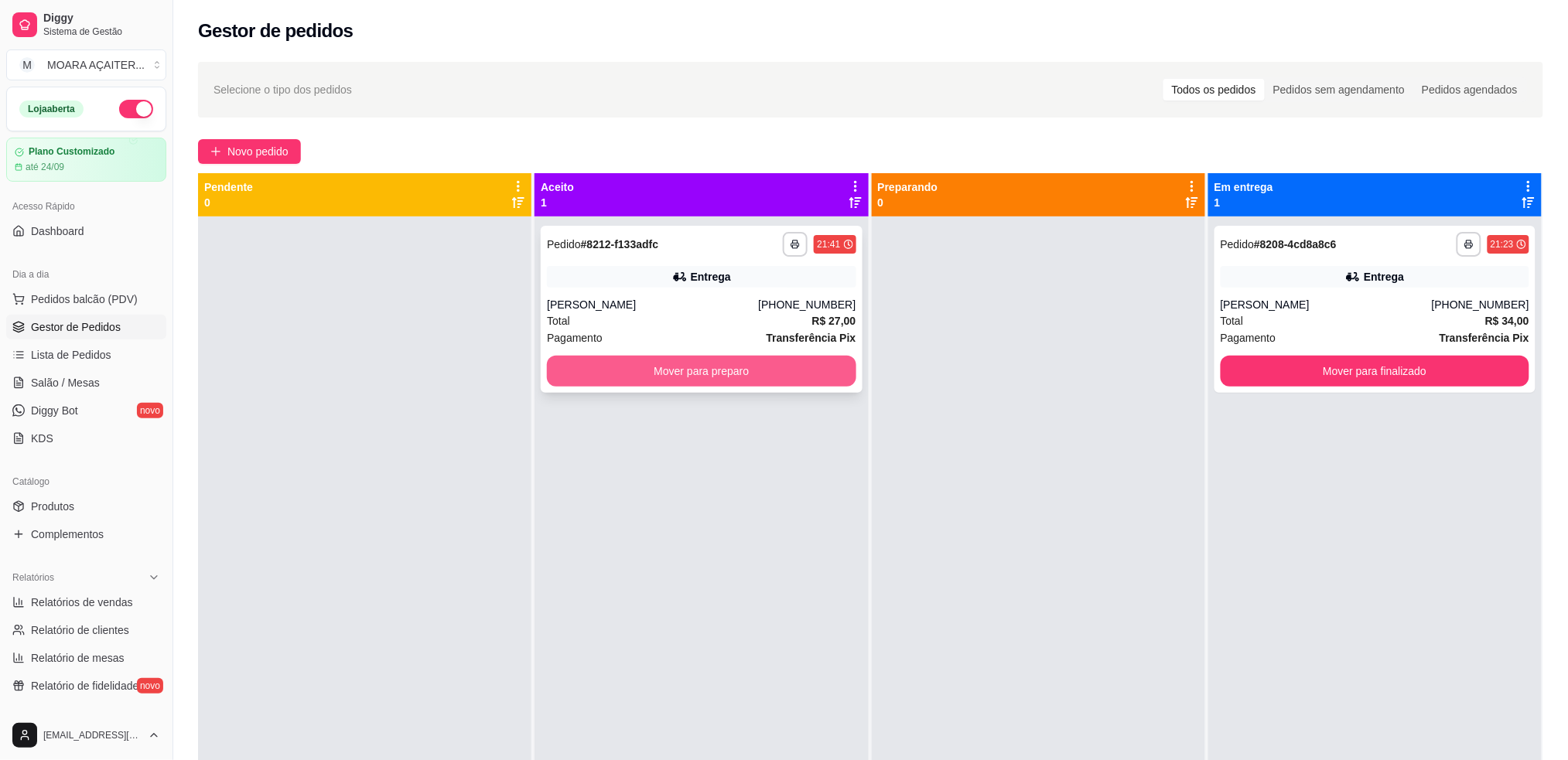
click at [780, 370] on button "Mover para preparo" at bounding box center [700, 370] width 309 height 31
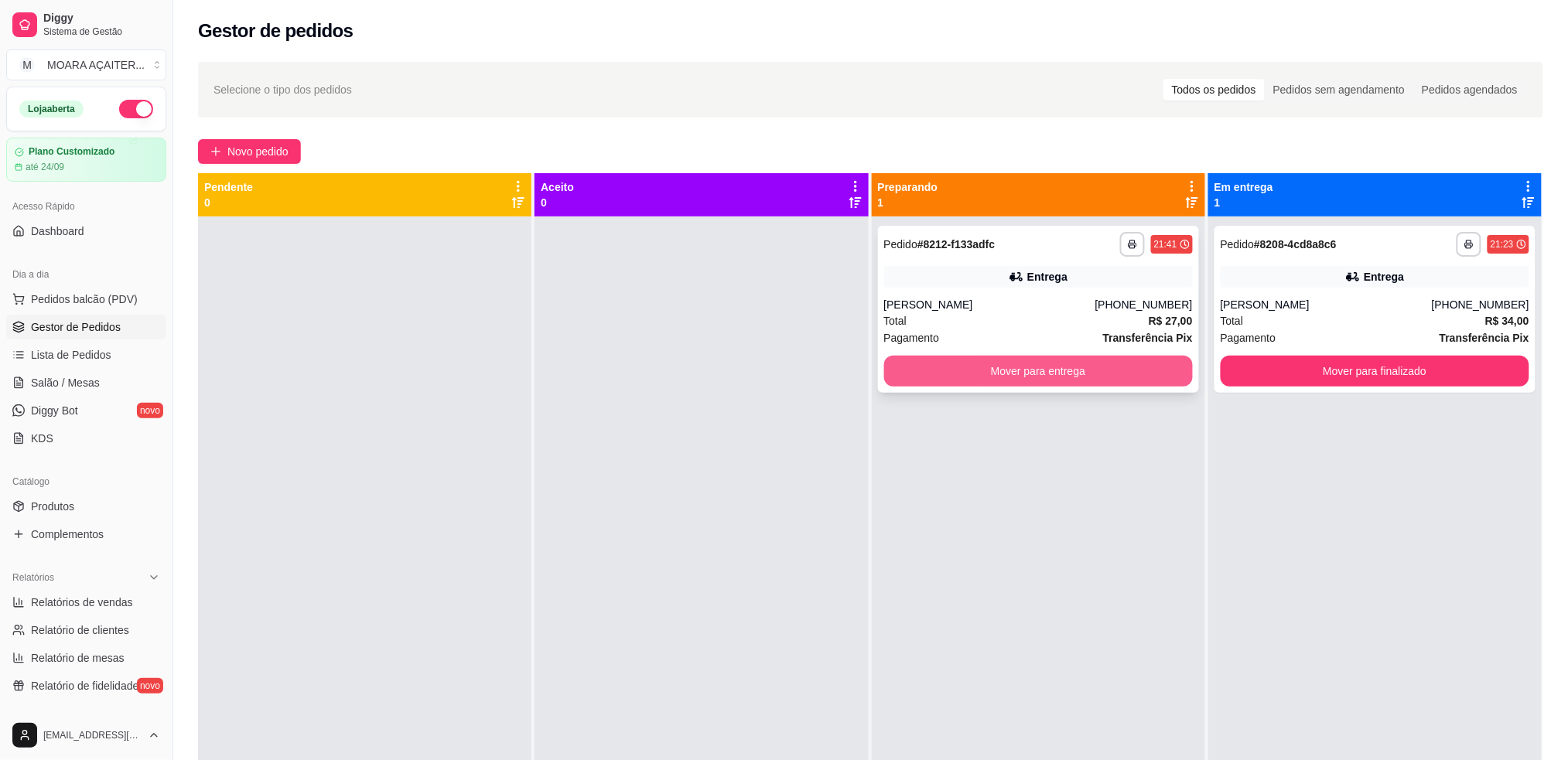
click at [946, 376] on button "Mover para entrega" at bounding box center [1038, 370] width 309 height 31
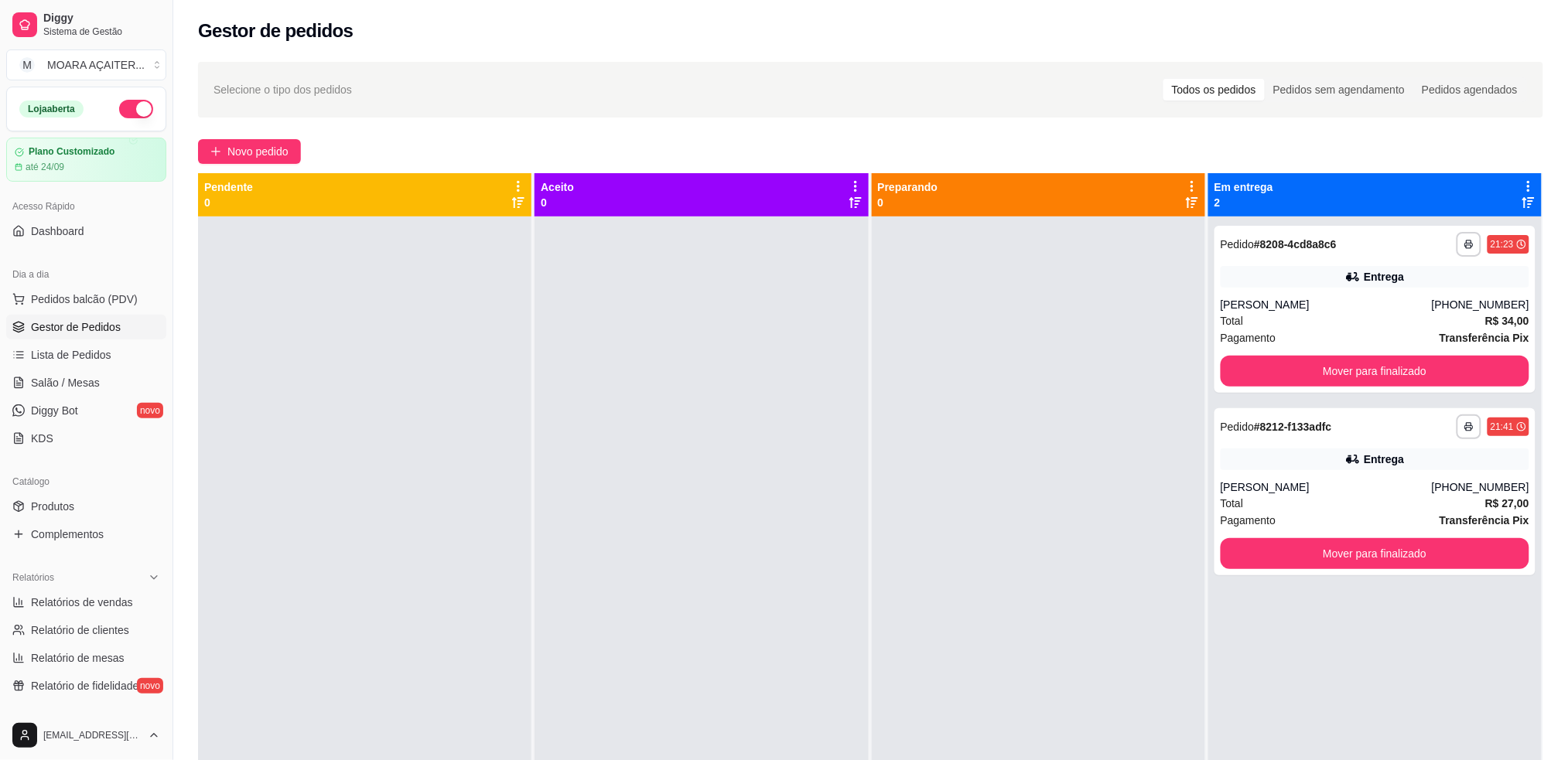
drag, startPoint x: 1125, startPoint y: 401, endPoint x: 1001, endPoint y: 420, distance: 125.4
click at [1001, 420] on div at bounding box center [1037, 596] width 333 height 760
click at [119, 109] on button "button" at bounding box center [135, 109] width 34 height 19
click at [1452, 369] on button "Mover para finalizado" at bounding box center [1374, 370] width 309 height 31
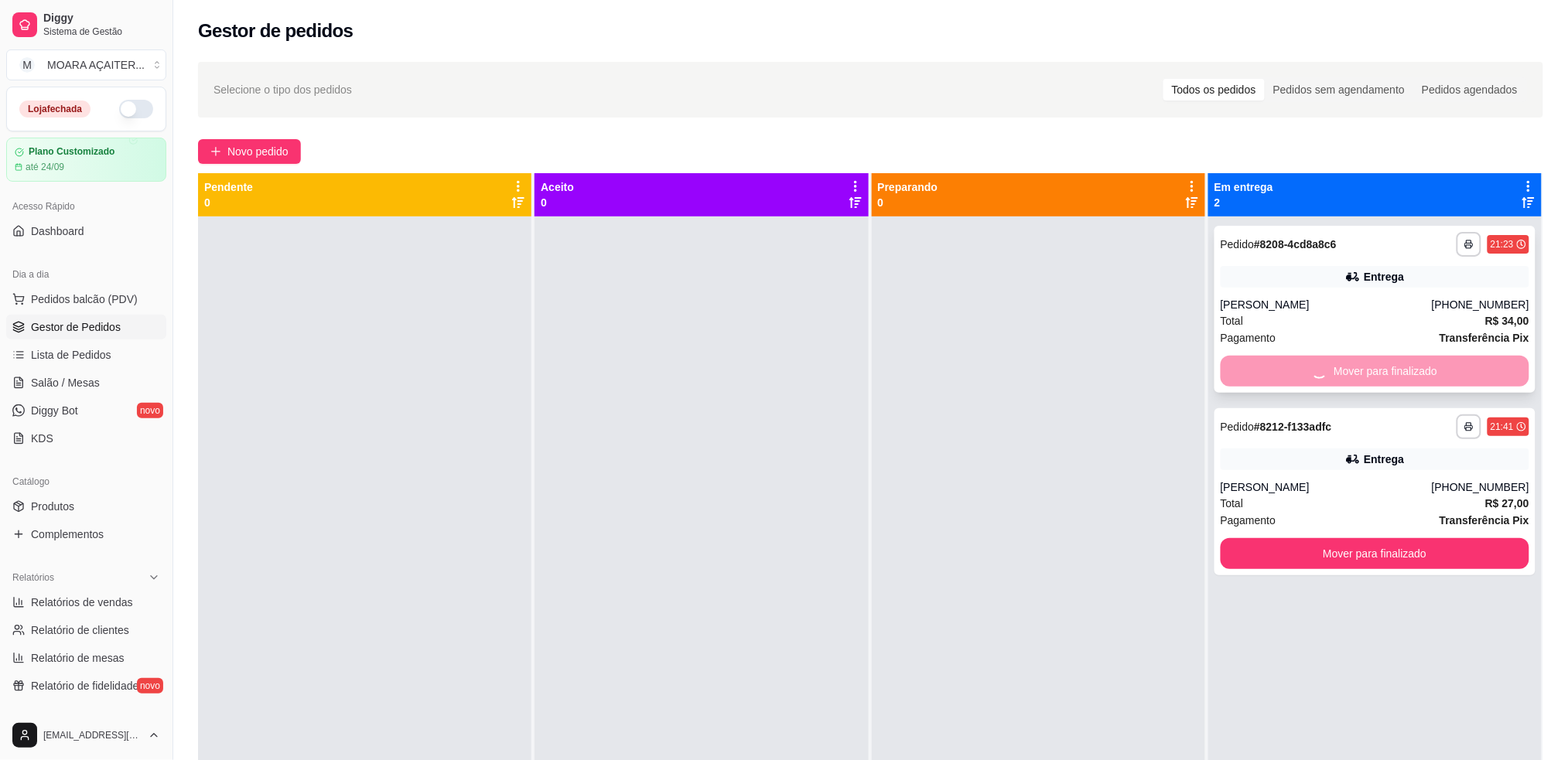
click at [1450, 374] on div "Mover para finalizado" at bounding box center [1374, 370] width 309 height 31
click at [1448, 375] on button "Mover para finalizado" at bounding box center [1374, 371] width 300 height 31
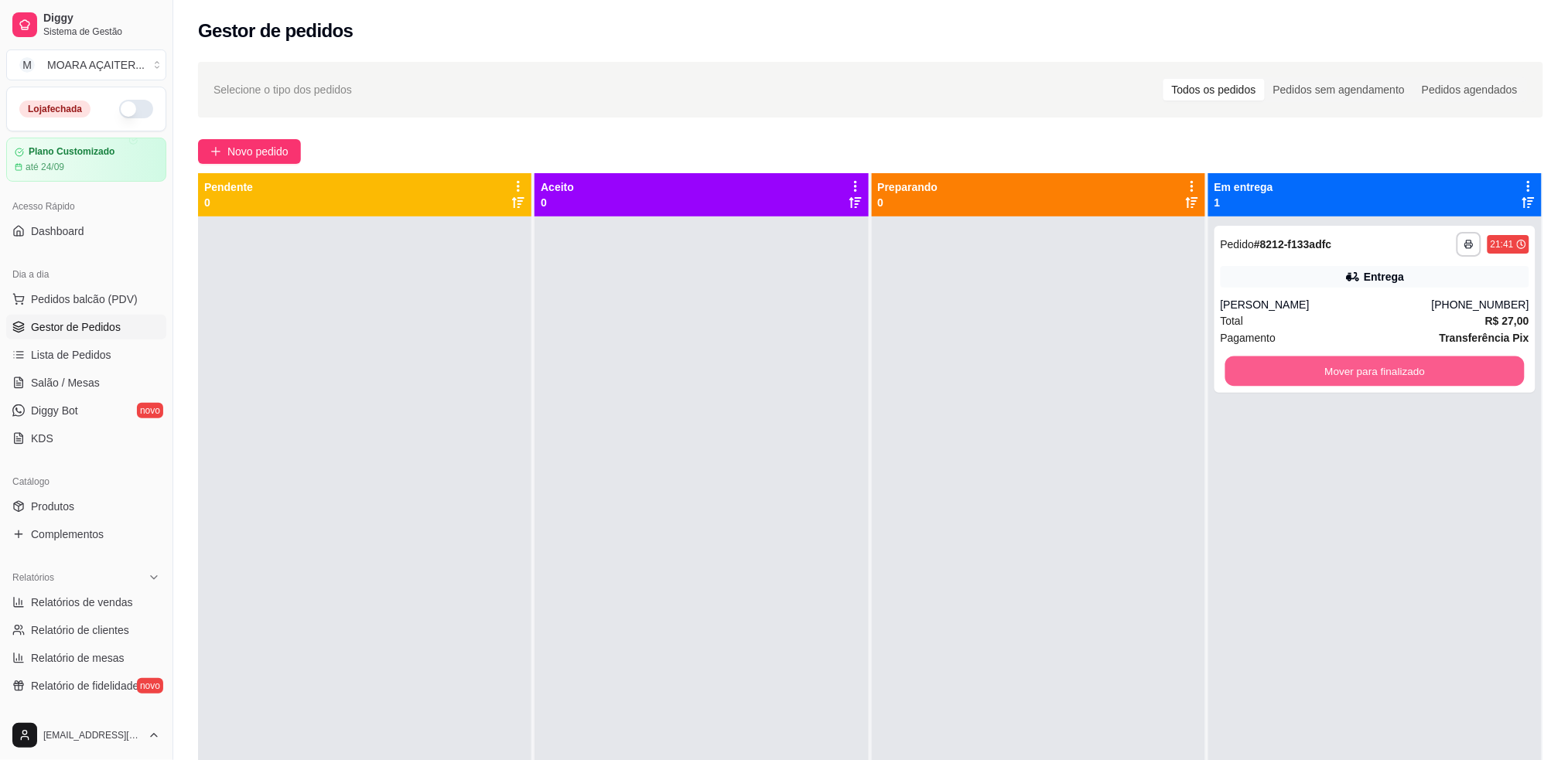
click at [1448, 375] on button "Mover para finalizado" at bounding box center [1374, 371] width 300 height 31
